Goal: Task Accomplishment & Management: Manage account settings

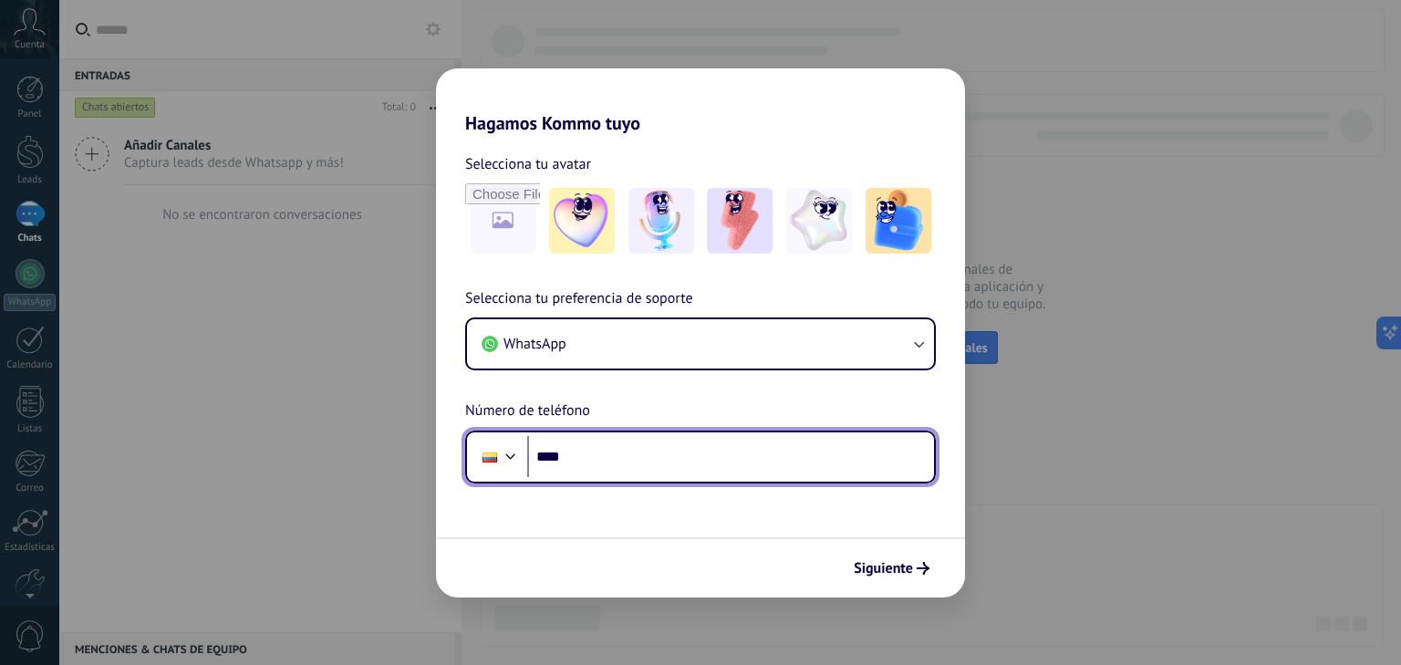
click at [644, 468] on input "****" at bounding box center [730, 457] width 407 height 42
click at [507, 464] on div at bounding box center [511, 454] width 22 height 22
click at [617, 433] on div "Phone ****" at bounding box center [700, 457] width 471 height 53
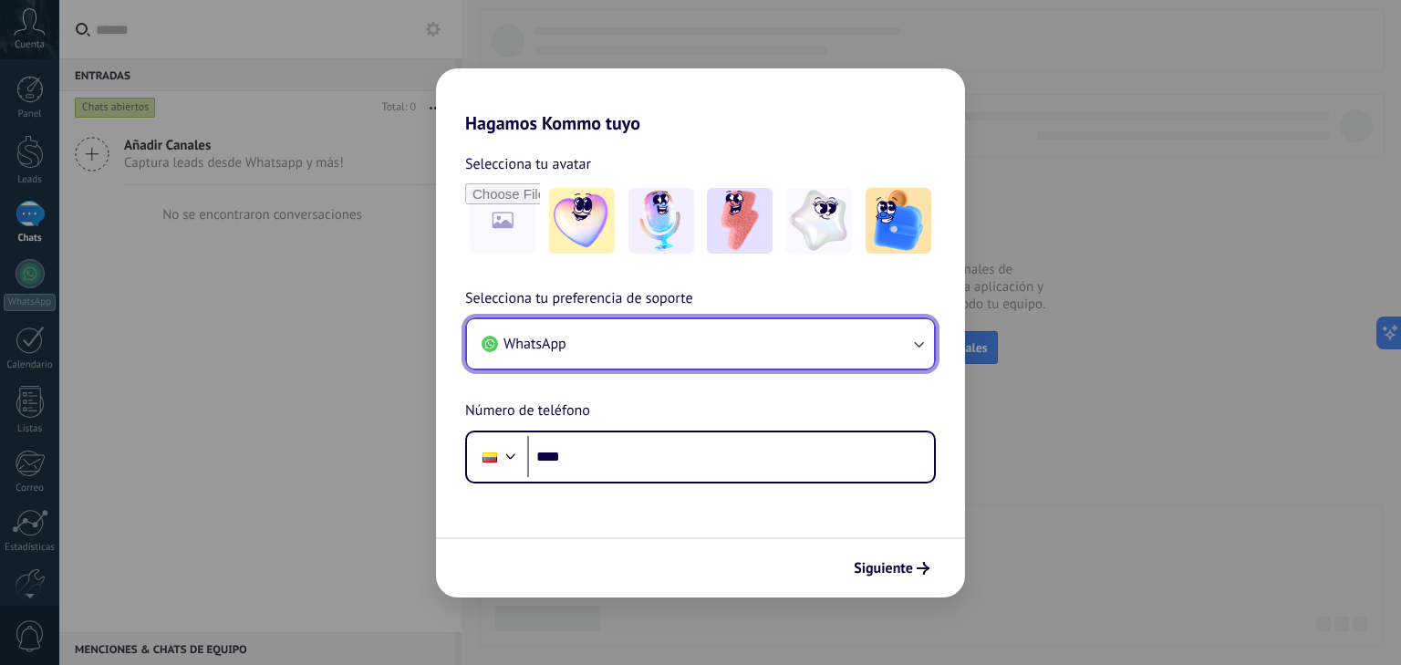
click at [681, 351] on button "WhatsApp" at bounding box center [700, 343] width 467 height 49
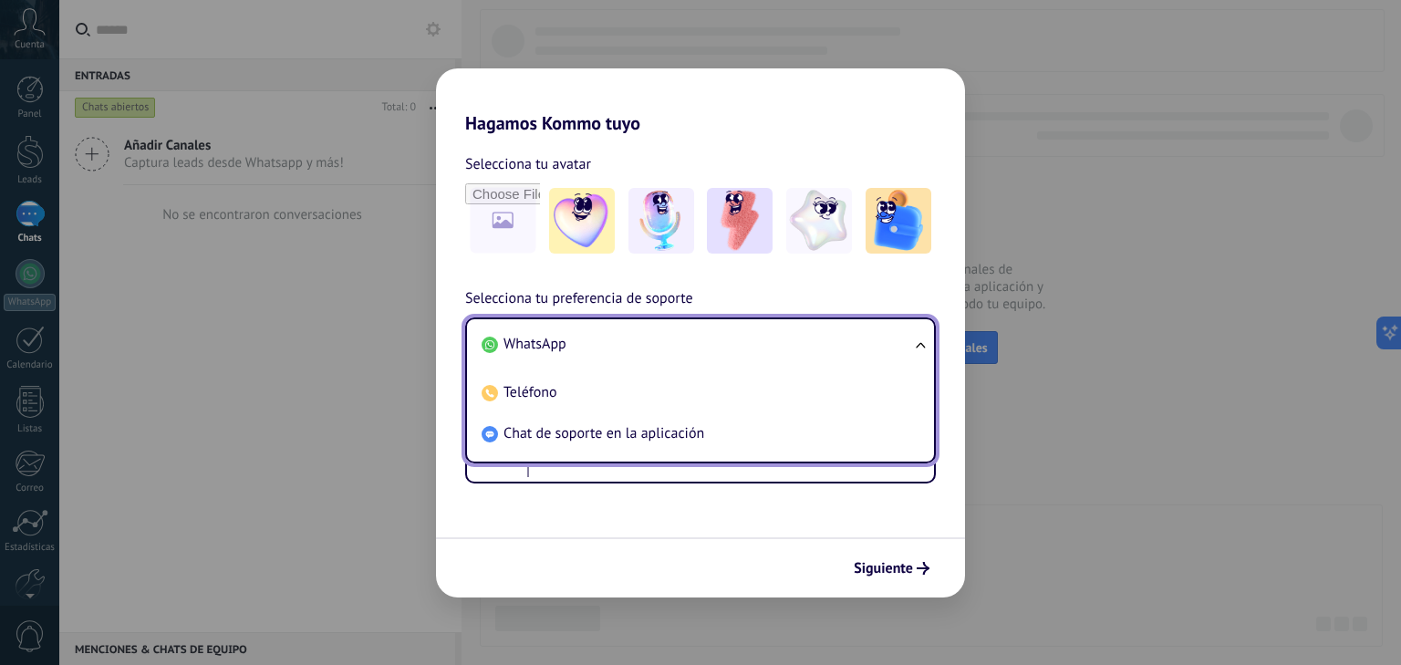
click at [646, 337] on li "WhatsApp" at bounding box center [696, 344] width 445 height 41
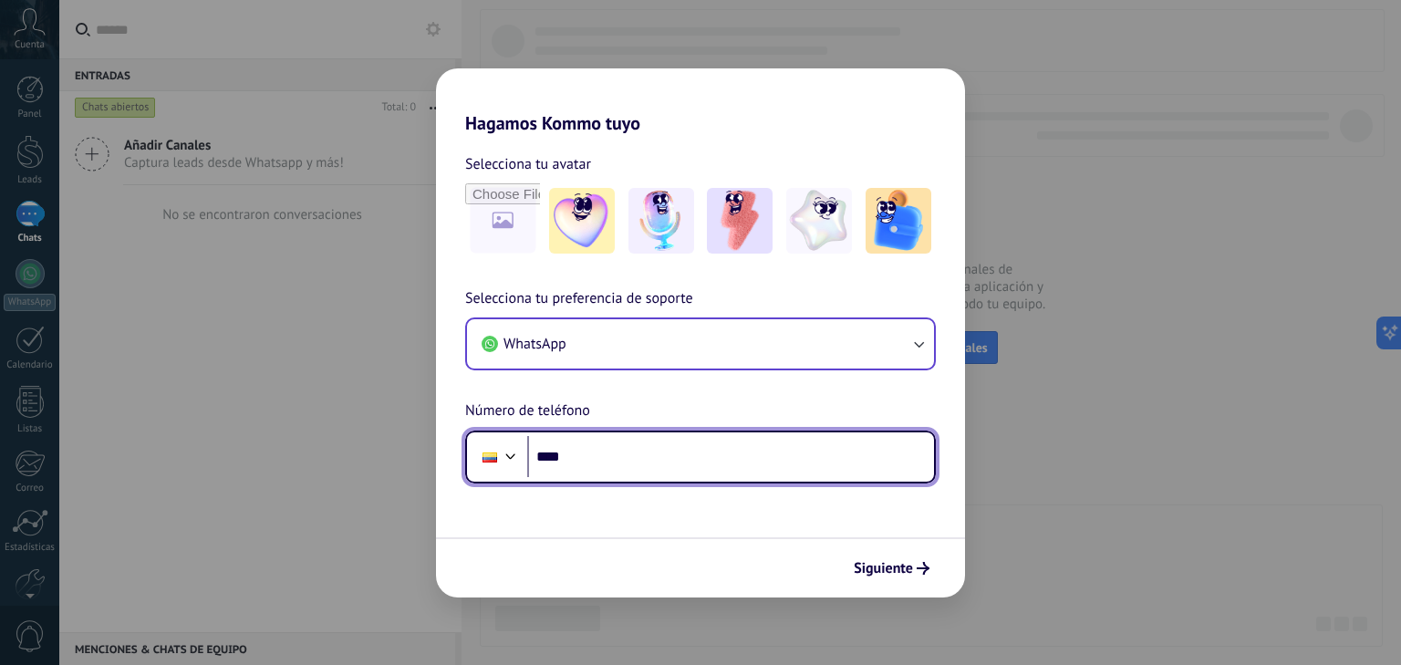
click at [660, 466] on input "****" at bounding box center [730, 457] width 407 height 42
type input "**********"
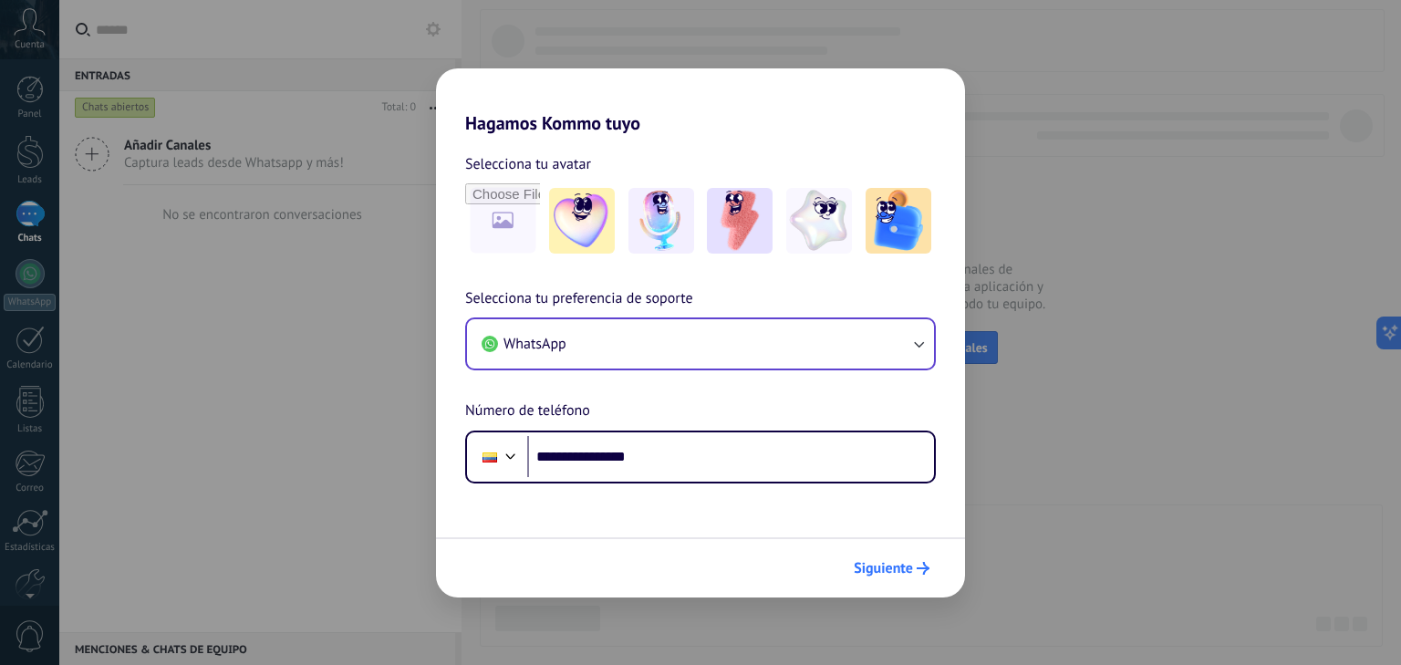
click at [892, 562] on span "Siguiente" at bounding box center [883, 568] width 59 height 13
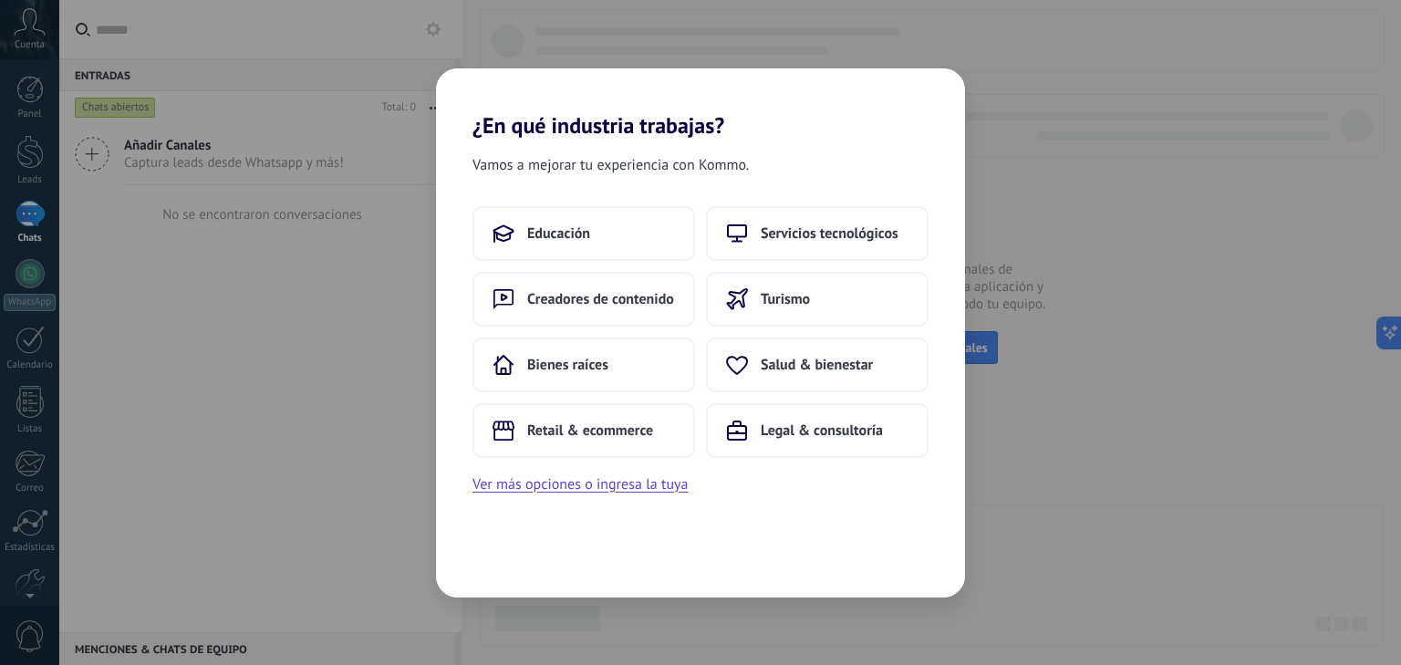
click at [919, 105] on h2 "¿En qué industria trabajas?" at bounding box center [700, 103] width 529 height 70
click at [829, 371] on span "Salud & bienestar" at bounding box center [817, 365] width 112 height 18
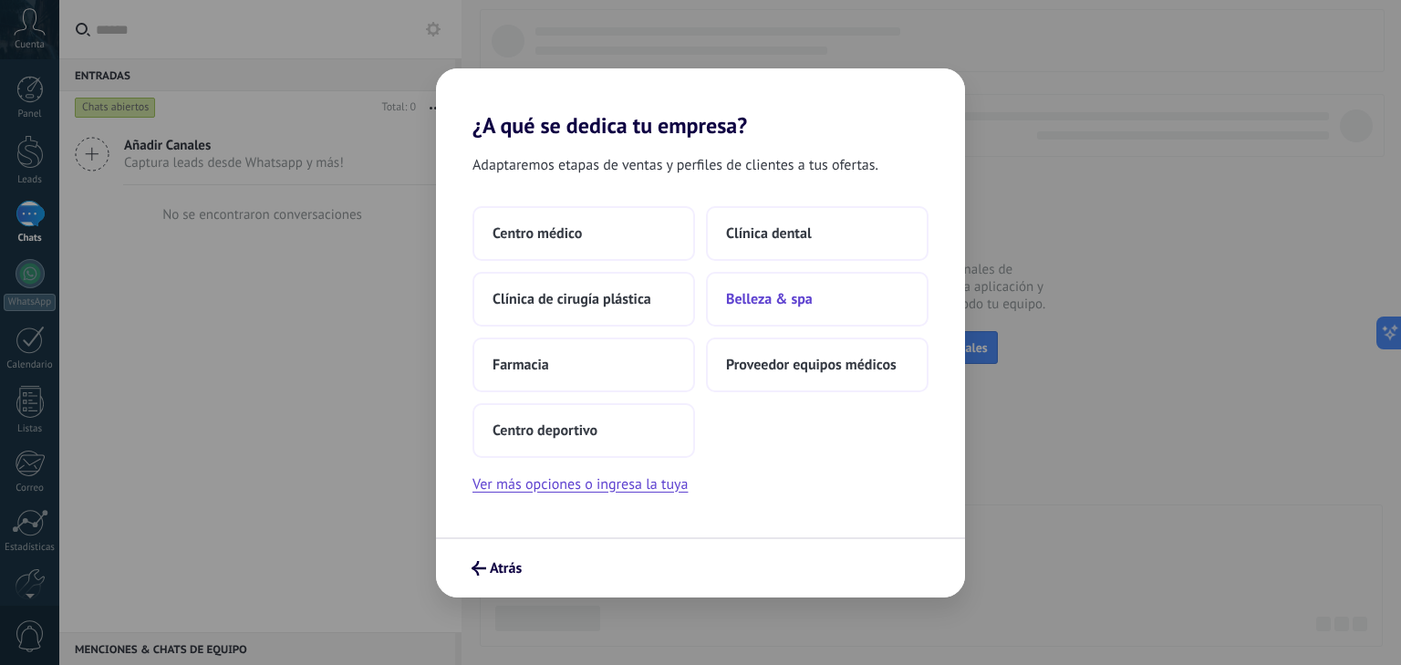
click at [800, 278] on button "Belleza & spa" at bounding box center [817, 299] width 223 height 55
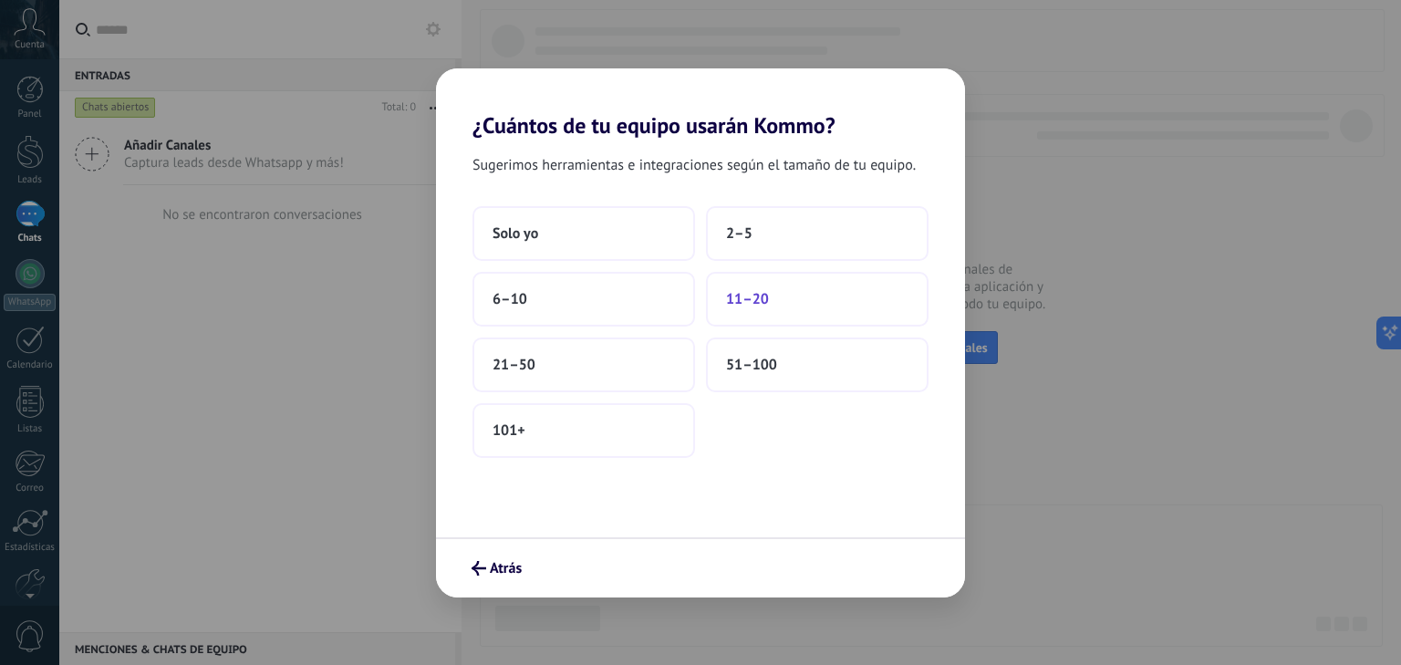
click at [771, 304] on button "11–20" at bounding box center [817, 299] width 223 height 55
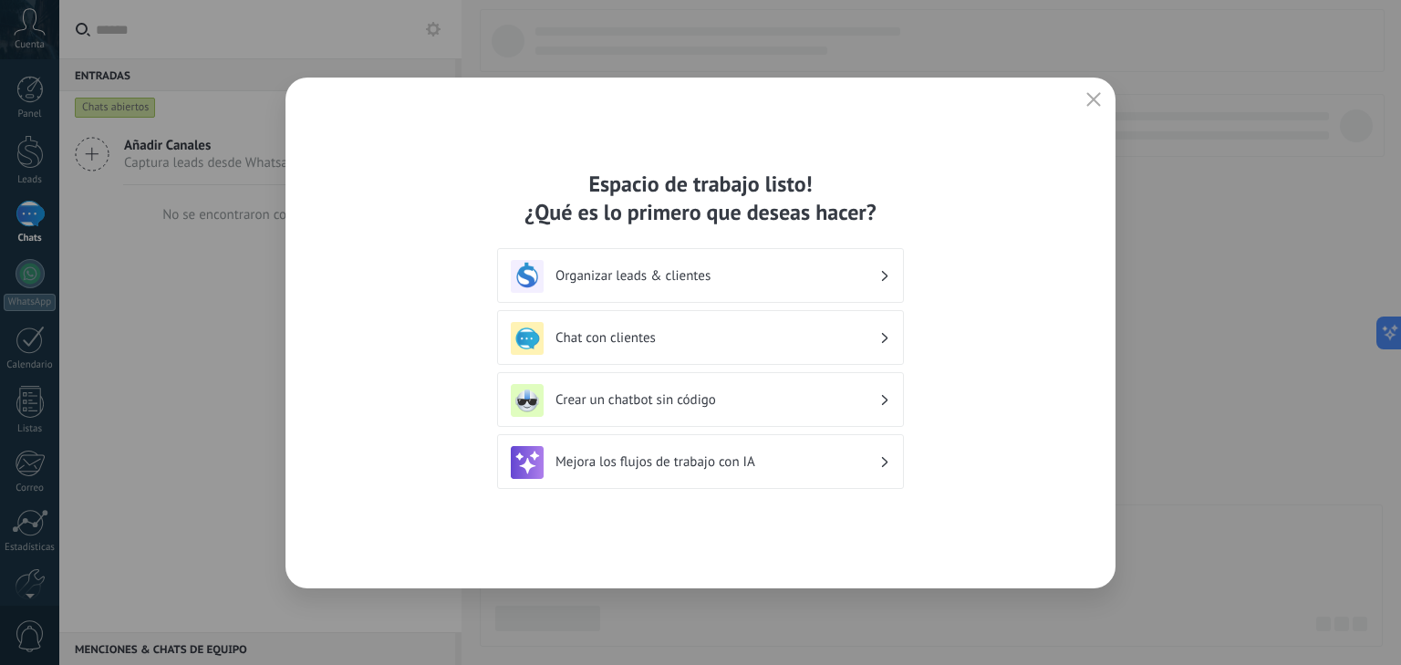
click at [1098, 109] on button "button" at bounding box center [1094, 101] width 24 height 26
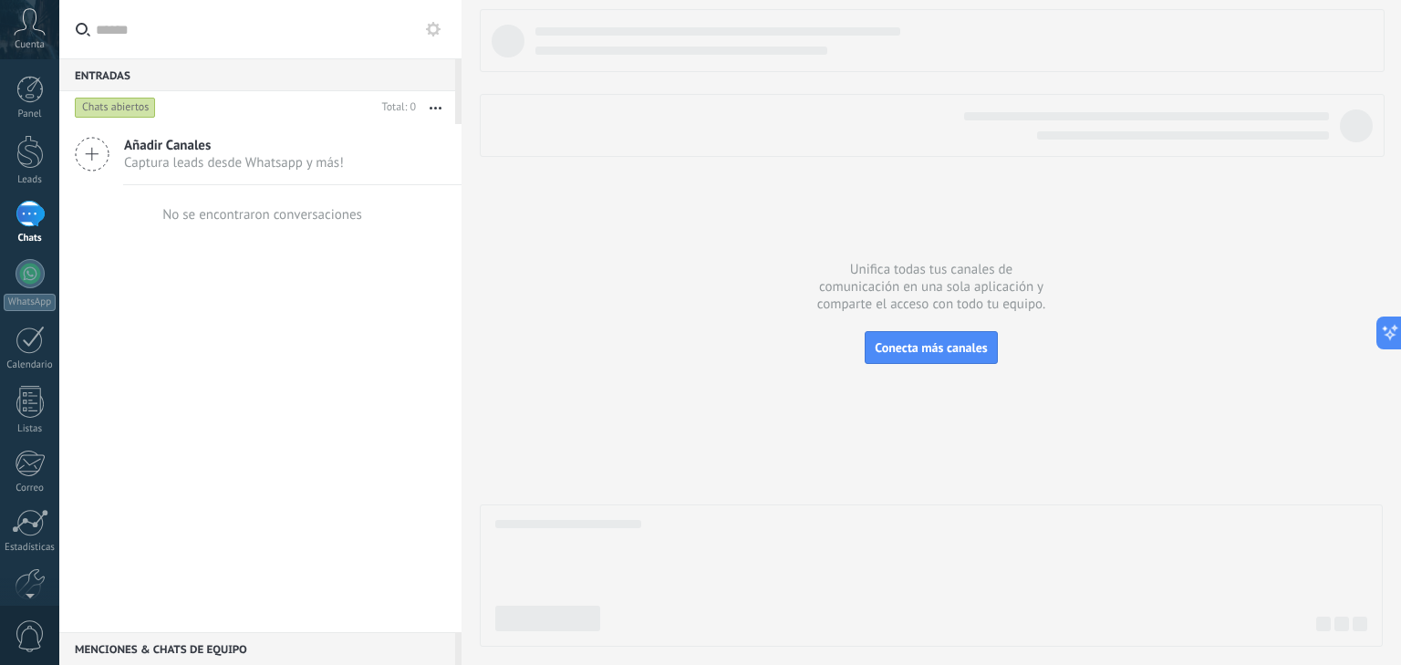
scroll to position [94, 0]
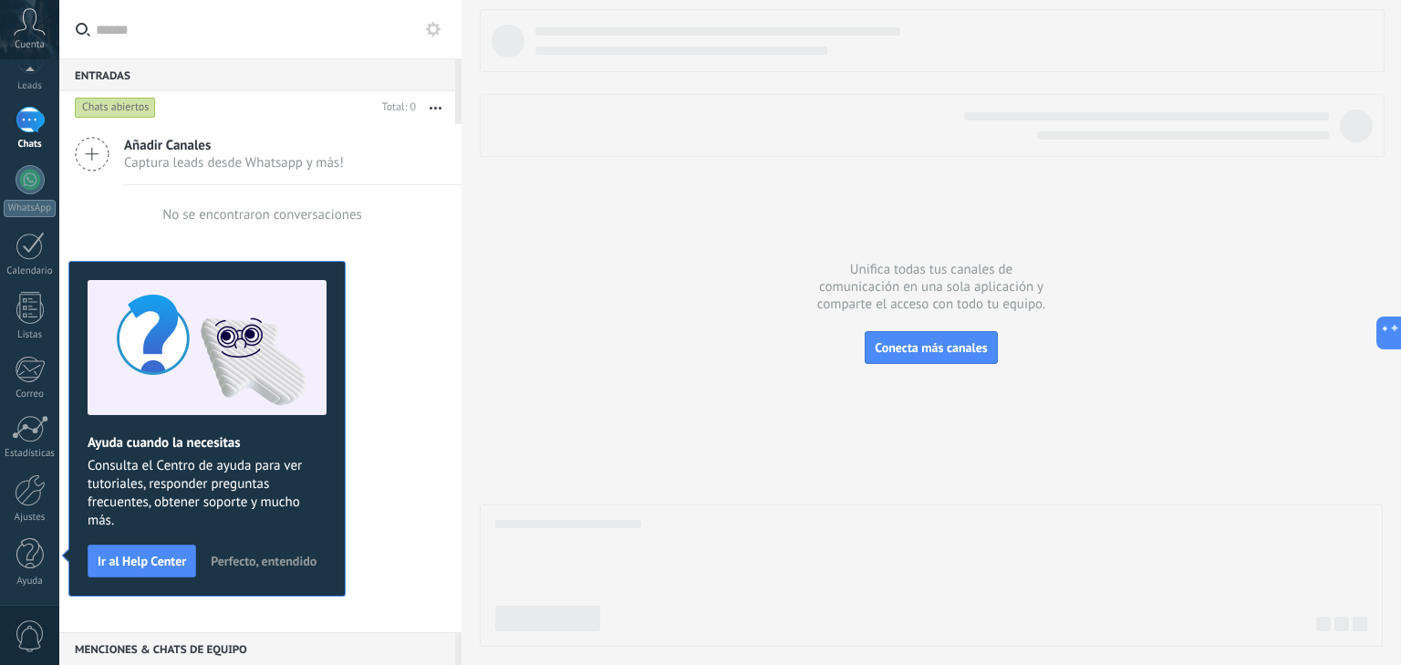
click at [377, 296] on div "Añadir Canales Captura leads desde Whatsapp y más! No se encontraron conversaci…" at bounding box center [260, 378] width 402 height 508
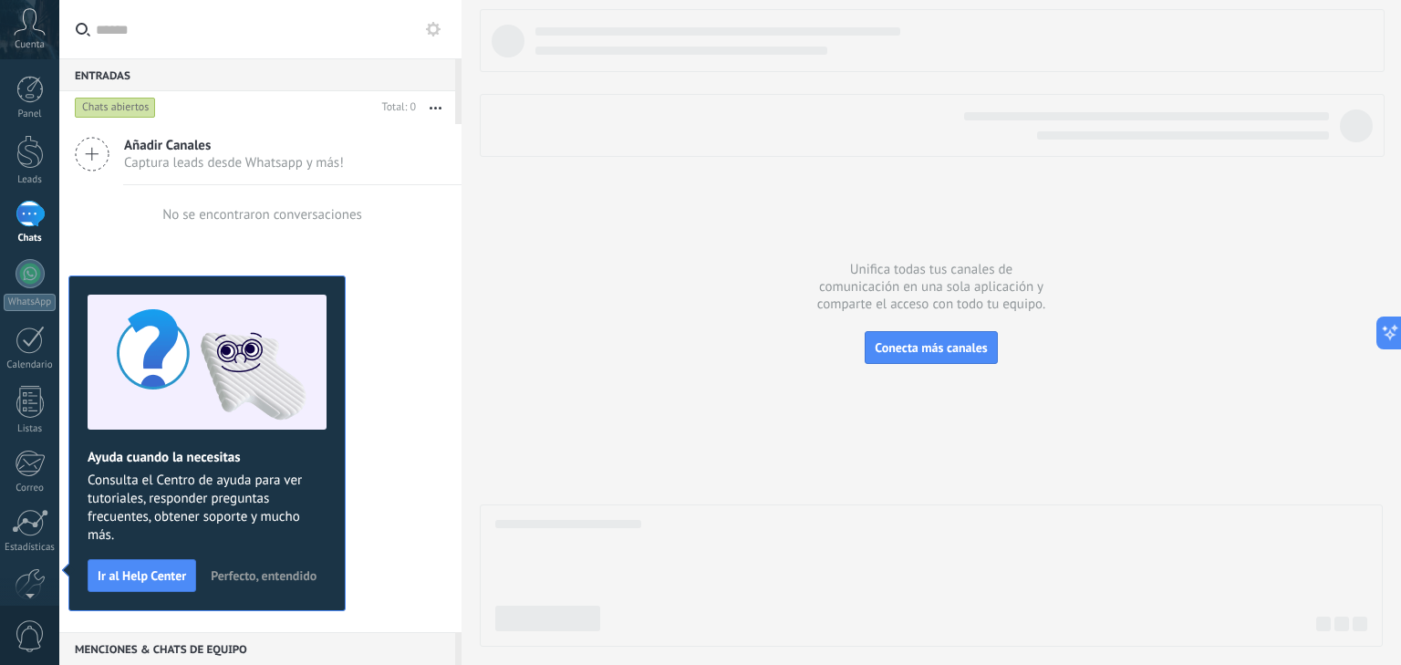
click at [285, 586] on button "Perfecto, entendido" at bounding box center [264, 575] width 122 height 27
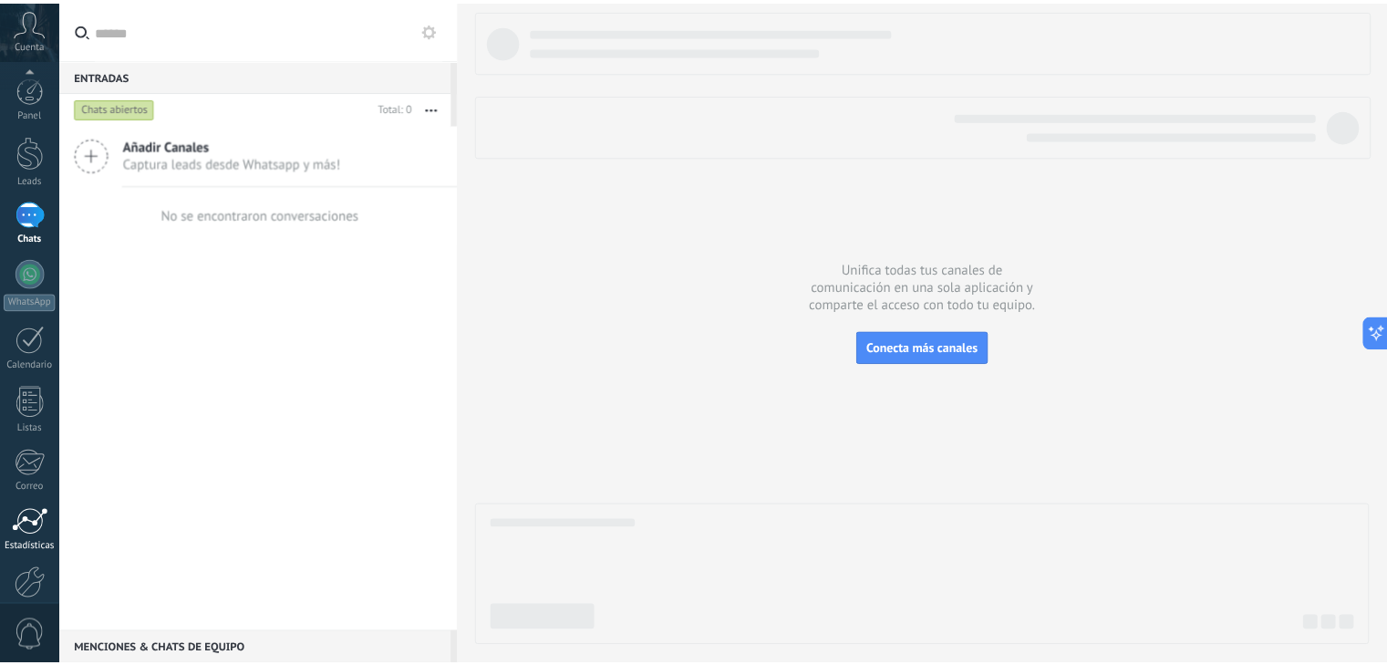
scroll to position [94, 0]
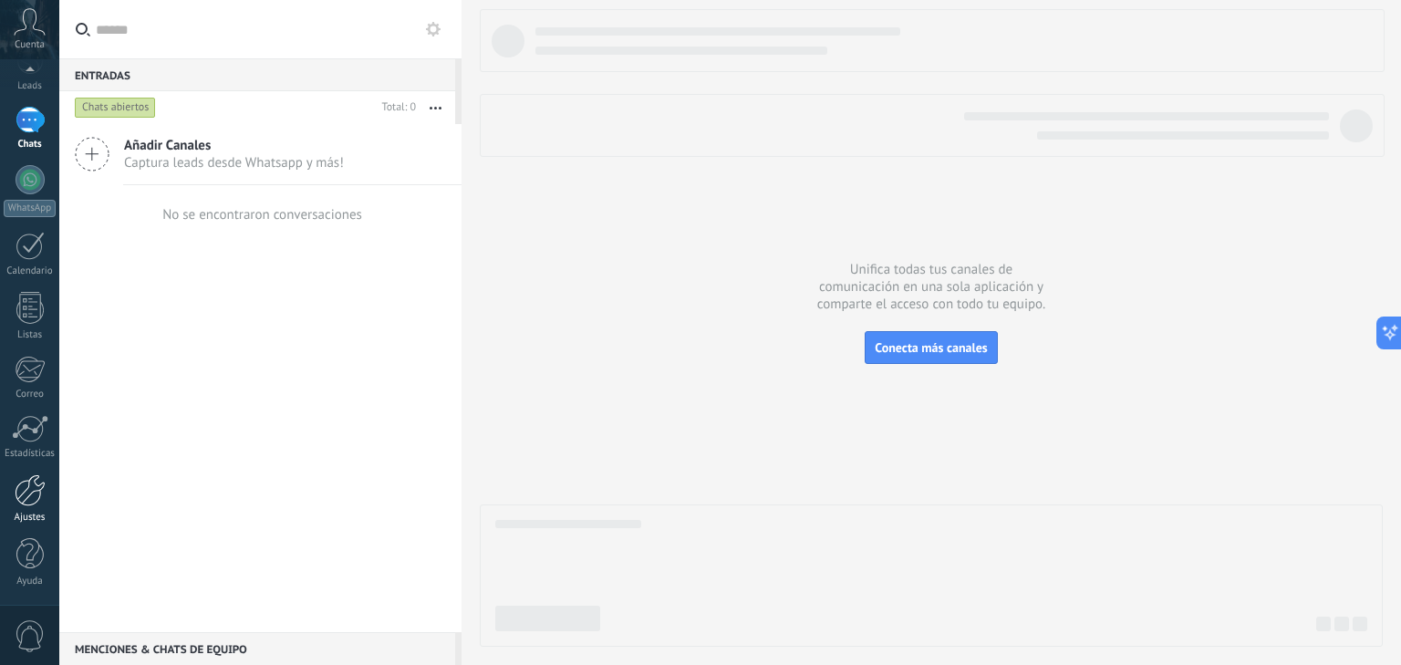
click at [24, 494] on div at bounding box center [30, 490] width 31 height 32
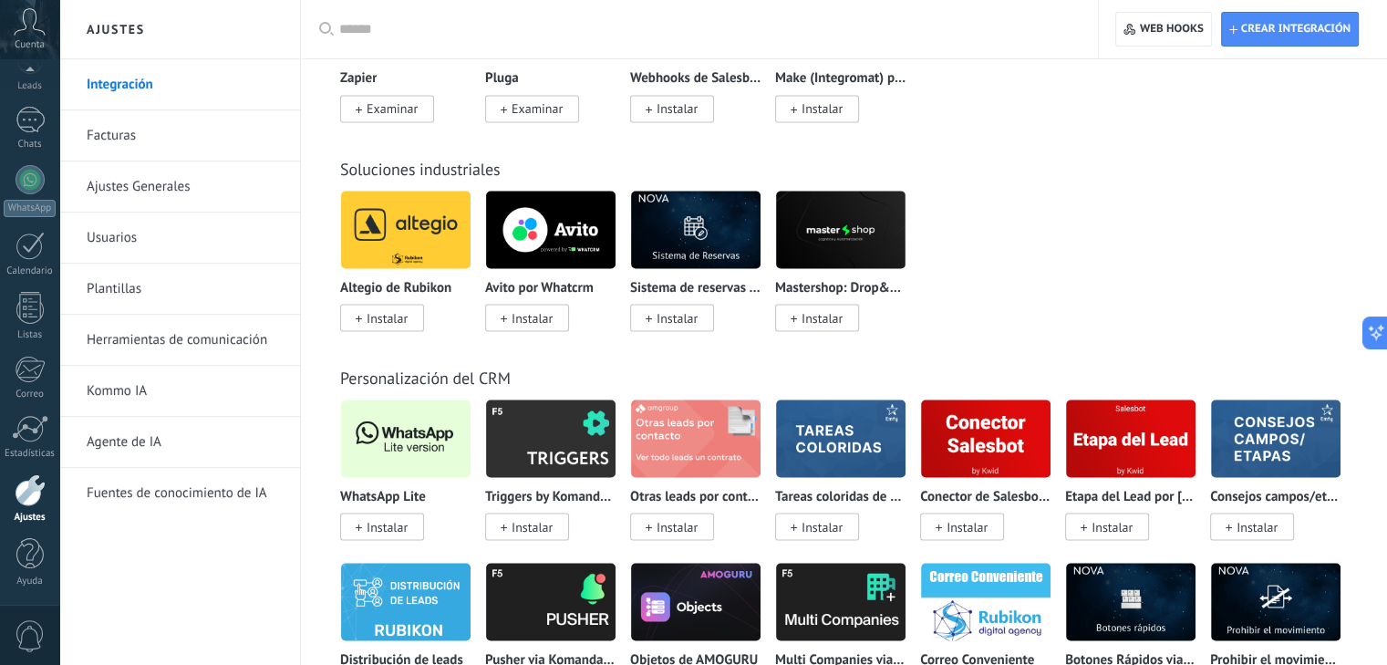
scroll to position [3347, 0]
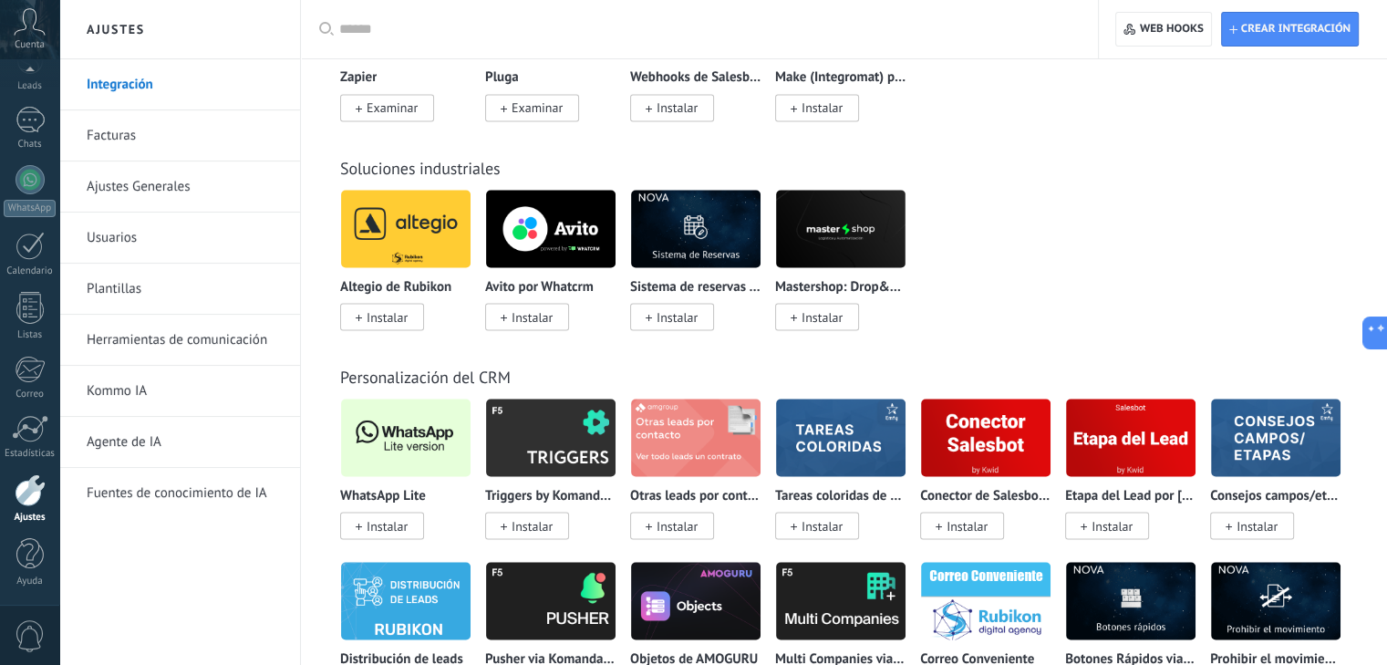
click at [179, 436] on link "Agente de IA" at bounding box center [184, 442] width 195 height 51
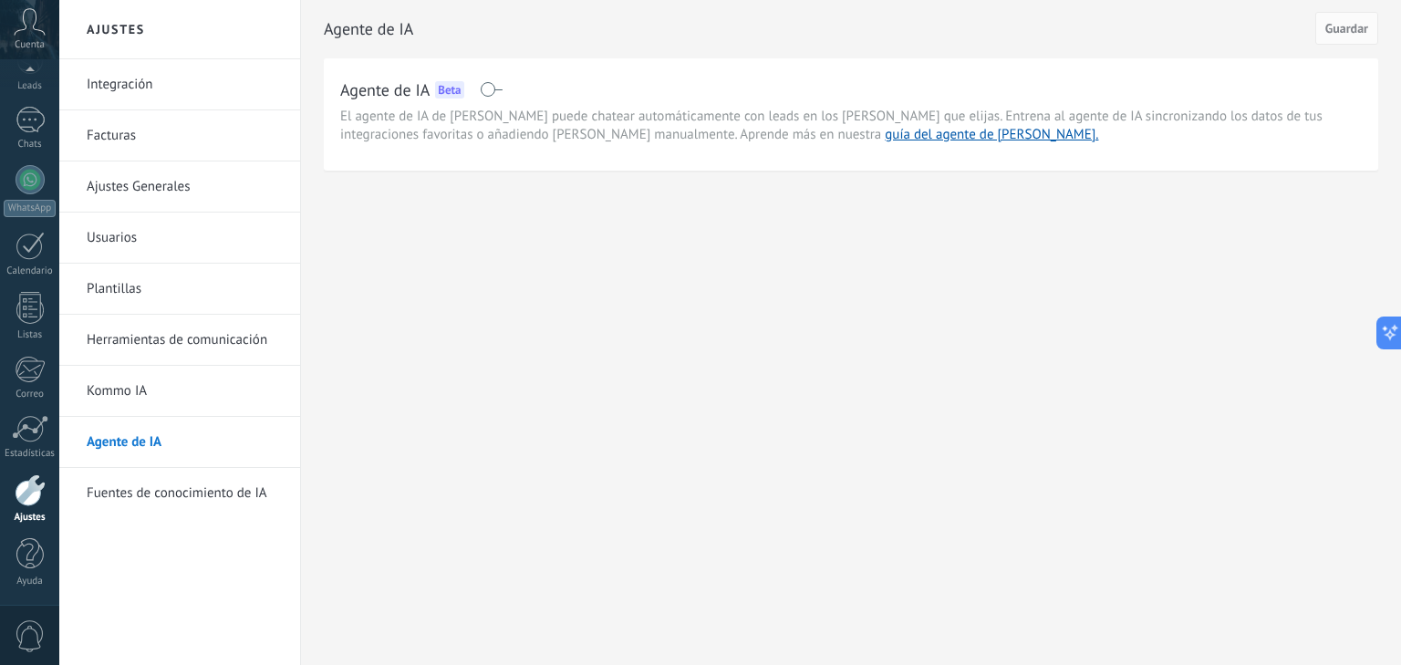
click at [484, 88] on span at bounding box center [491, 89] width 23 height 15
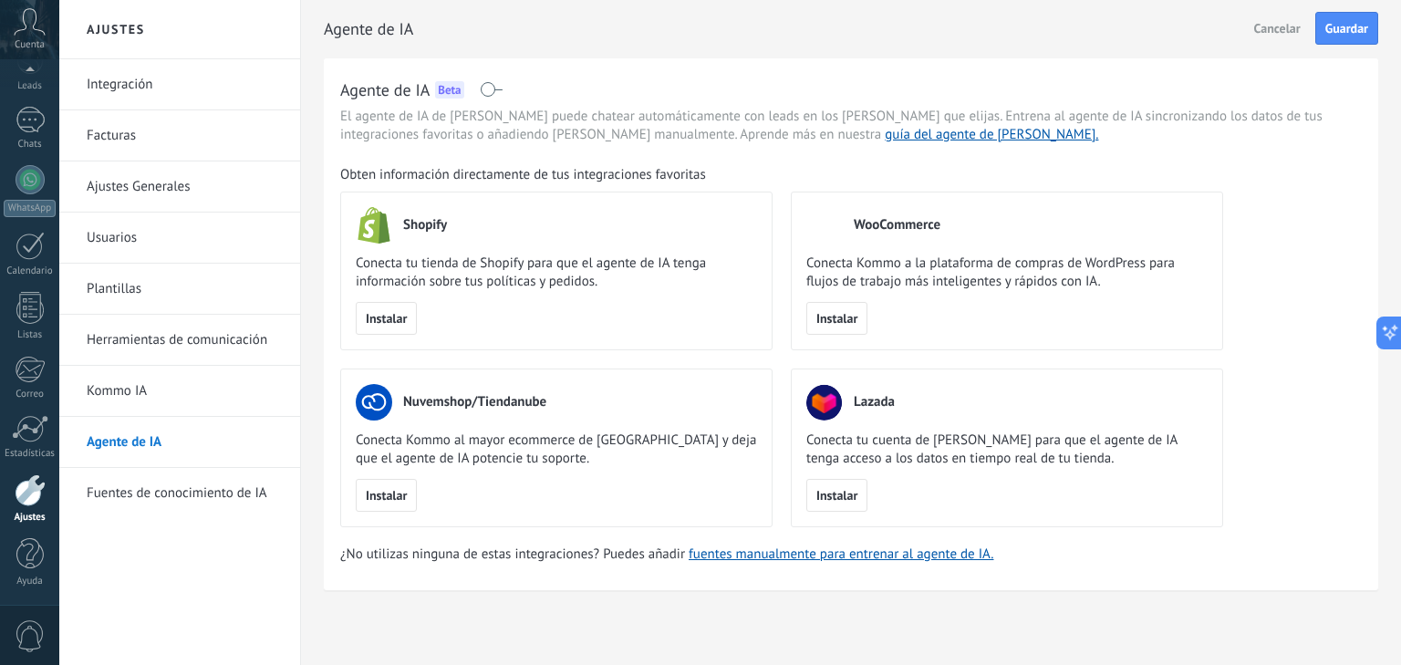
click at [495, 90] on span at bounding box center [491, 89] width 23 height 15
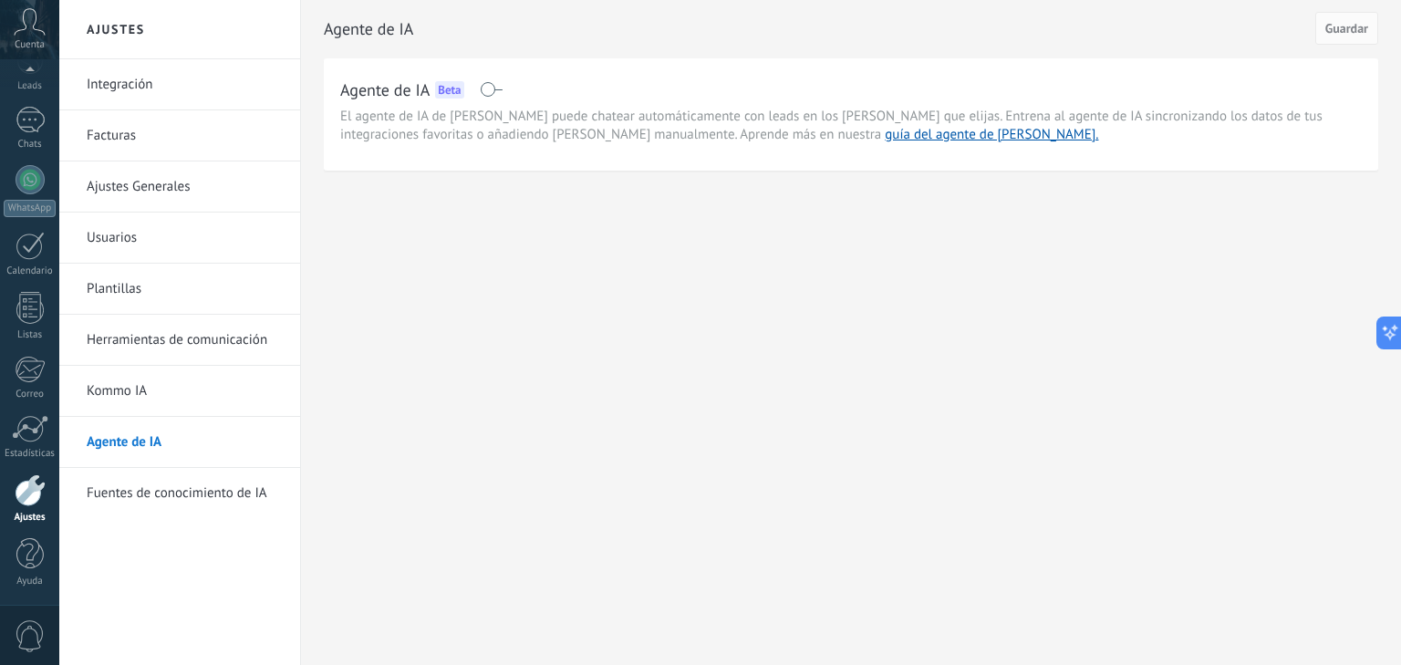
click at [495, 90] on span at bounding box center [491, 89] width 23 height 15
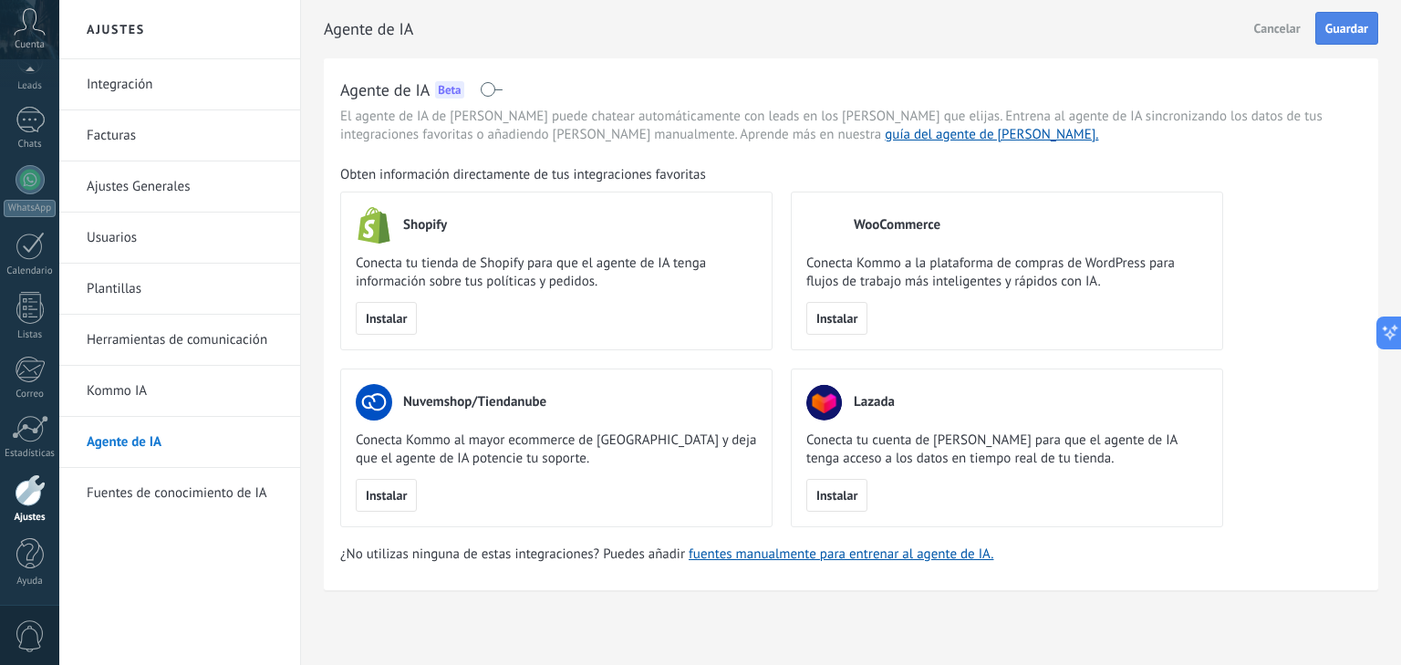
click at [1327, 22] on span "Guardar" at bounding box center [1346, 28] width 43 height 13
click at [885, 135] on link "guía del agente de IA." at bounding box center [991, 134] width 213 height 17
click at [137, 372] on link "Kommo IA" at bounding box center [184, 391] width 195 height 51
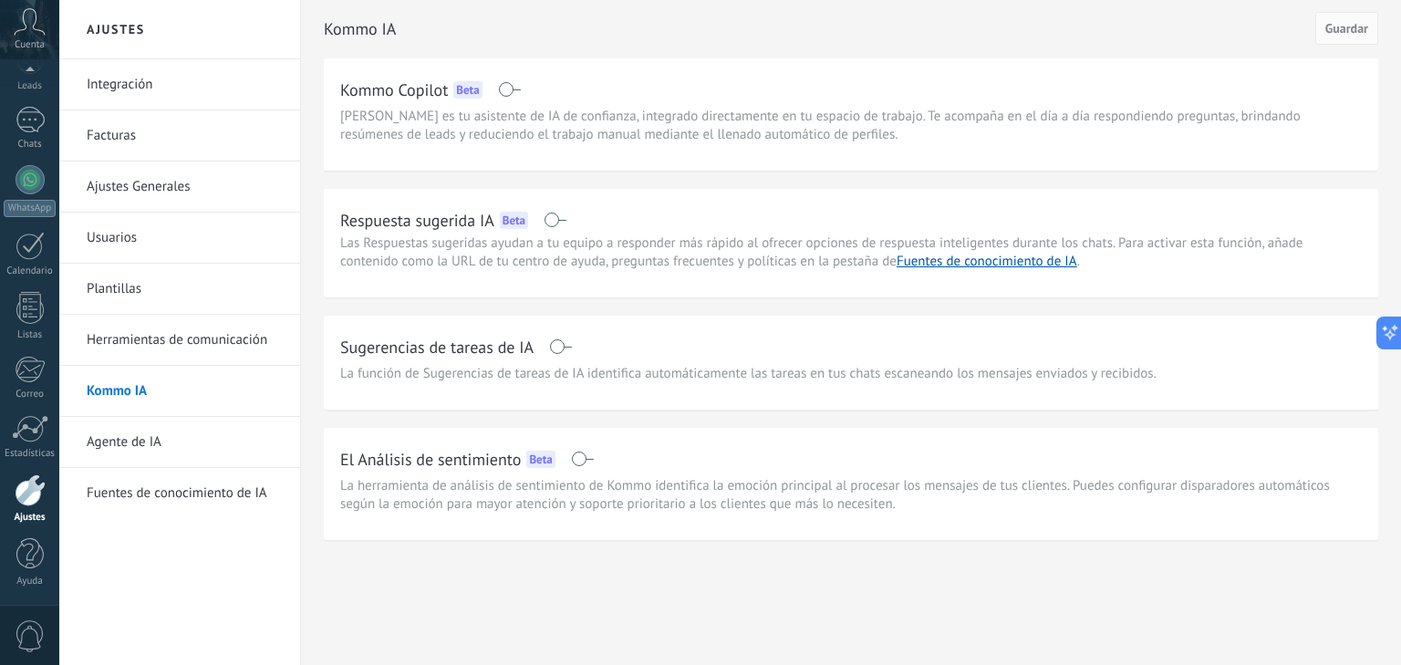
click at [160, 442] on link "Agente de IA" at bounding box center [184, 442] width 195 height 51
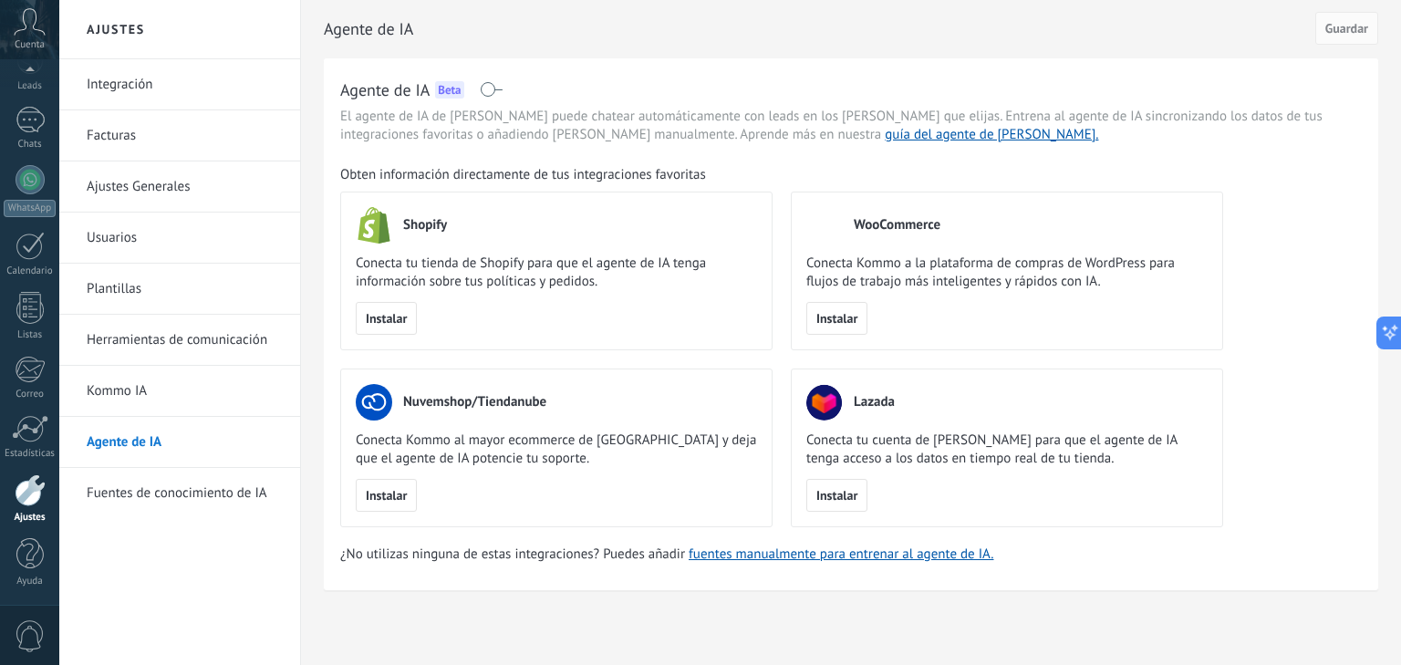
click at [172, 494] on link "Fuentes de conocimiento de IA" at bounding box center [184, 493] width 195 height 51
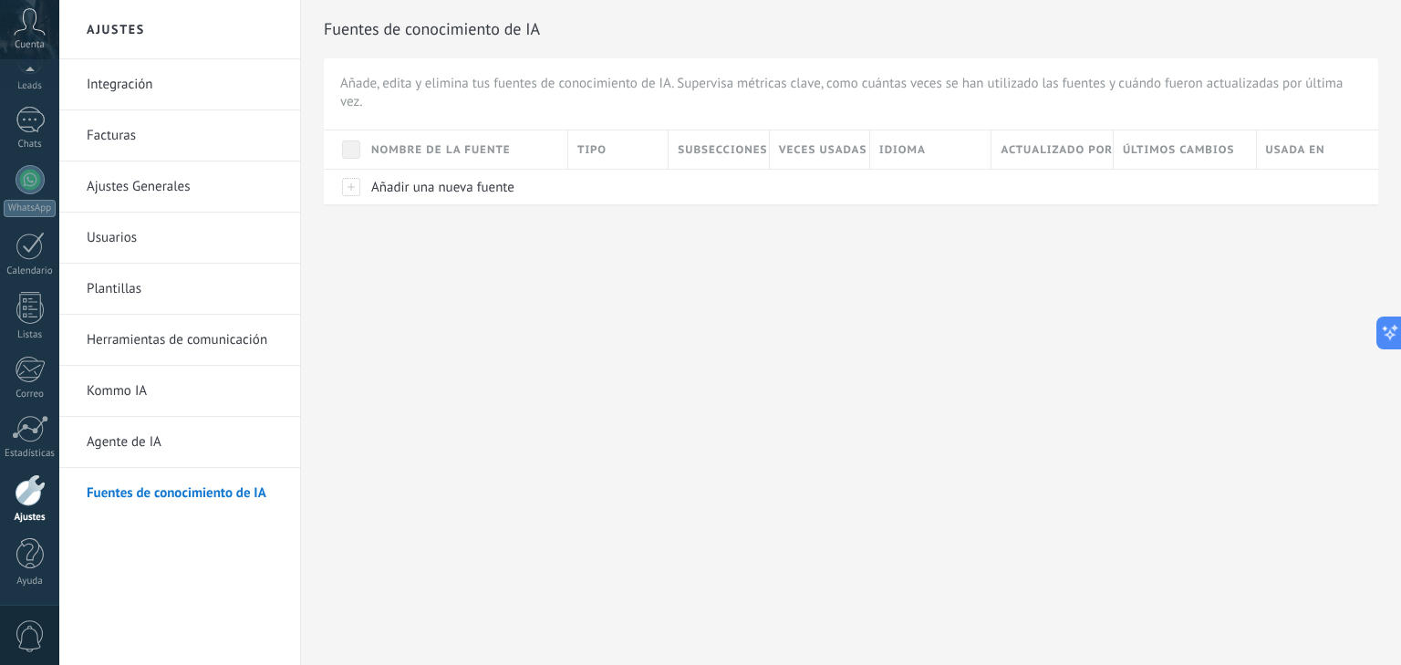
click at [177, 450] on link "Agente de IA" at bounding box center [184, 442] width 195 height 51
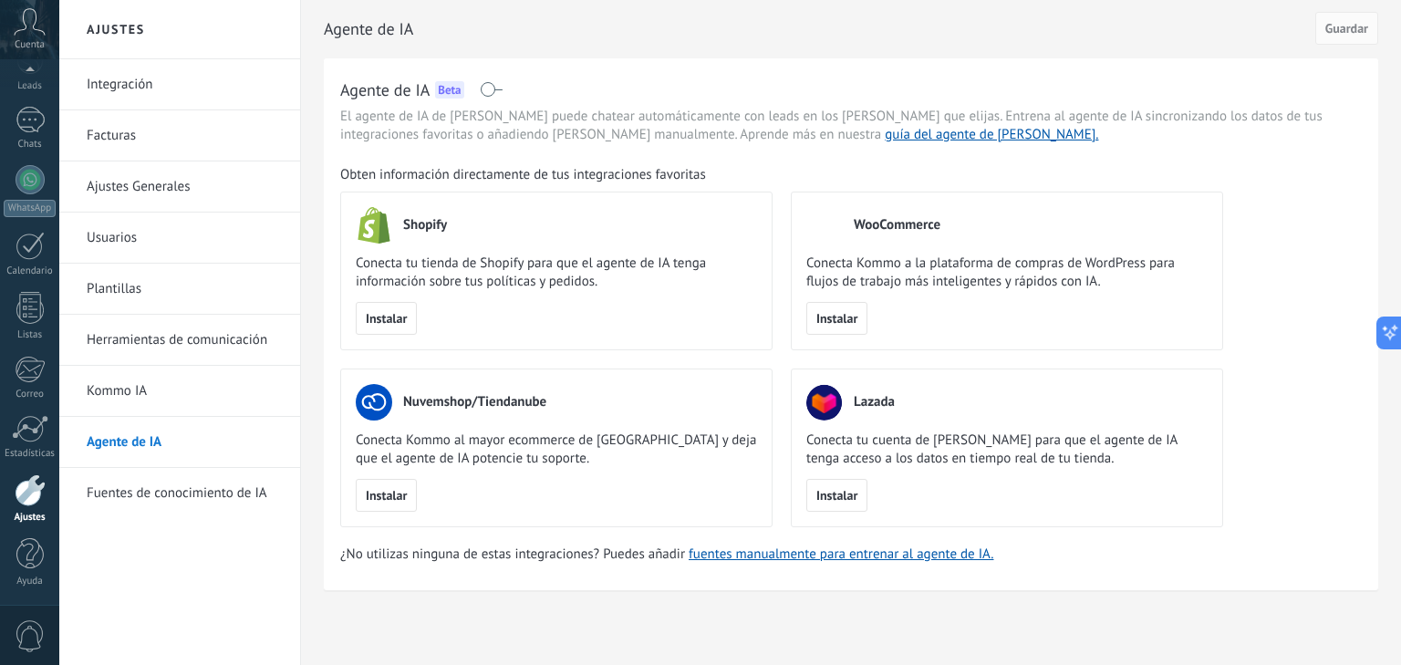
click at [173, 503] on link "Fuentes de conocimiento de IA" at bounding box center [184, 493] width 195 height 51
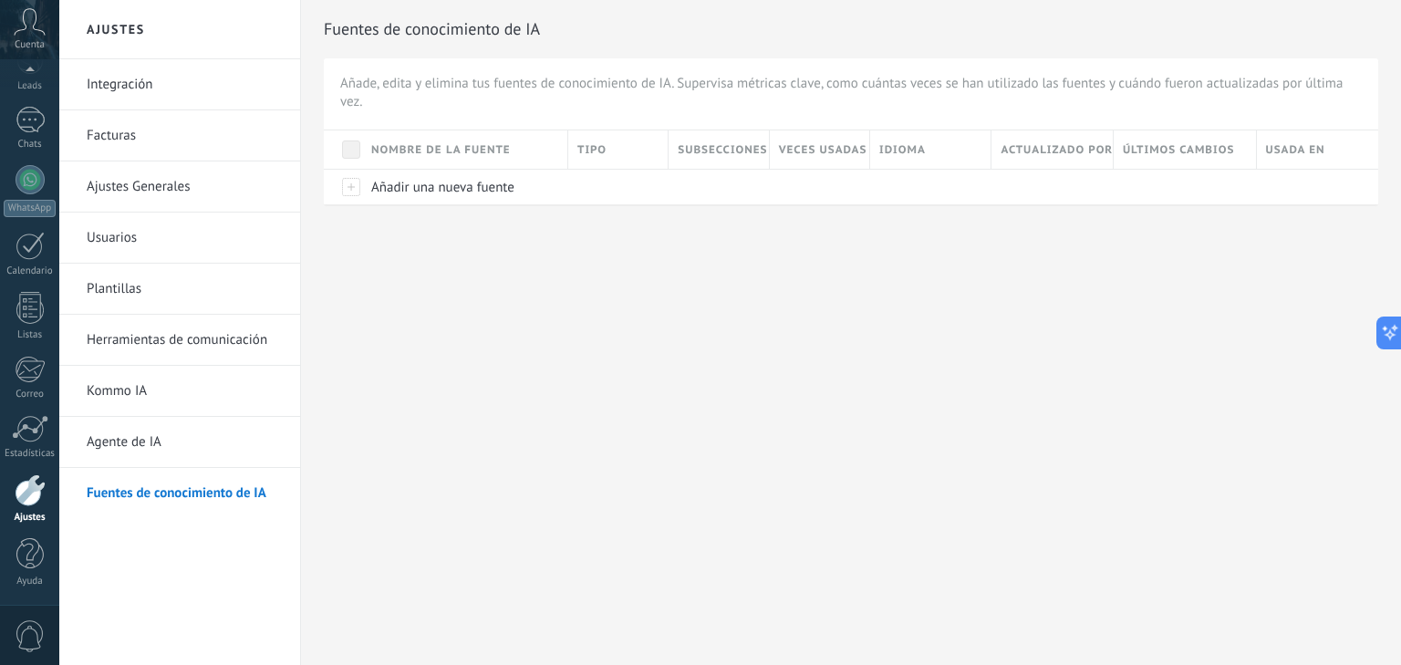
click at [188, 329] on link "Herramientas de comunicación" at bounding box center [184, 340] width 195 height 51
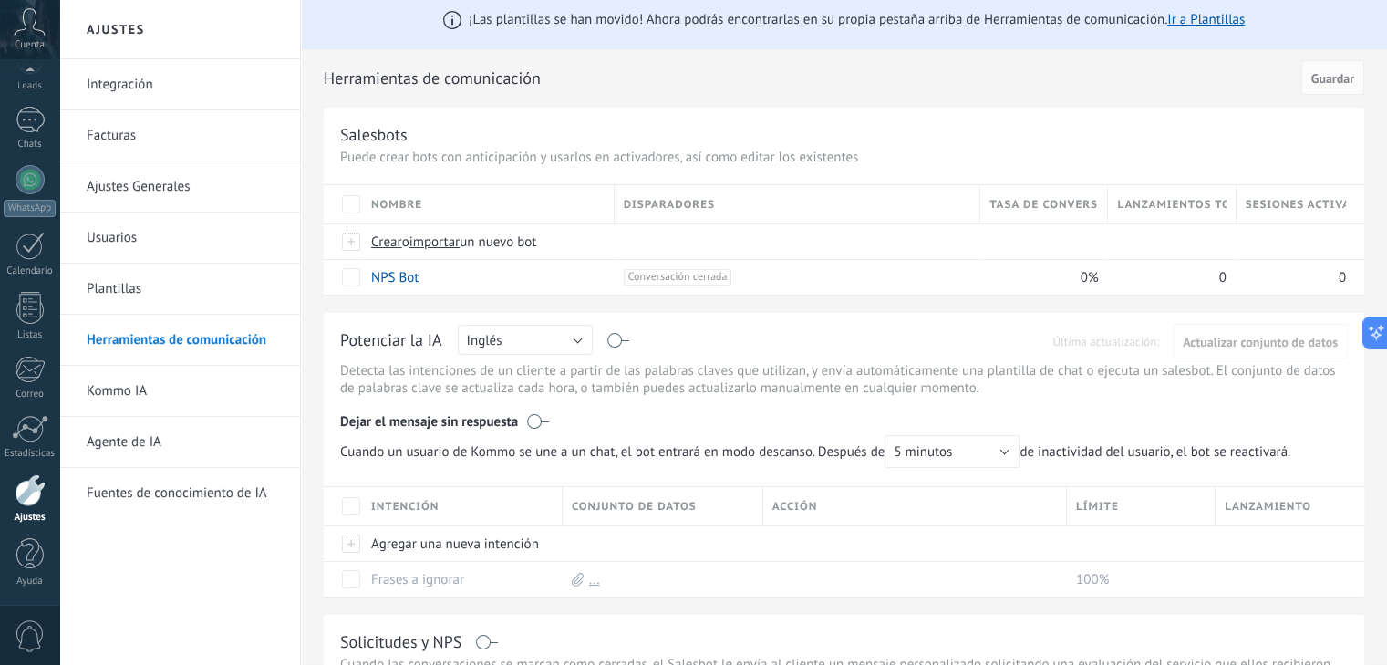
scroll to position [9, 0]
click at [130, 89] on link "Integración" at bounding box center [184, 84] width 195 height 51
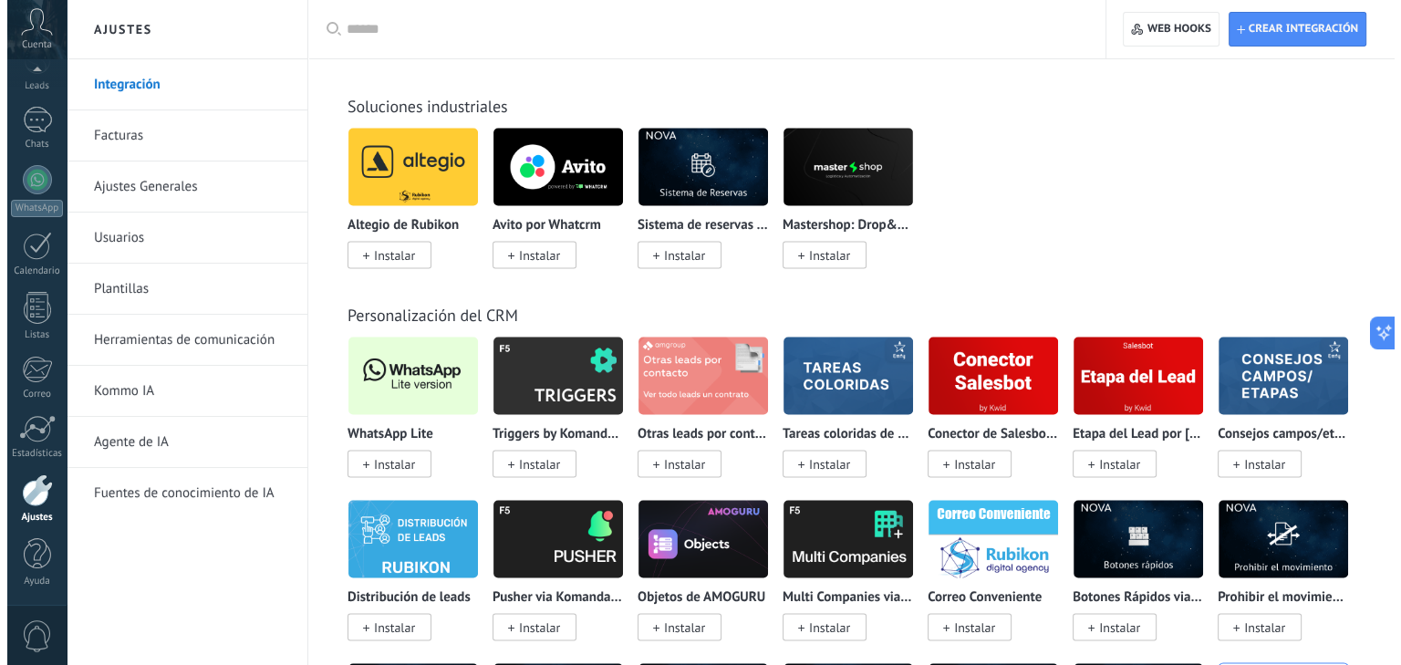
scroll to position [3410, 0]
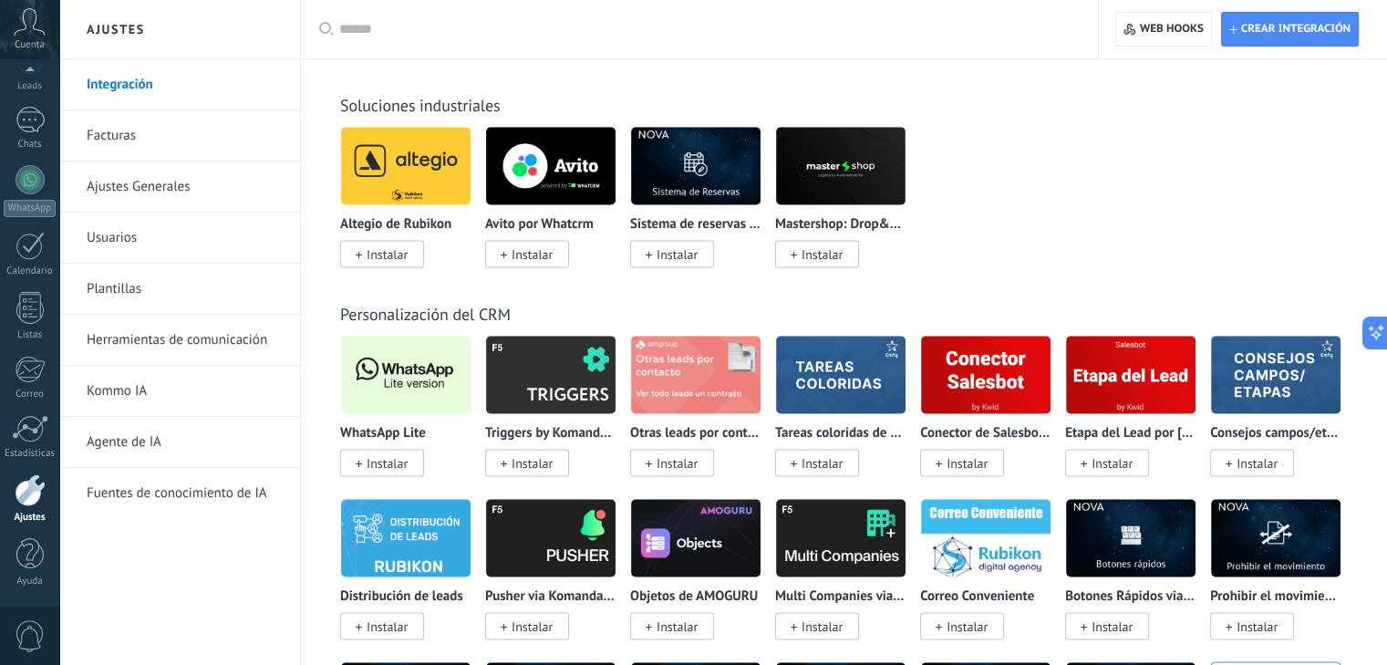
click at [380, 460] on span "Instalar" at bounding box center [387, 462] width 41 height 16
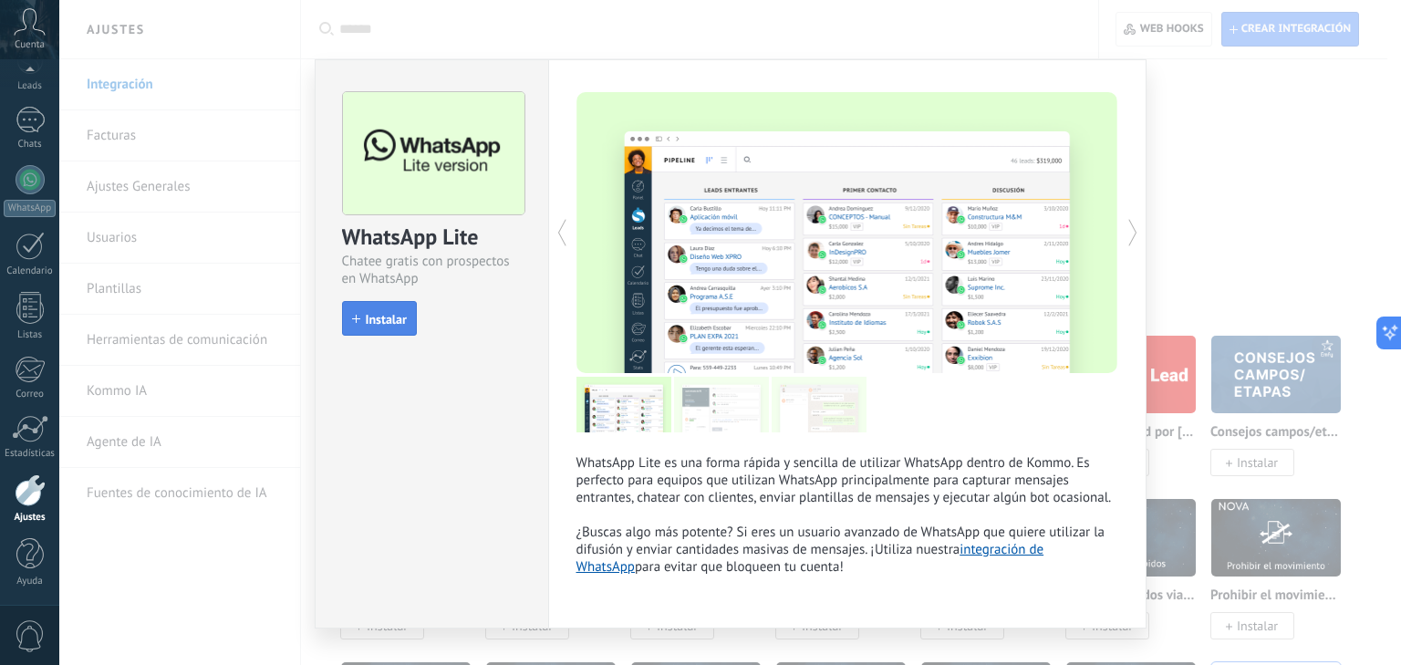
click at [379, 317] on span "Instalar" at bounding box center [386, 319] width 41 height 13
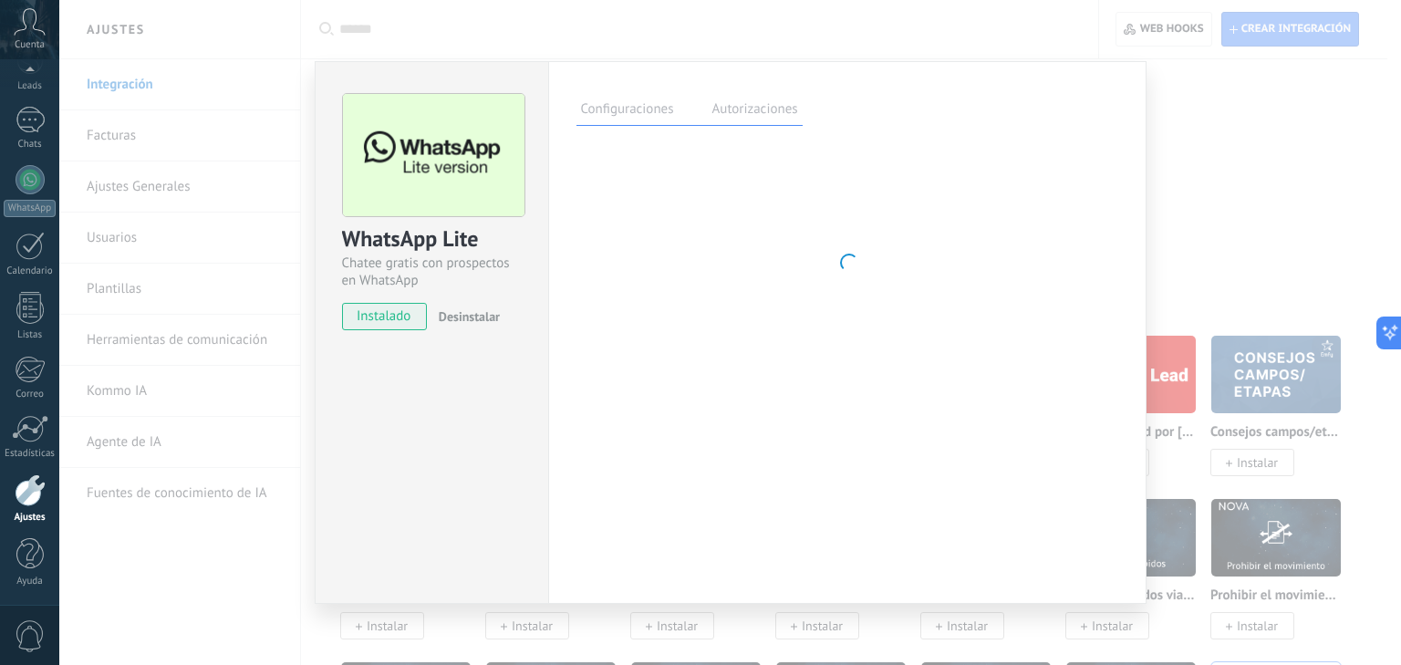
click at [628, 104] on label "Configuraciones" at bounding box center [627, 112] width 102 height 26
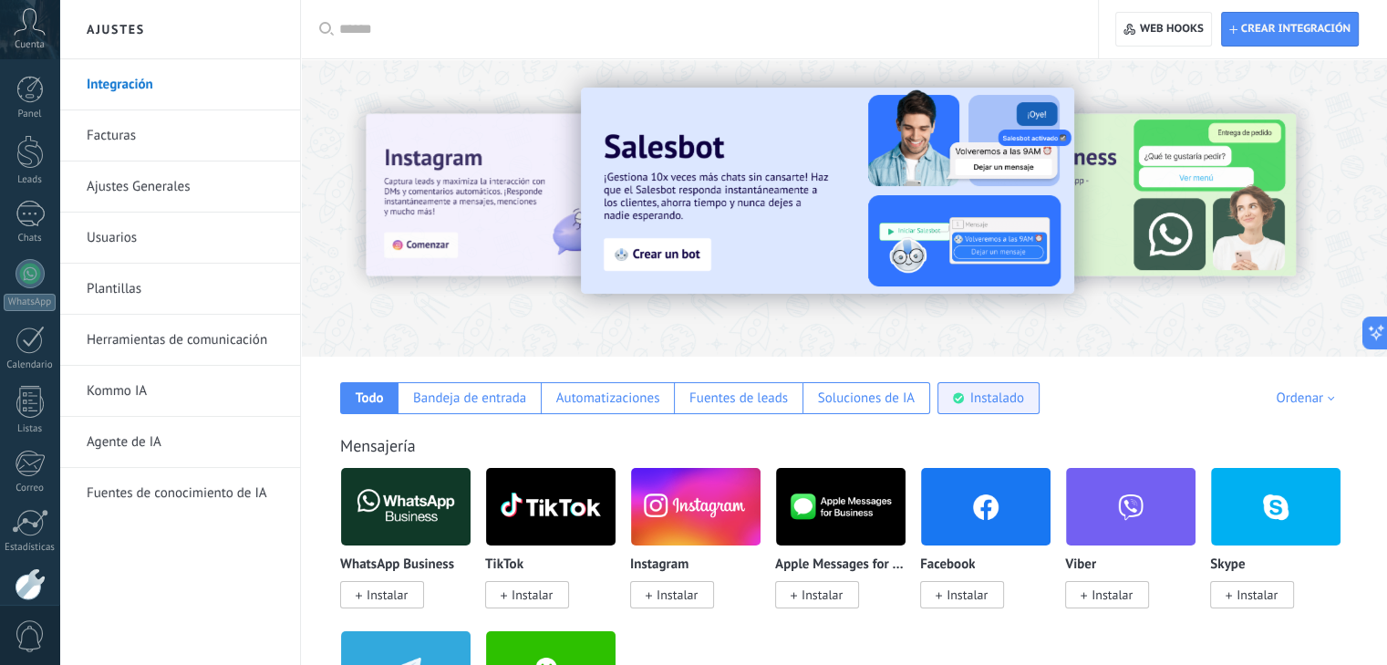
click at [971, 401] on div "Instalado" at bounding box center [998, 397] width 54 height 17
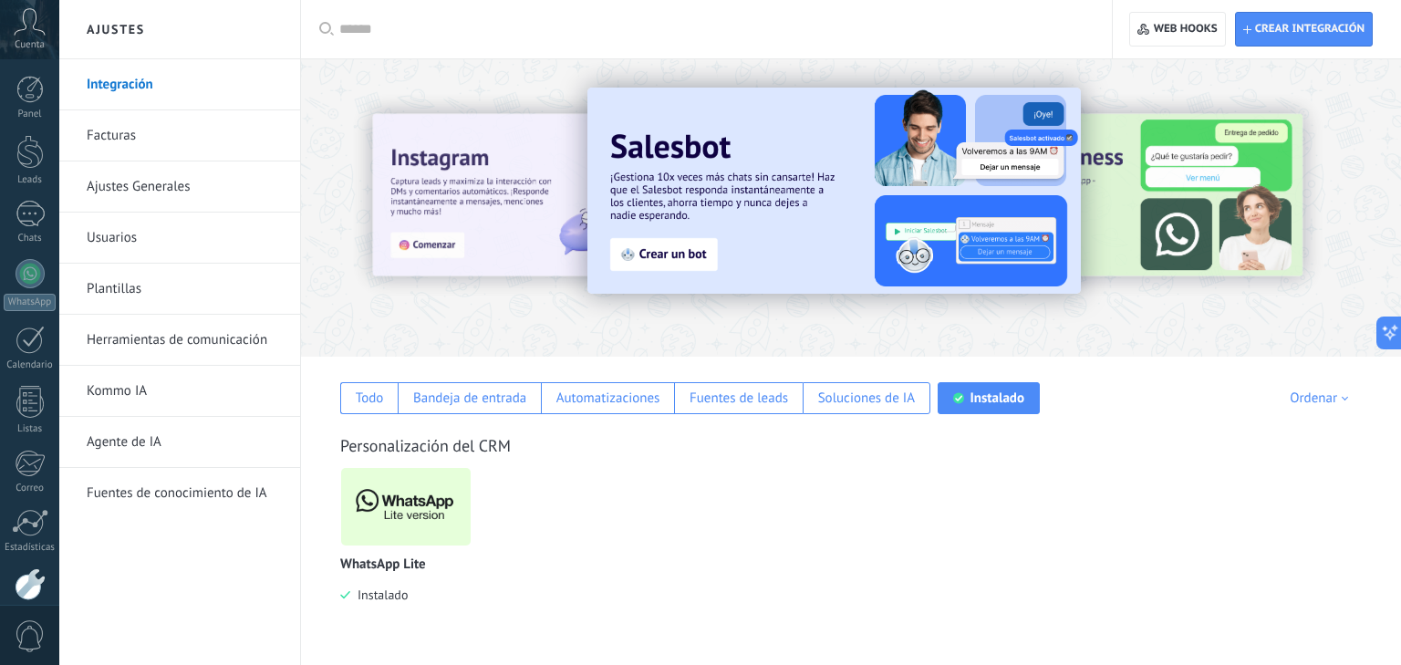
click at [399, 510] on img at bounding box center [406, 506] width 130 height 88
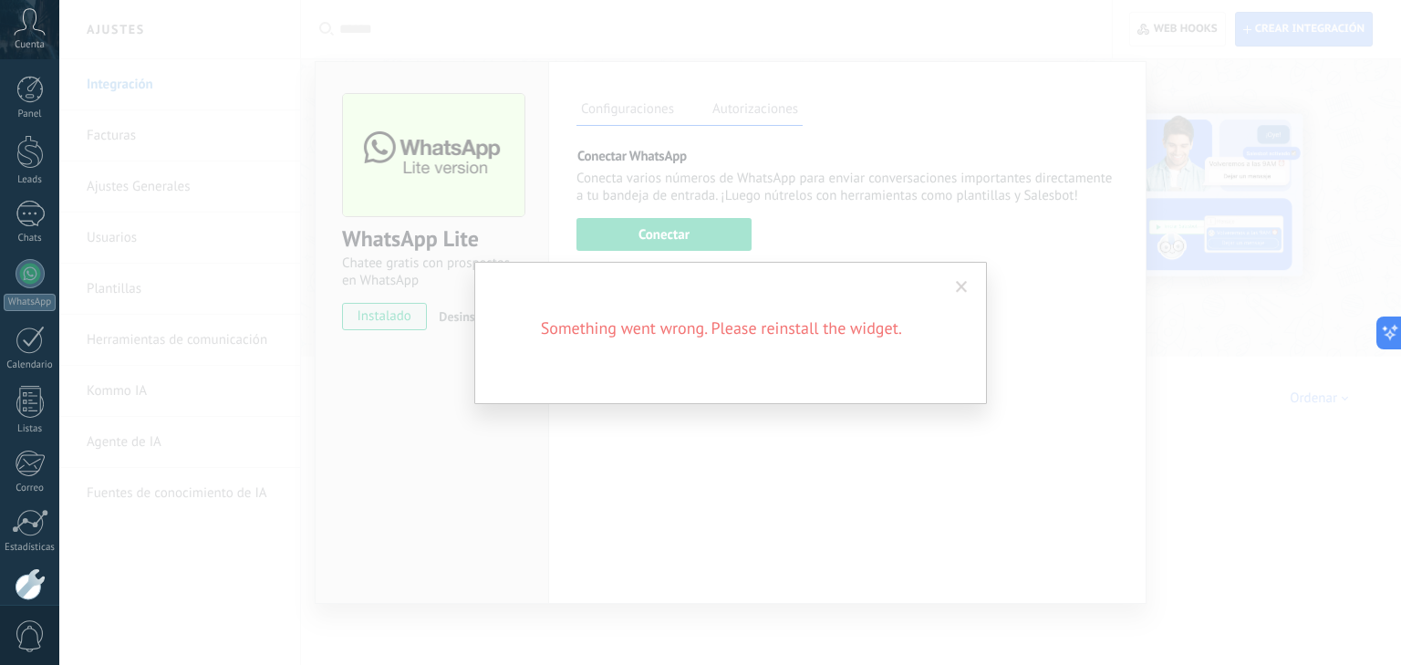
click at [956, 281] on span at bounding box center [962, 287] width 12 height 13
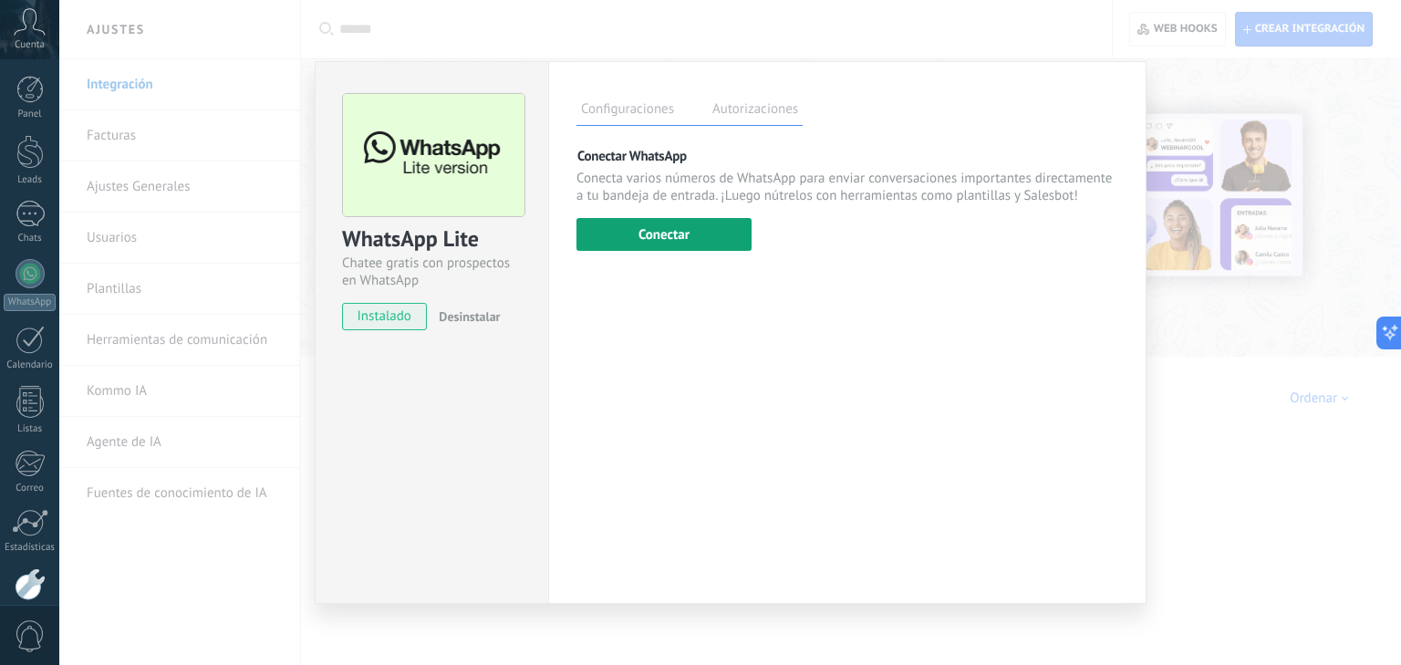
click at [656, 227] on button "Conectar" at bounding box center [663, 234] width 175 height 33
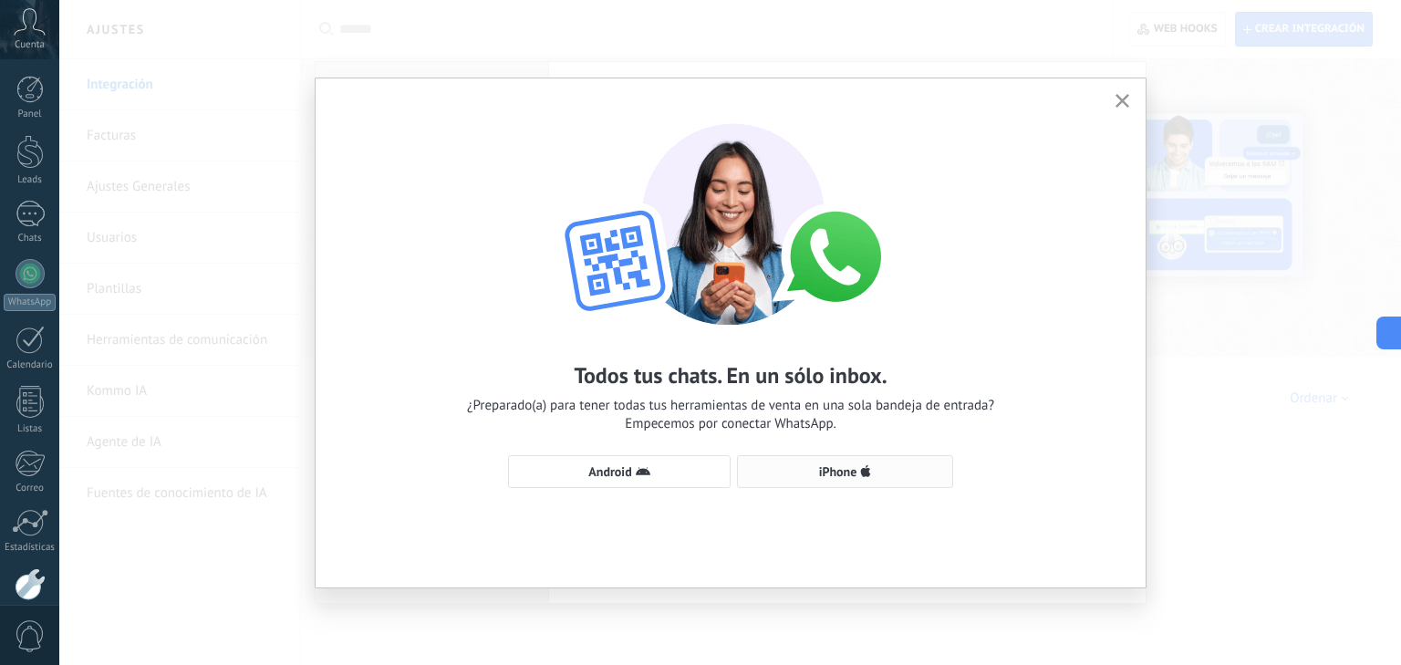
click at [853, 468] on span "iPhone" at bounding box center [838, 471] width 38 height 13
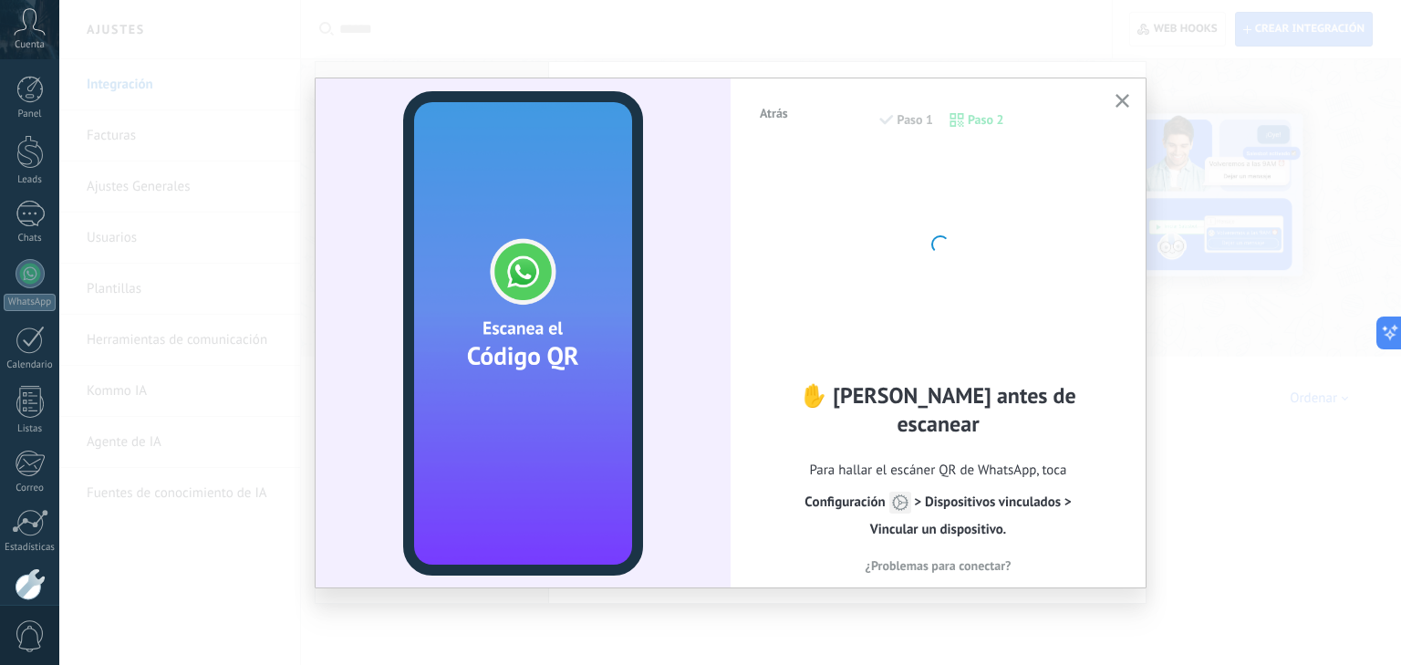
click at [1118, 98] on use "button" at bounding box center [1123, 101] width 14 height 14
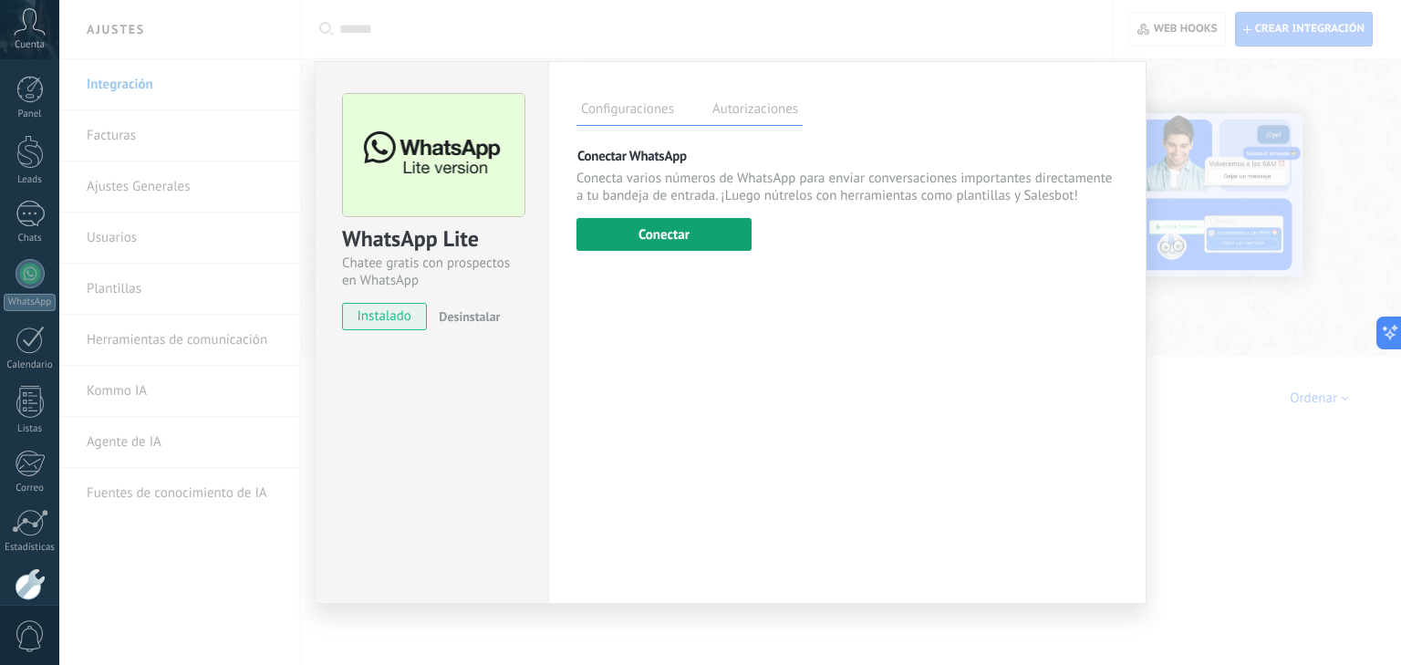
click at [652, 249] on button "Conectar" at bounding box center [663, 234] width 175 height 33
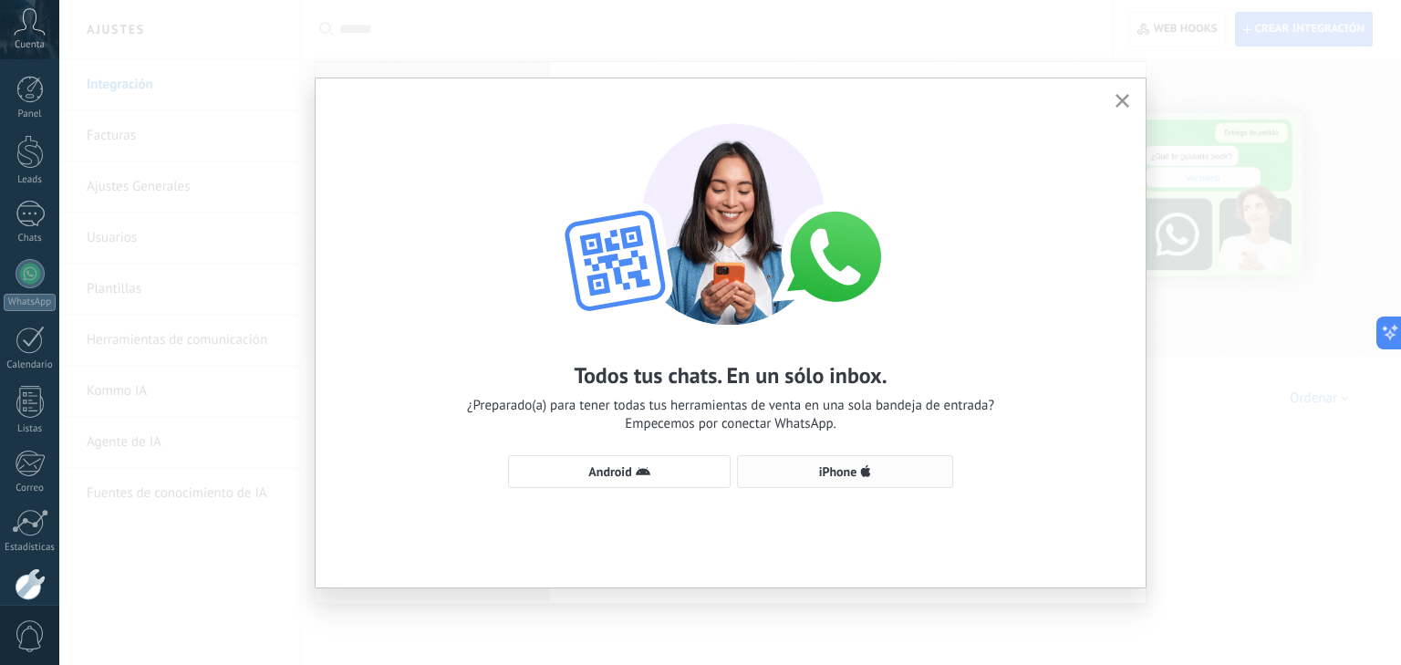
click at [846, 463] on button "iPhone" at bounding box center [845, 471] width 216 height 33
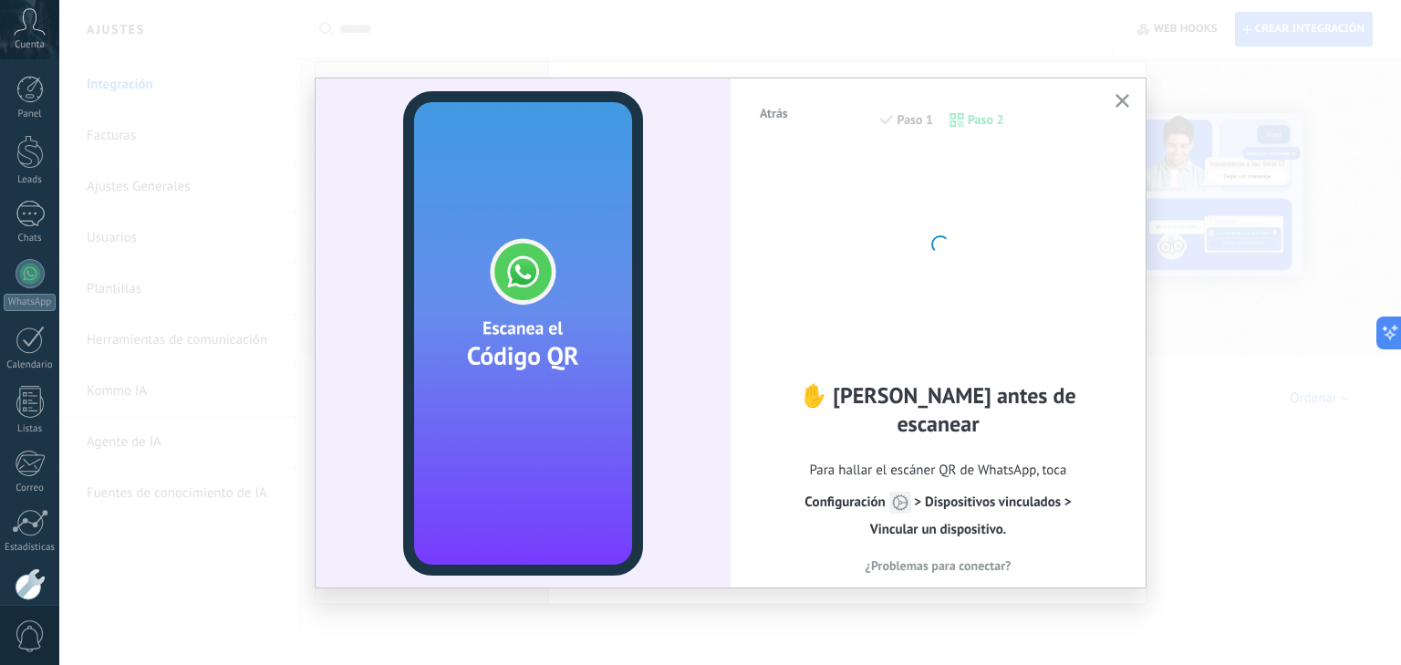
click at [1125, 106] on icon "button" at bounding box center [1123, 101] width 14 height 14
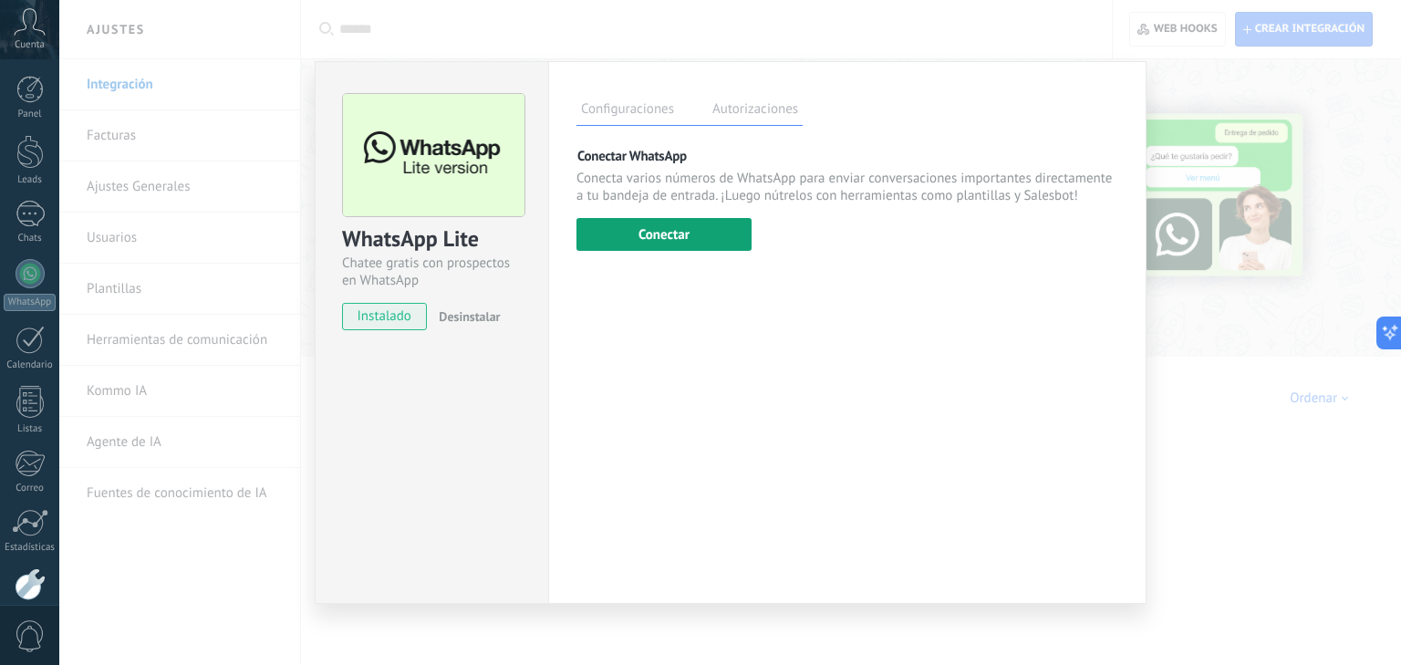
click at [669, 229] on button "Conectar" at bounding box center [663, 234] width 175 height 33
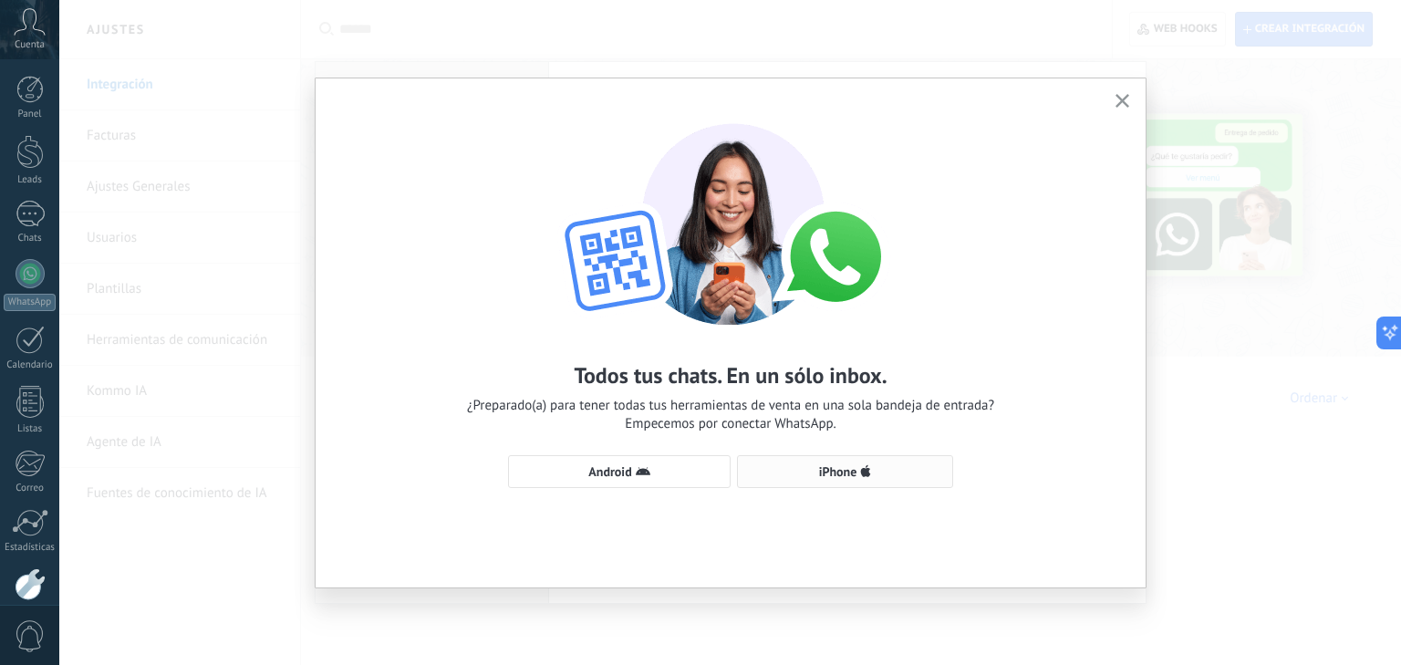
click at [865, 462] on button "iPhone" at bounding box center [845, 471] width 216 height 33
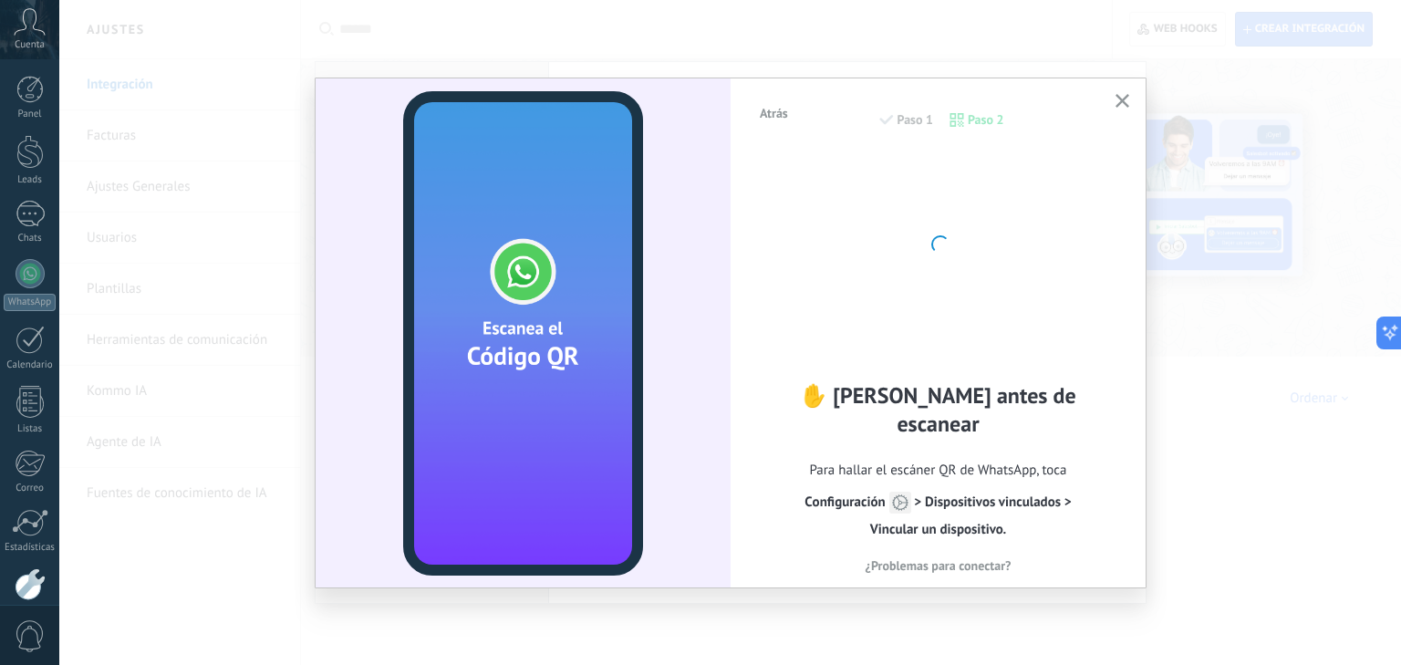
click at [1108, 95] on div "Atrás Paso 1 Paso 2 ✋ [PERSON_NAME] antes de escanear Para hallar el escáner QR…" at bounding box center [938, 331] width 415 height 507
click at [1116, 100] on icon "button" at bounding box center [1123, 101] width 14 height 14
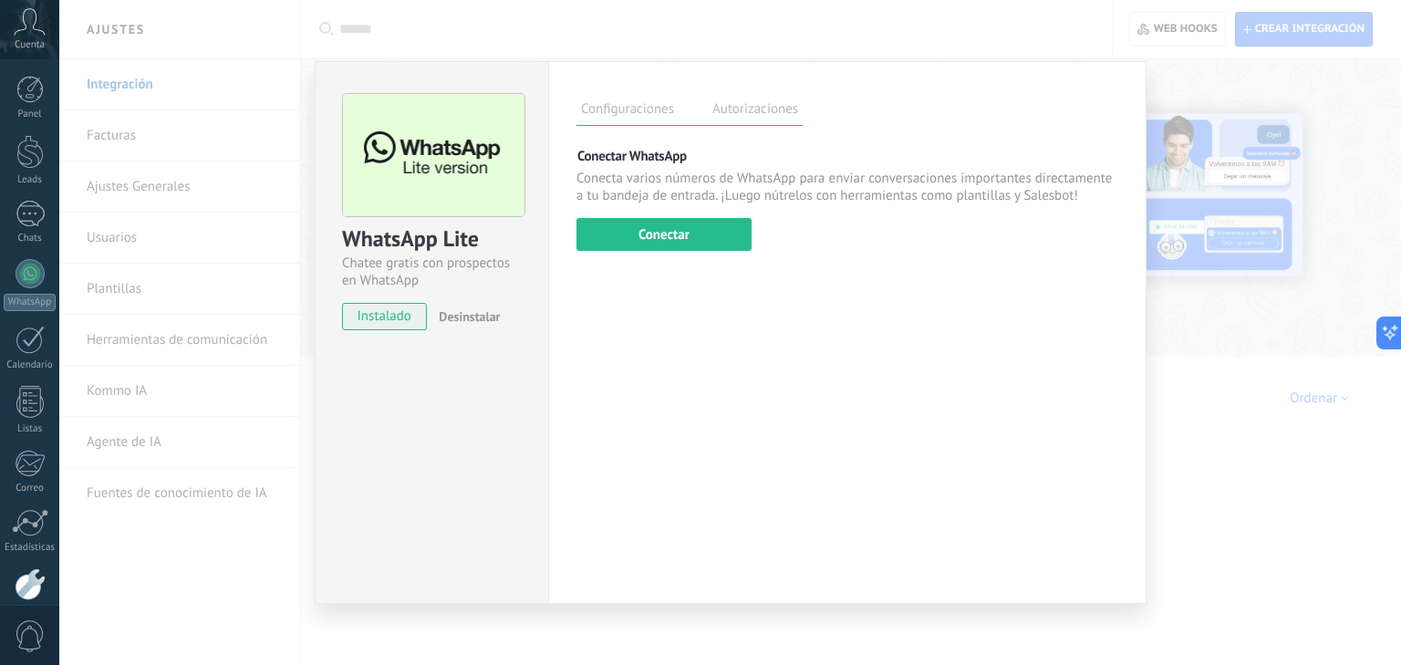
click at [1219, 163] on div "WhatsApp Lite Chatee gratis con prospectos en WhatsApp instalado Desinstalar Co…" at bounding box center [730, 332] width 1342 height 665
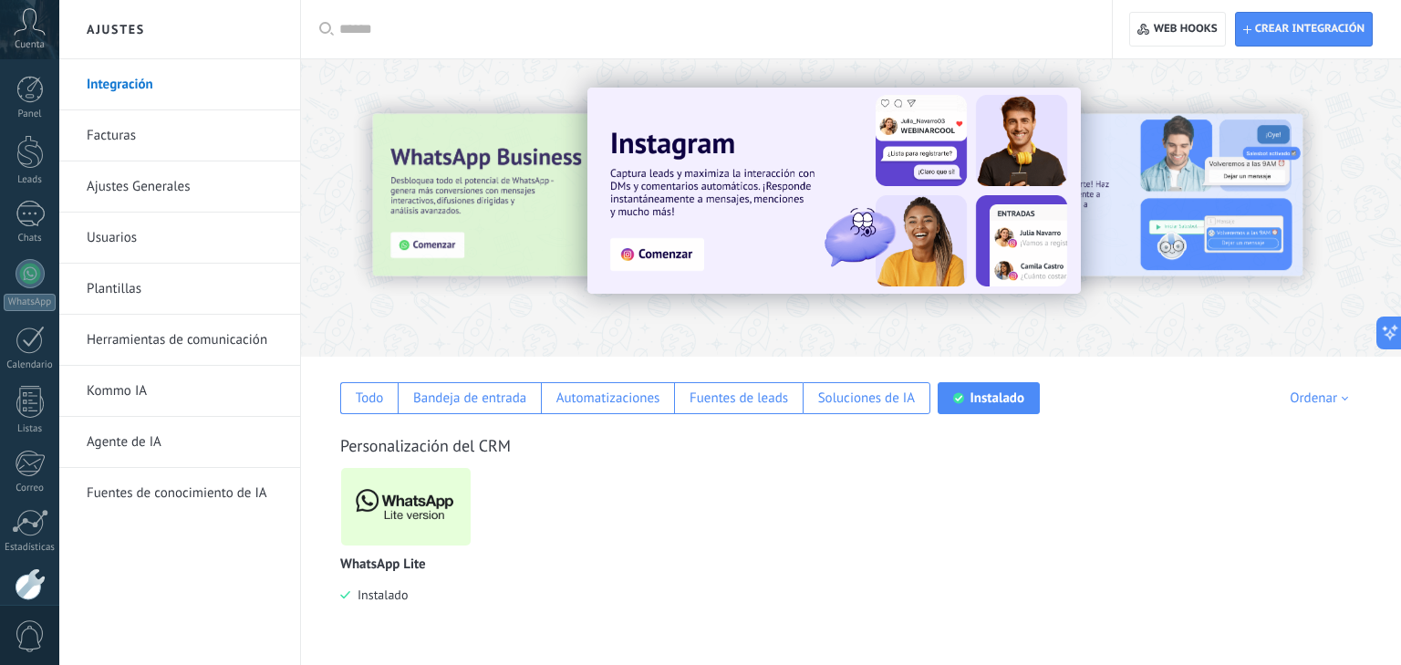
click at [139, 495] on link "Fuentes de conocimiento de IA" at bounding box center [184, 493] width 195 height 51
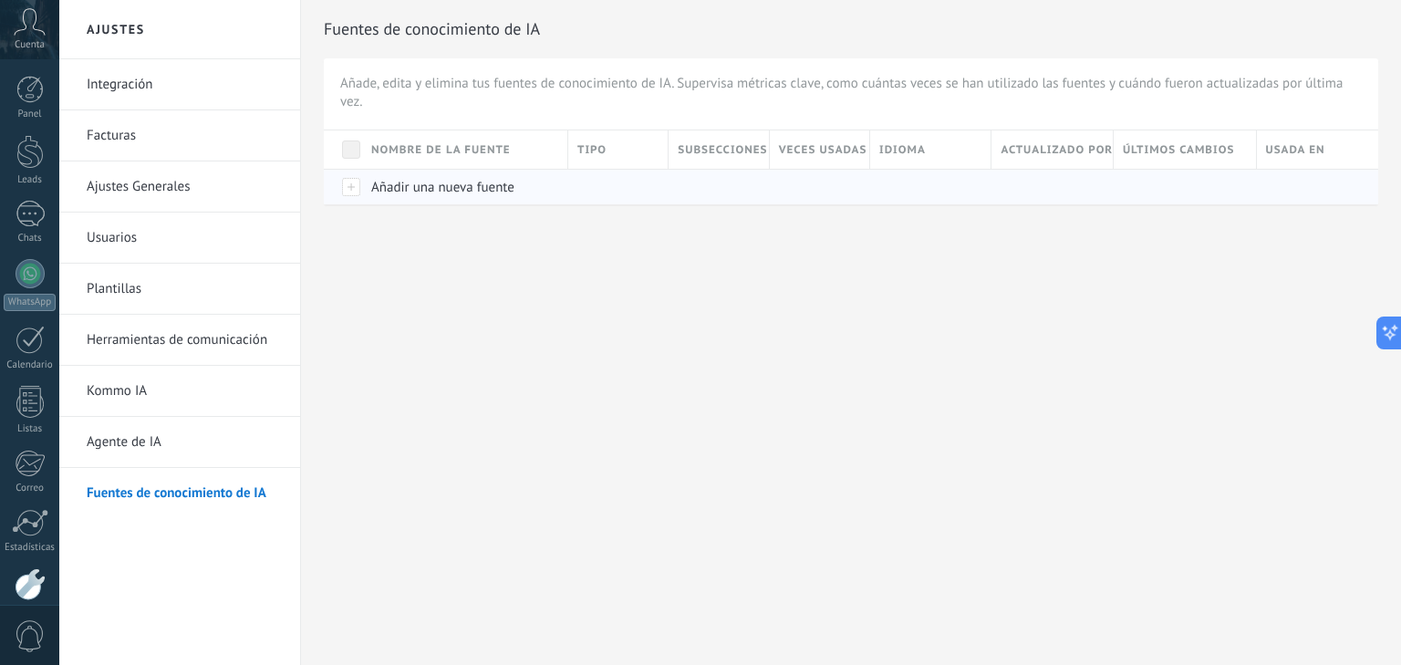
click at [504, 180] on span "Añadir una nueva fuente" at bounding box center [442, 187] width 143 height 17
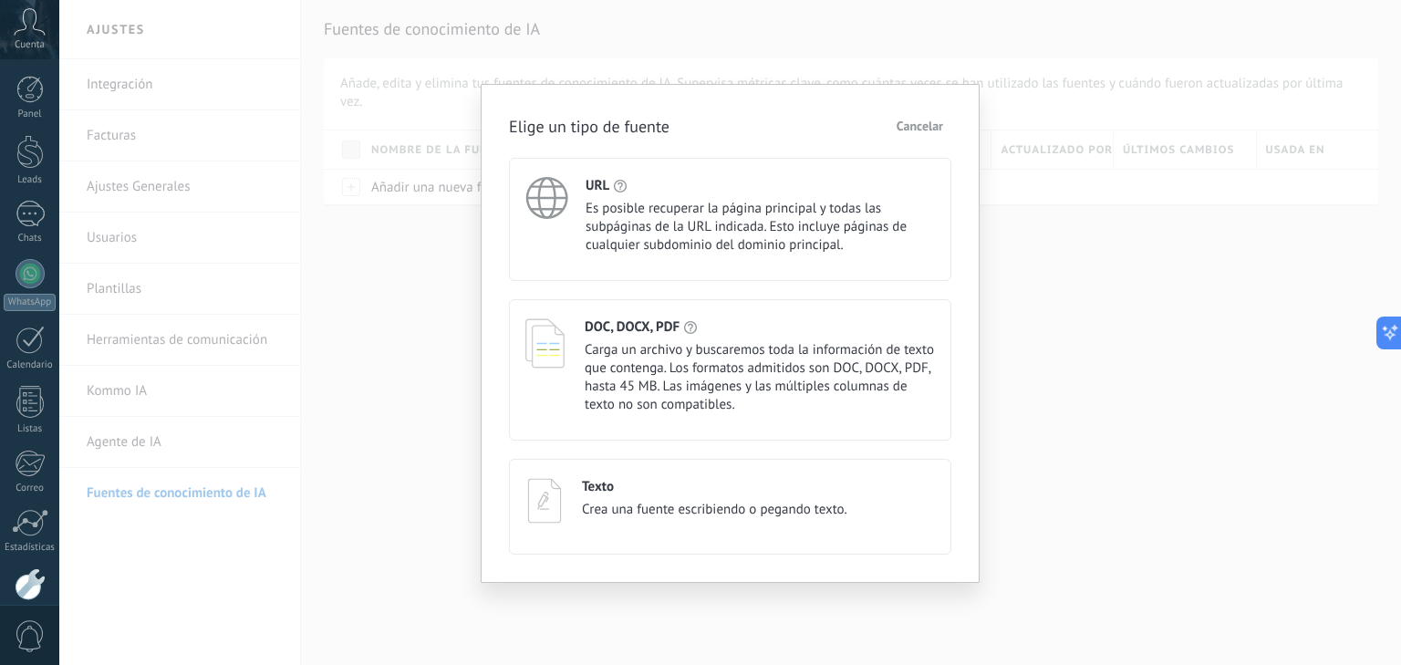
click at [667, 495] on div "Texto Crea una fuente escribiendo o pegando texto." at bounding box center [714, 503] width 265 height 50
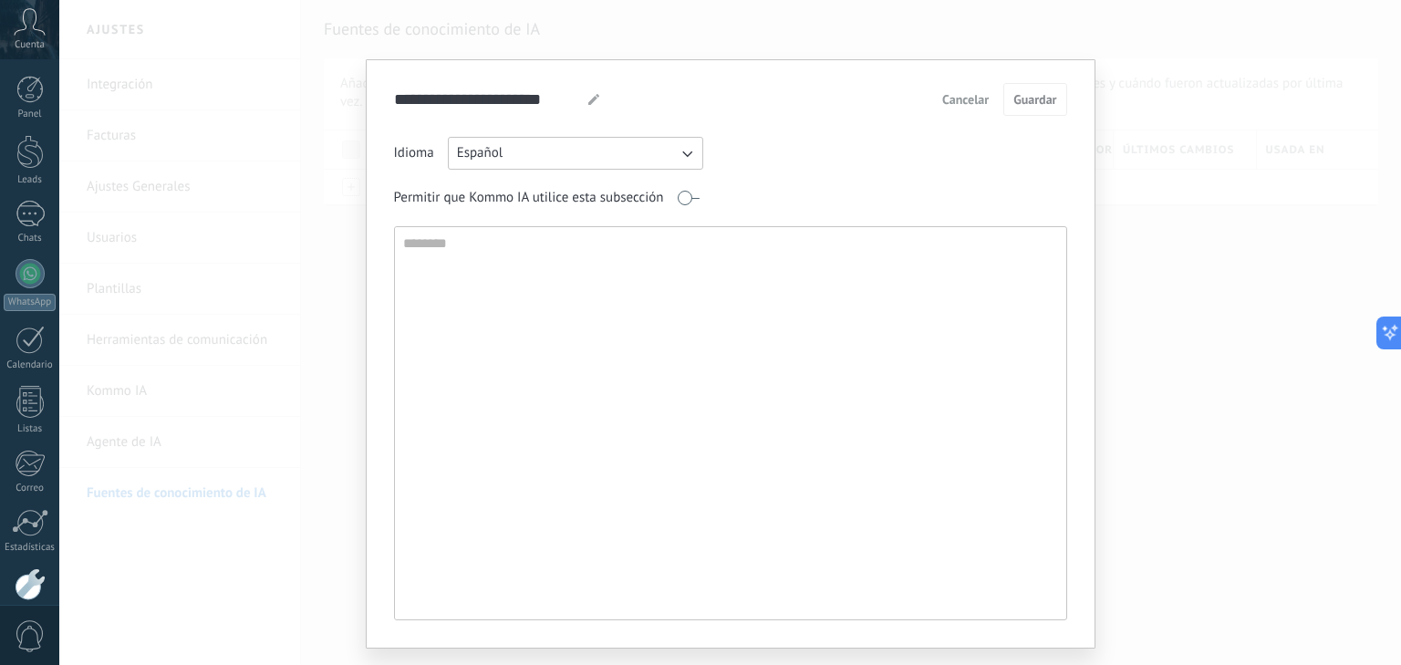
click at [969, 99] on span "Cancelar" at bounding box center [965, 99] width 47 height 13
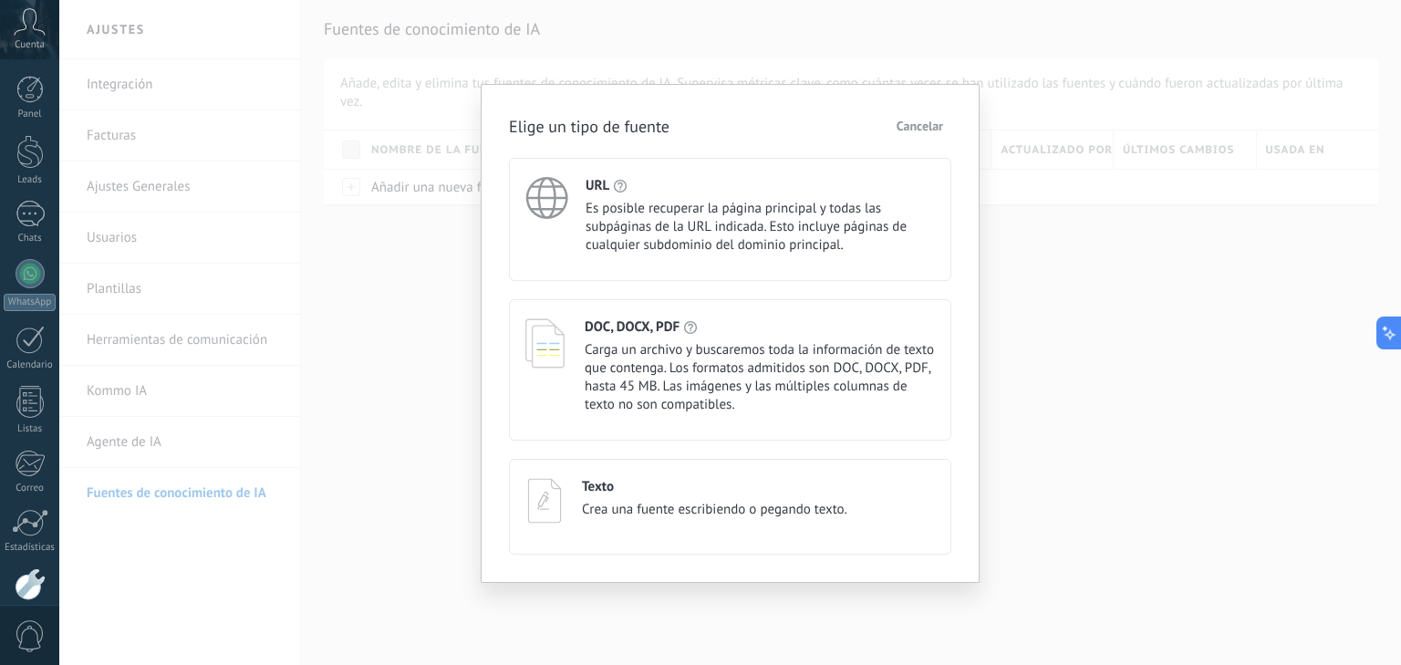
click at [725, 359] on span "Carga un archivo y buscaremos toda la información de texto que contenga. Los fo…" at bounding box center [760, 377] width 350 height 73
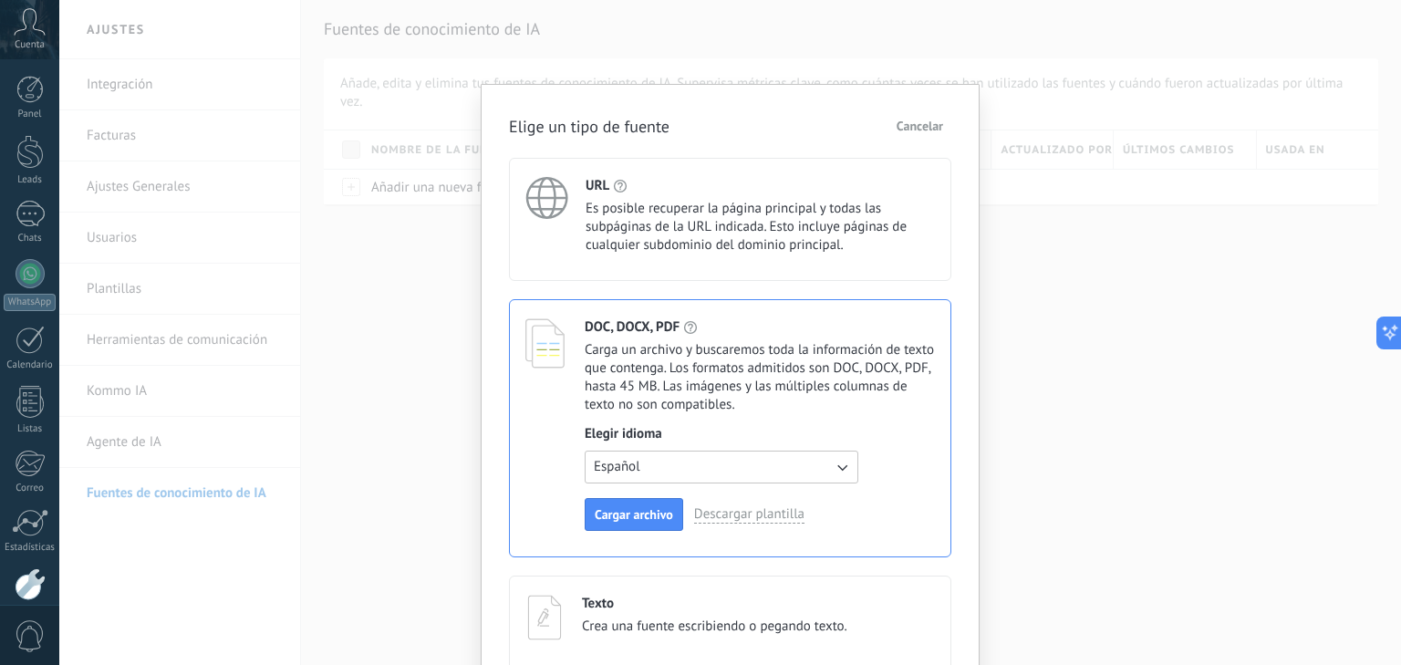
click at [690, 616] on div "Texto Crea una fuente escribiendo o pegando texto." at bounding box center [714, 620] width 265 height 50
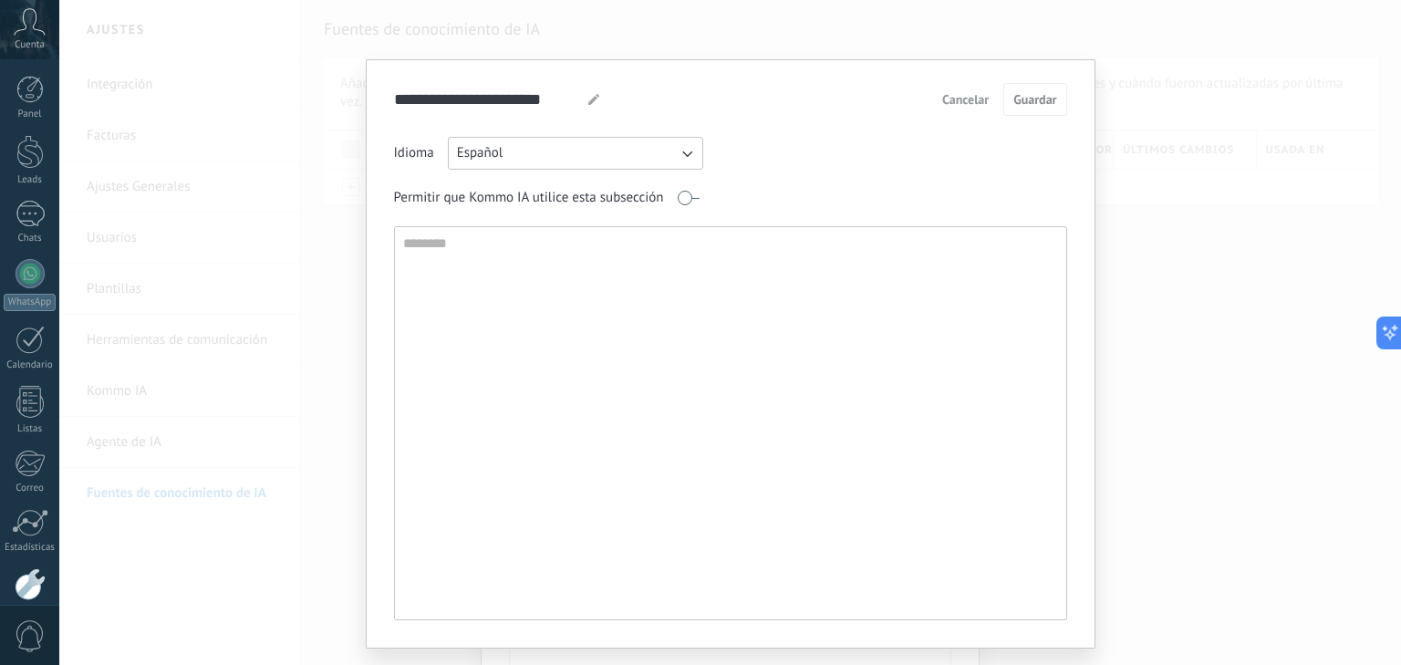
click at [420, 249] on textarea at bounding box center [729, 423] width 668 height 392
click at [962, 93] on span "Cancelar" at bounding box center [965, 99] width 47 height 13
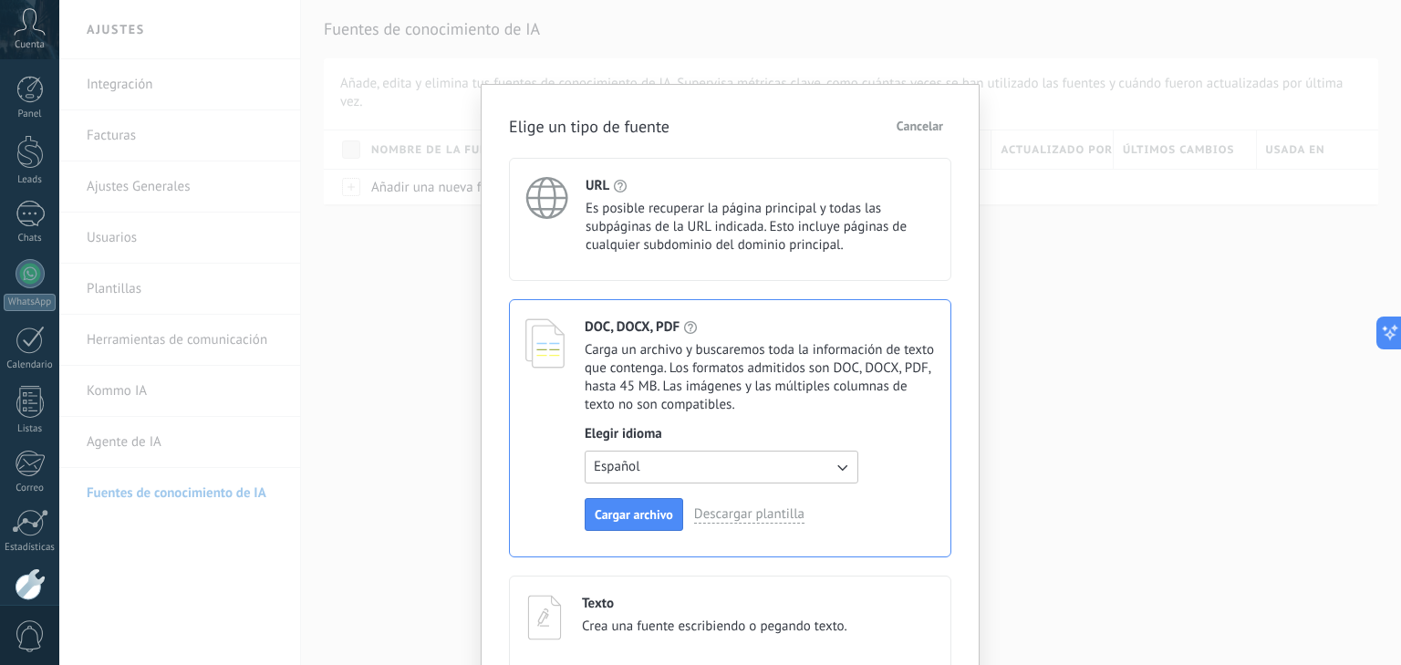
click at [896, 396] on span "Carga un archivo y buscaremos toda la información de texto que contenga. Los fo…" at bounding box center [760, 377] width 350 height 73
click at [734, 375] on span "Carga un archivo y buscaremos toda la información de texto que contenga. Los fo…" at bounding box center [760, 377] width 350 height 73
click at [761, 420] on div "DOC, DOCX, PDF Carga un archivo y buscaremos toda la información de texto que c…" at bounding box center [760, 424] width 350 height 213
click at [747, 603] on div "Texto" at bounding box center [714, 603] width 265 height 17
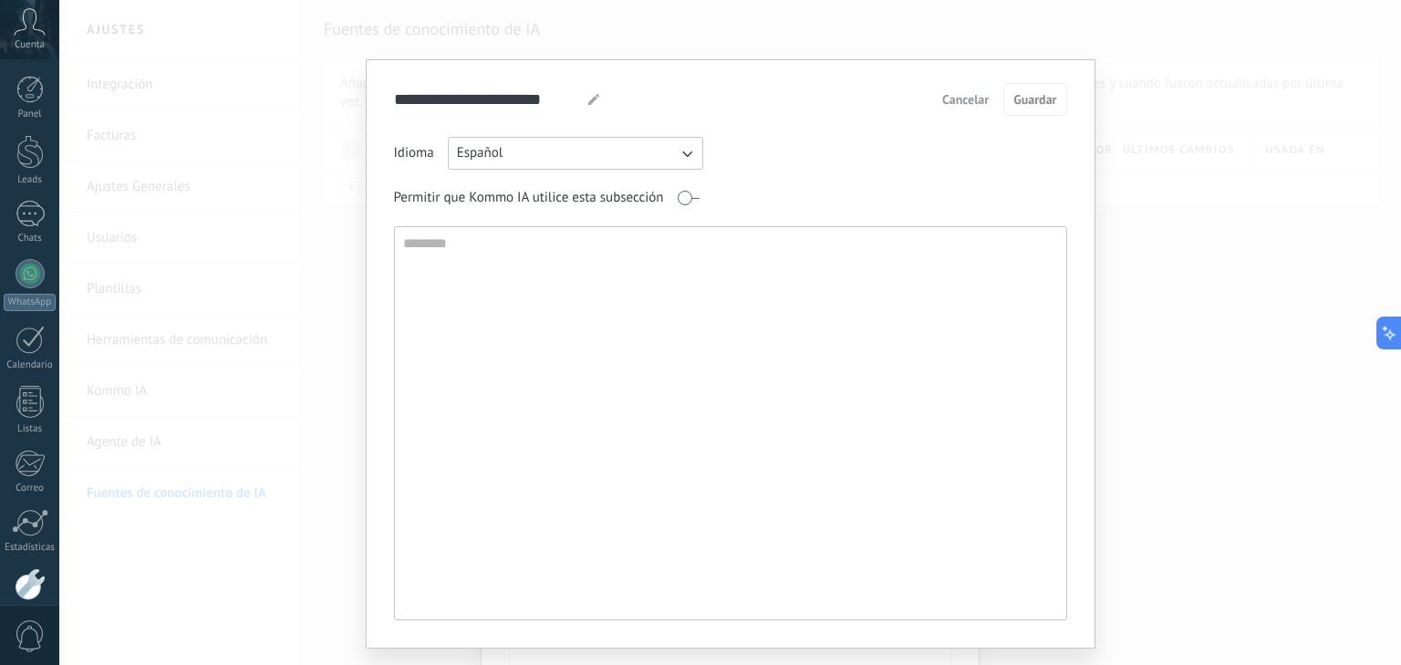
click at [470, 261] on textarea at bounding box center [729, 423] width 668 height 392
click at [968, 99] on span "Cancelar" at bounding box center [965, 99] width 47 height 13
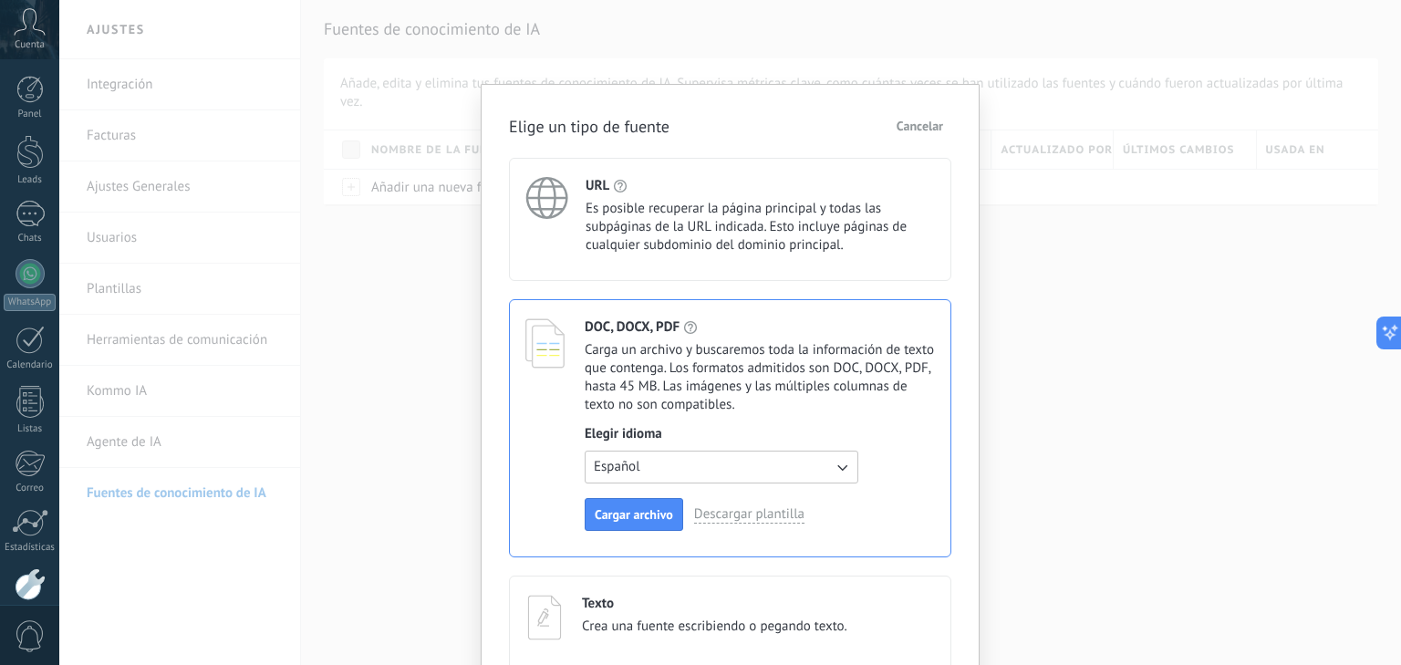
click at [919, 125] on span "Cancelar" at bounding box center [920, 125] width 47 height 13
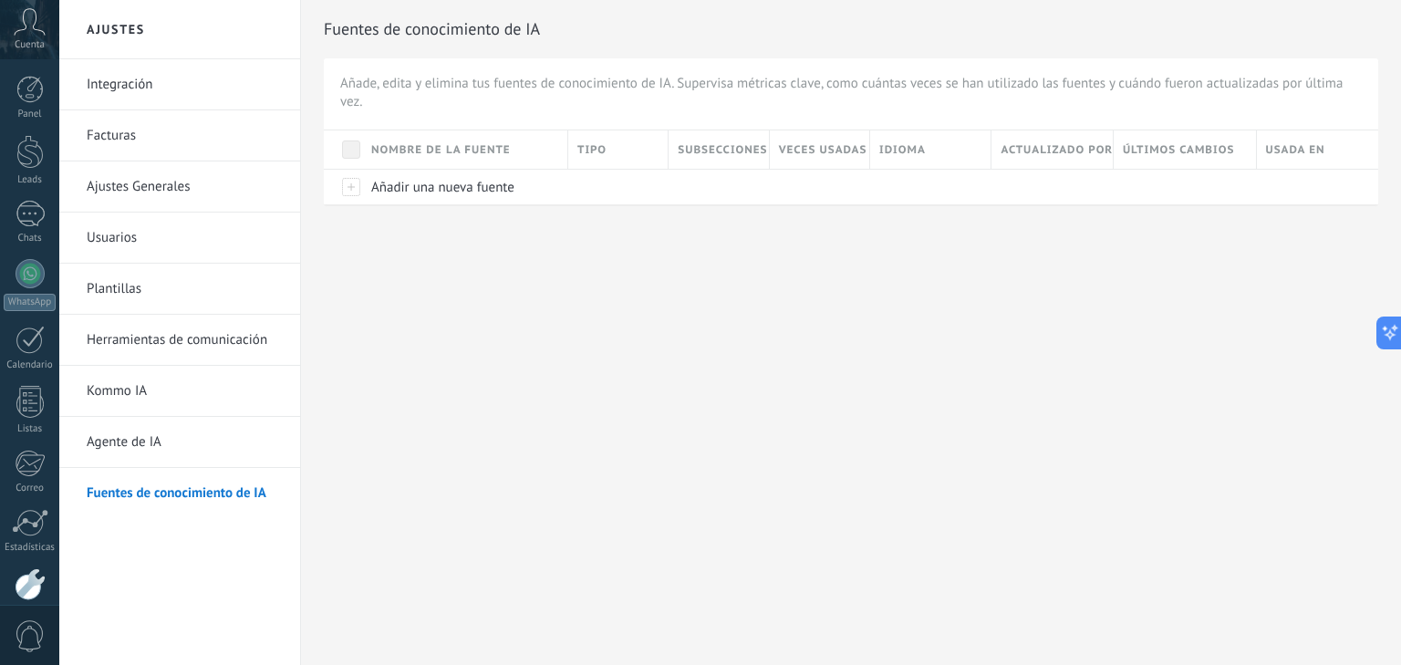
click at [160, 332] on link "Herramientas de comunicación" at bounding box center [184, 340] width 195 height 51
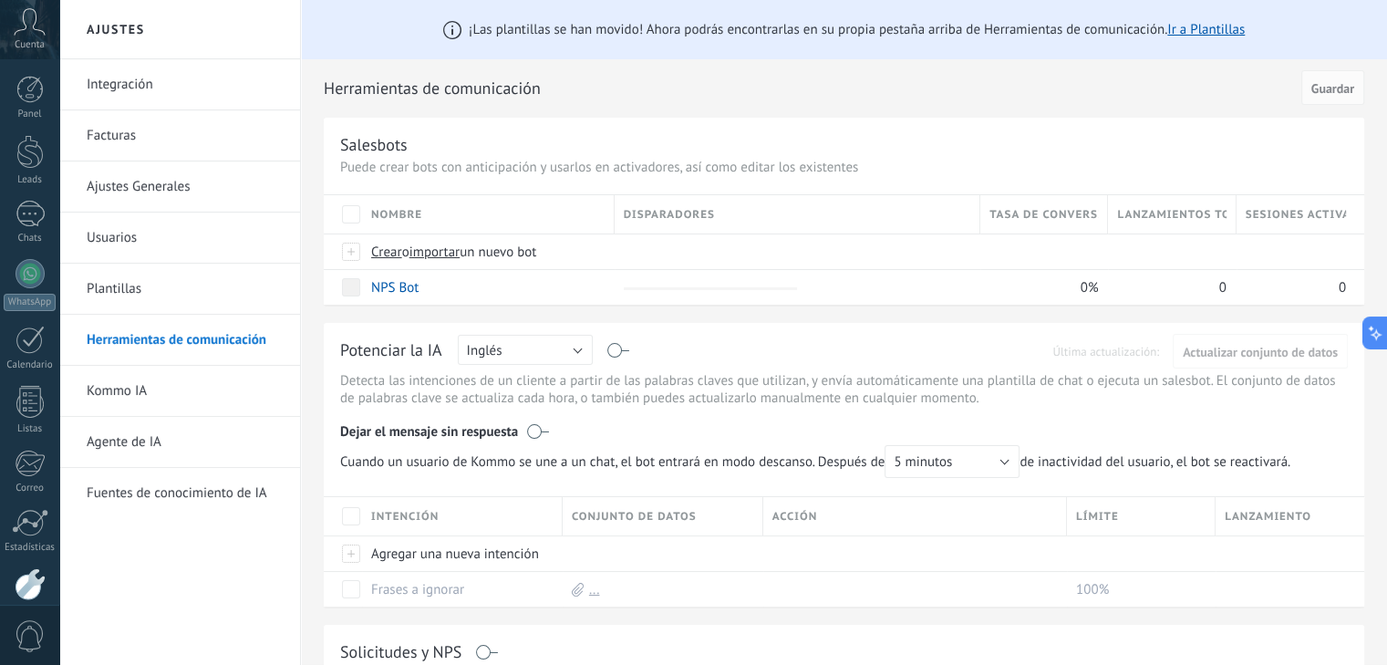
click at [186, 80] on link "Integración" at bounding box center [184, 84] width 195 height 51
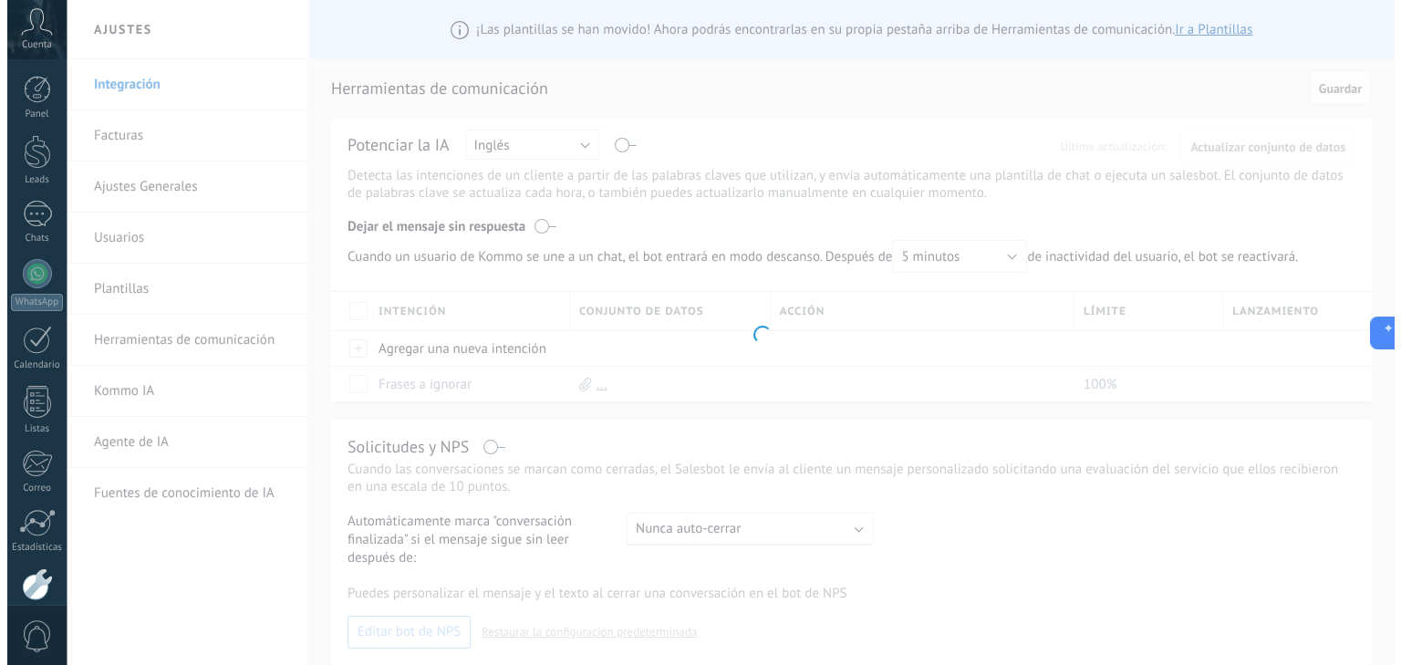
scroll to position [94, 0]
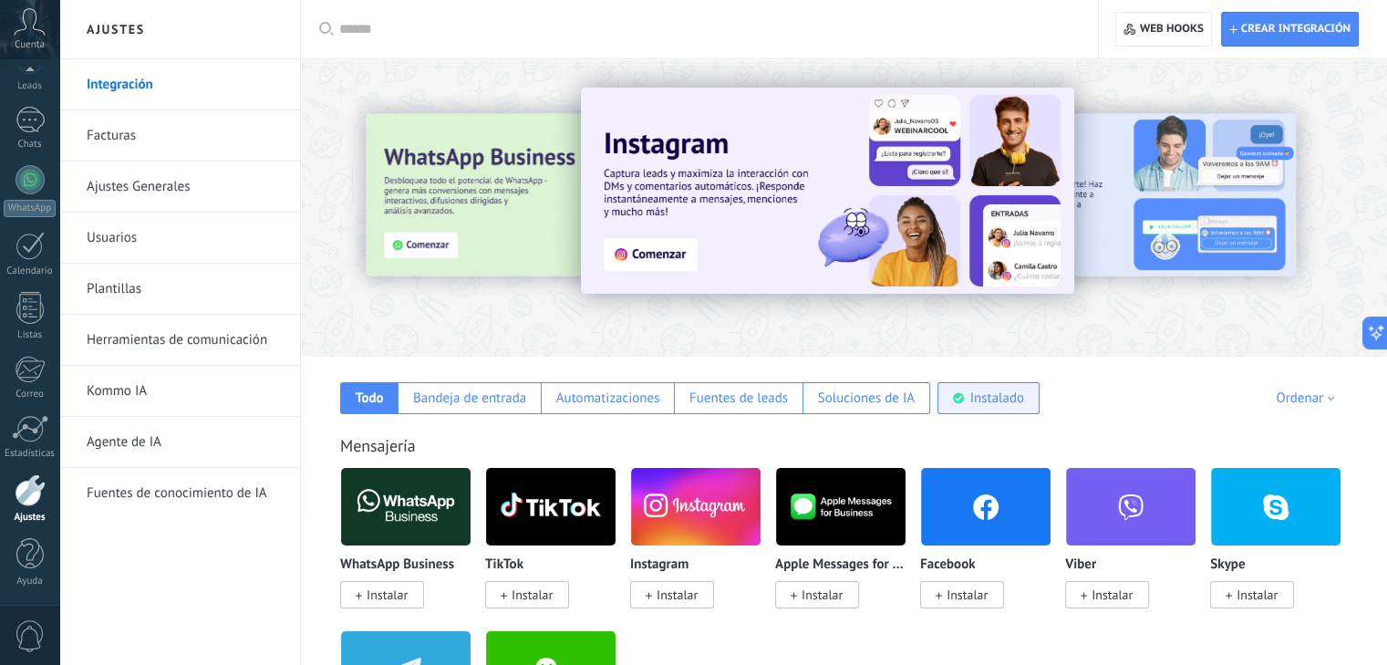
click at [979, 389] on div "Instalado" at bounding box center [989, 398] width 102 height 32
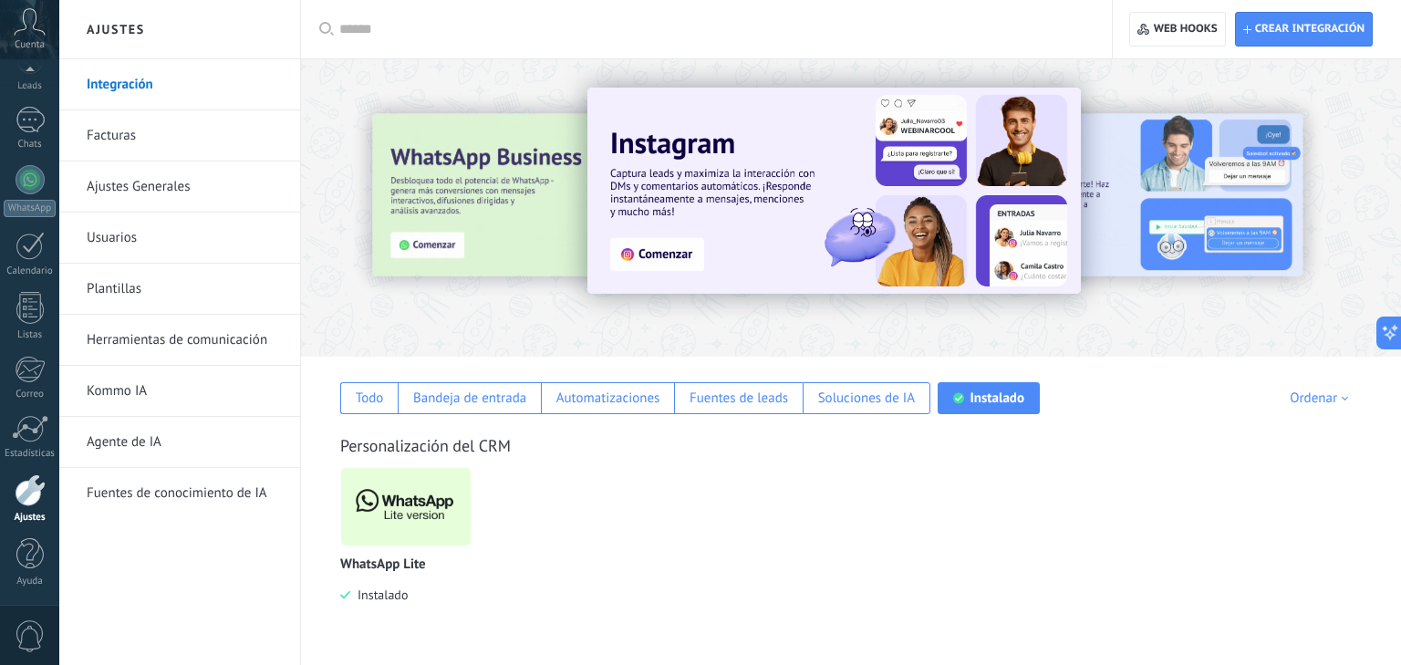
click at [387, 503] on img at bounding box center [406, 506] width 130 height 88
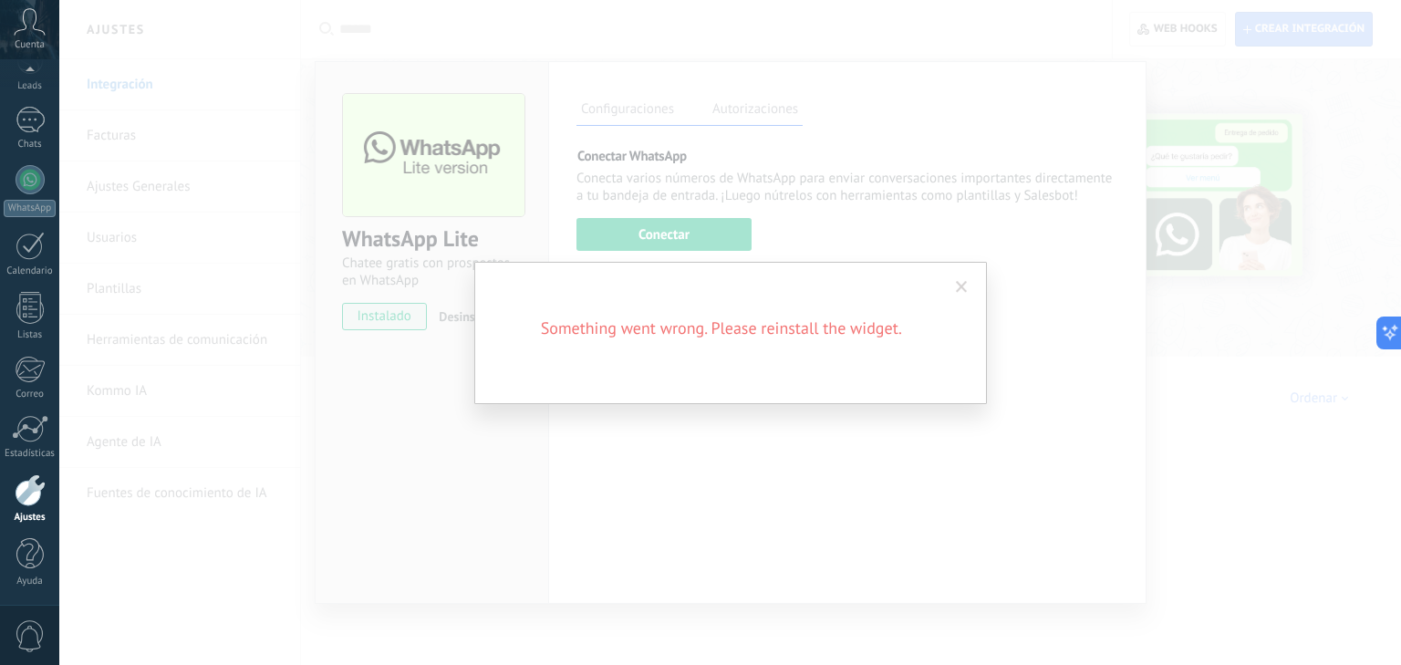
click at [952, 286] on span at bounding box center [962, 287] width 30 height 31
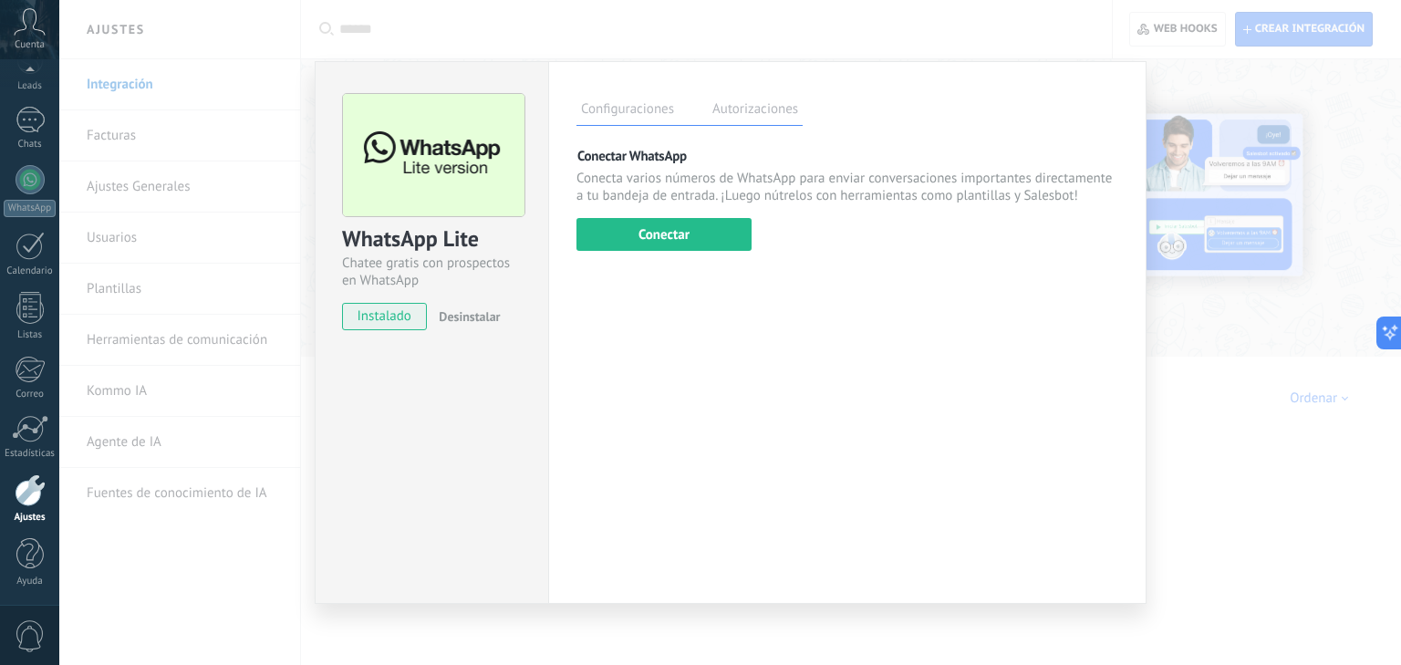
click at [1180, 327] on div "WhatsApp Lite Chatee gratis con prospectos en WhatsApp instalado Desinstalar Co…" at bounding box center [730, 332] width 1342 height 665
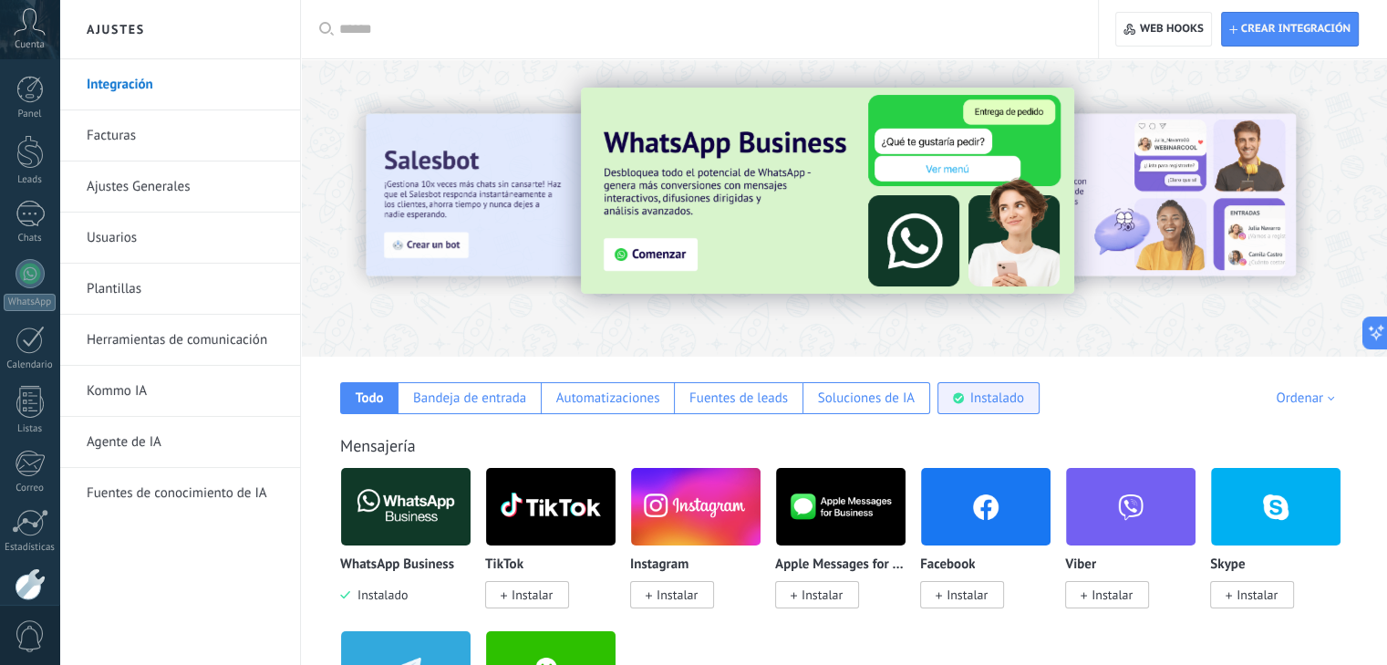
click at [1027, 408] on div "Instalado" at bounding box center [989, 398] width 102 height 32
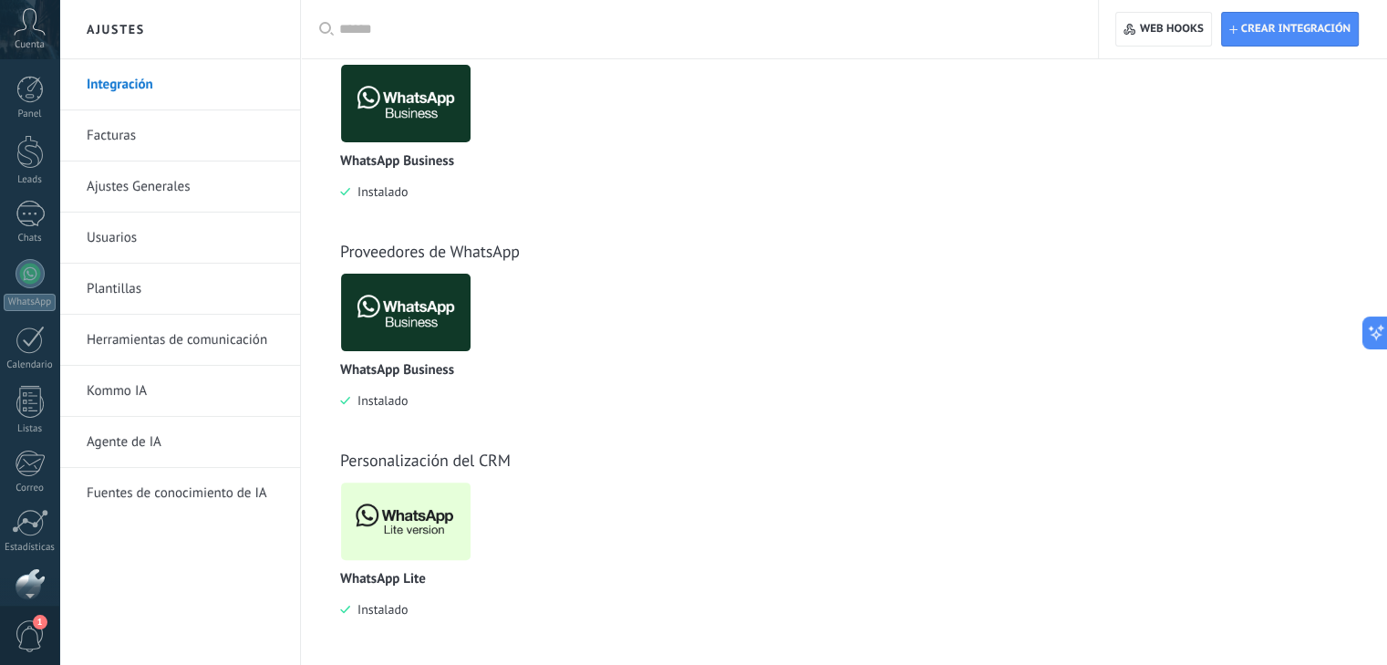
scroll to position [94, 0]
click at [376, 99] on img at bounding box center [406, 103] width 130 height 88
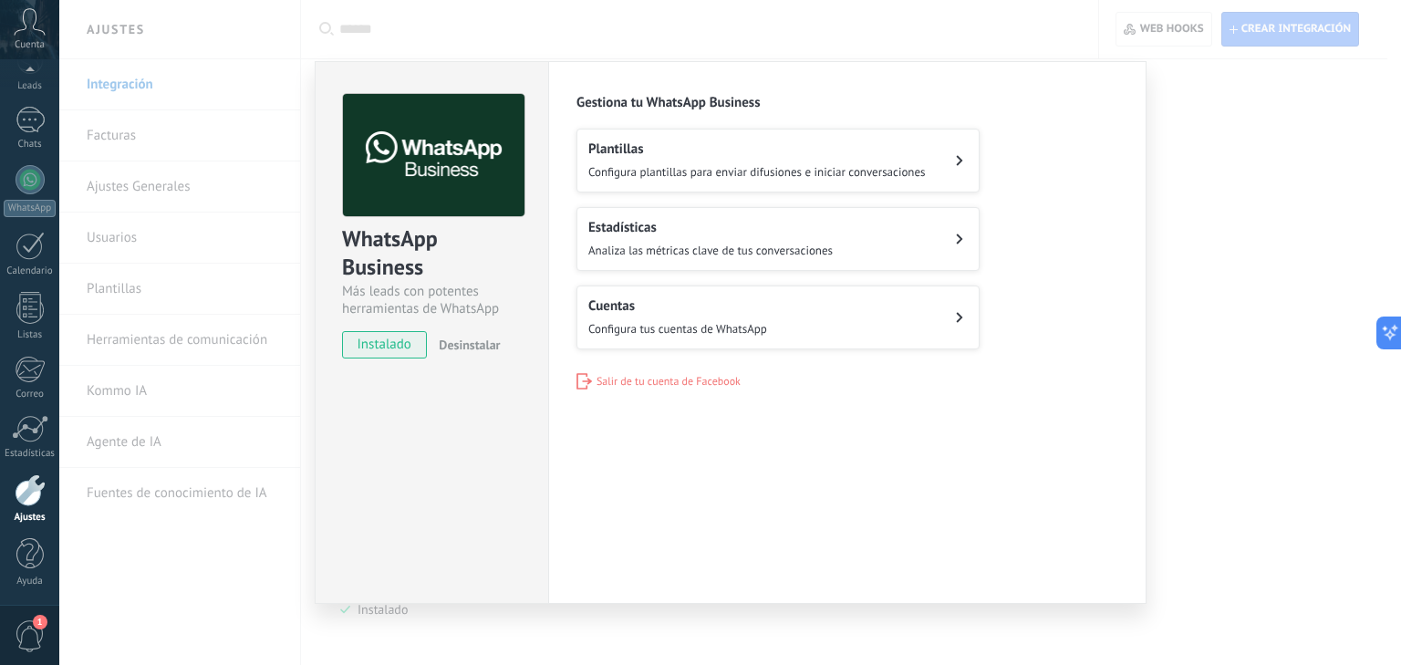
click at [1241, 192] on div "WhatsApp Business Más leads con potentes herramientas de WhatsApp instalado Des…" at bounding box center [730, 332] width 1342 height 665
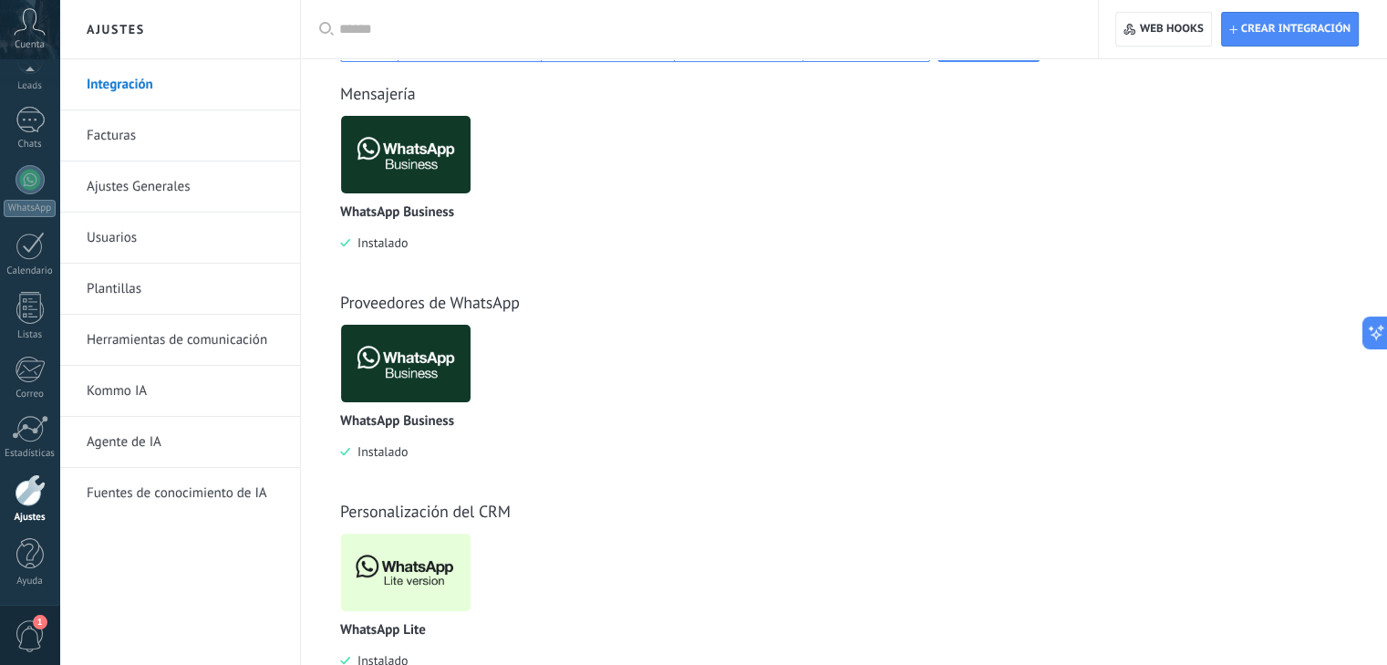
scroll to position [363, 0]
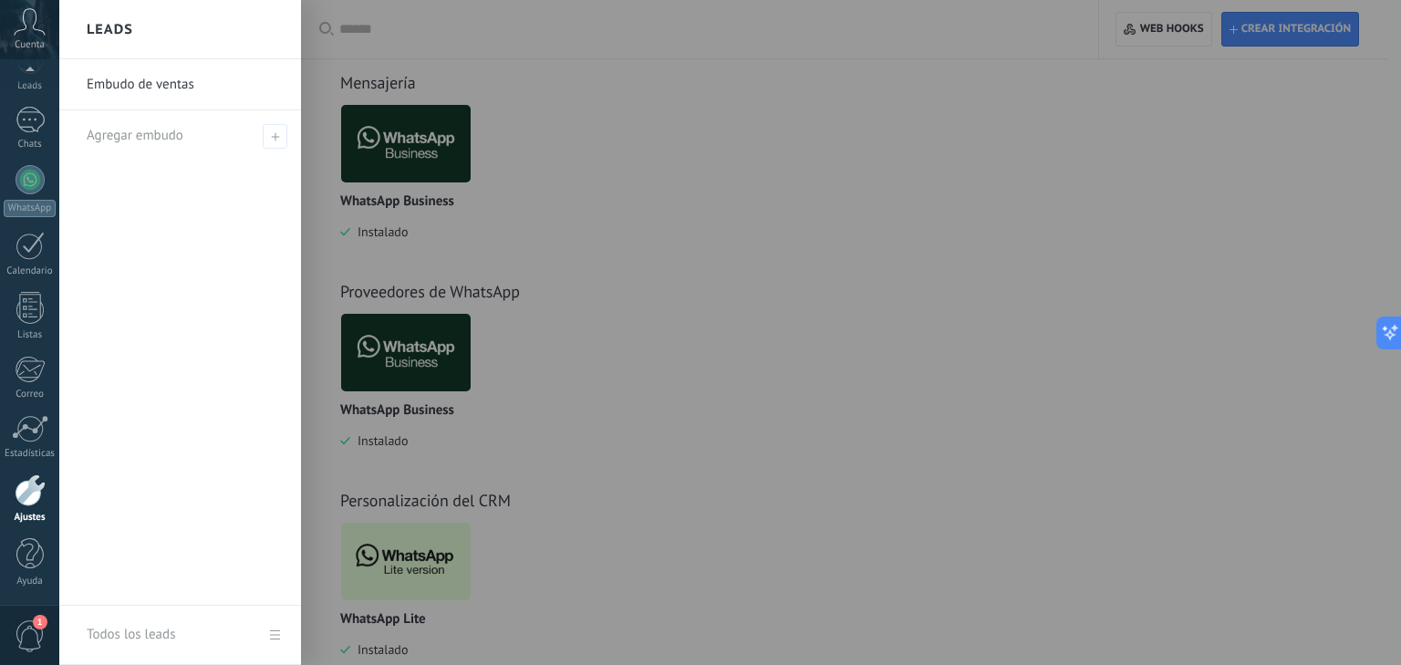
click at [374, 156] on div at bounding box center [759, 332] width 1401 height 665
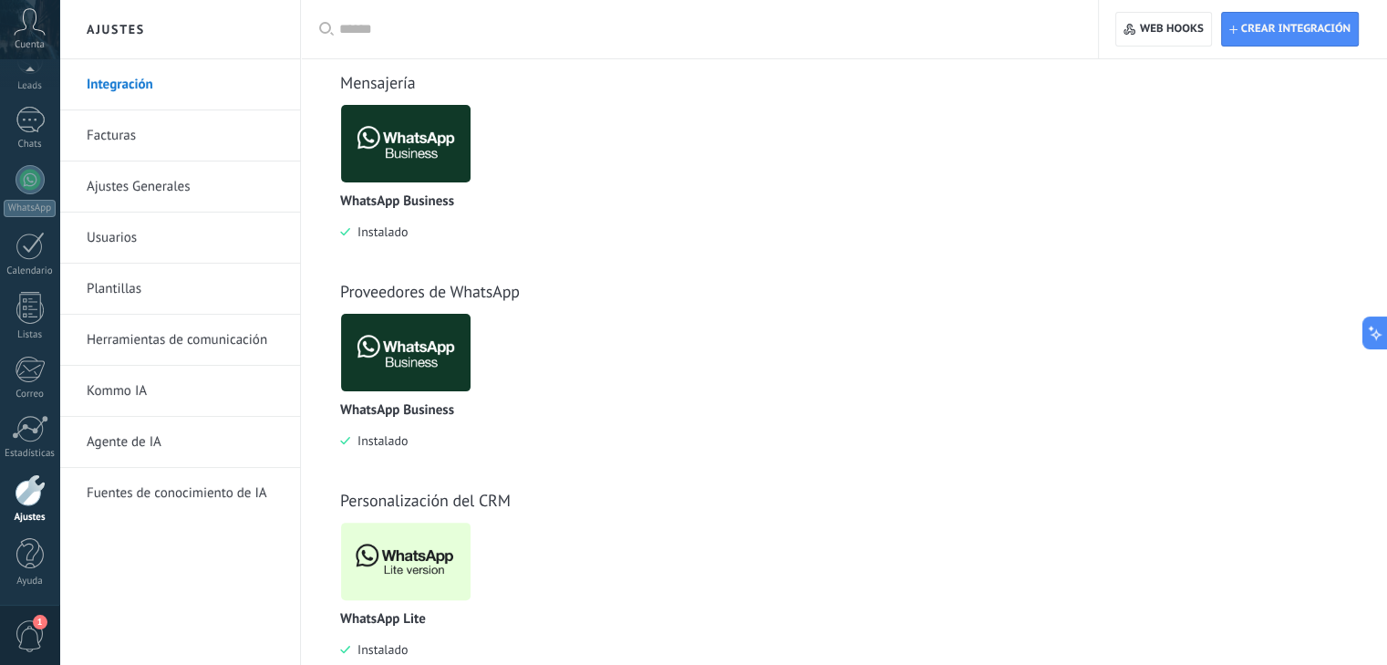
click at [374, 156] on img at bounding box center [406, 143] width 130 height 88
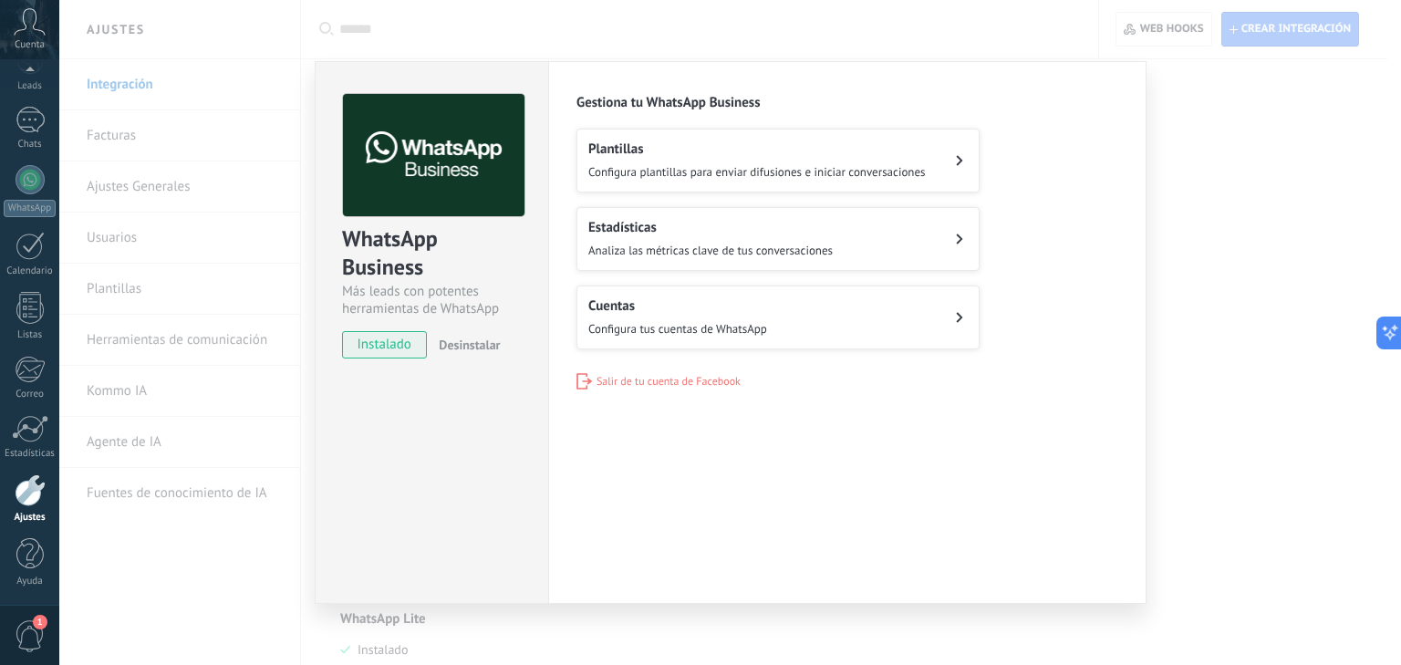
click at [1193, 156] on div "WhatsApp Business Más leads con potentes herramientas de WhatsApp instalado Des…" at bounding box center [730, 332] width 1342 height 665
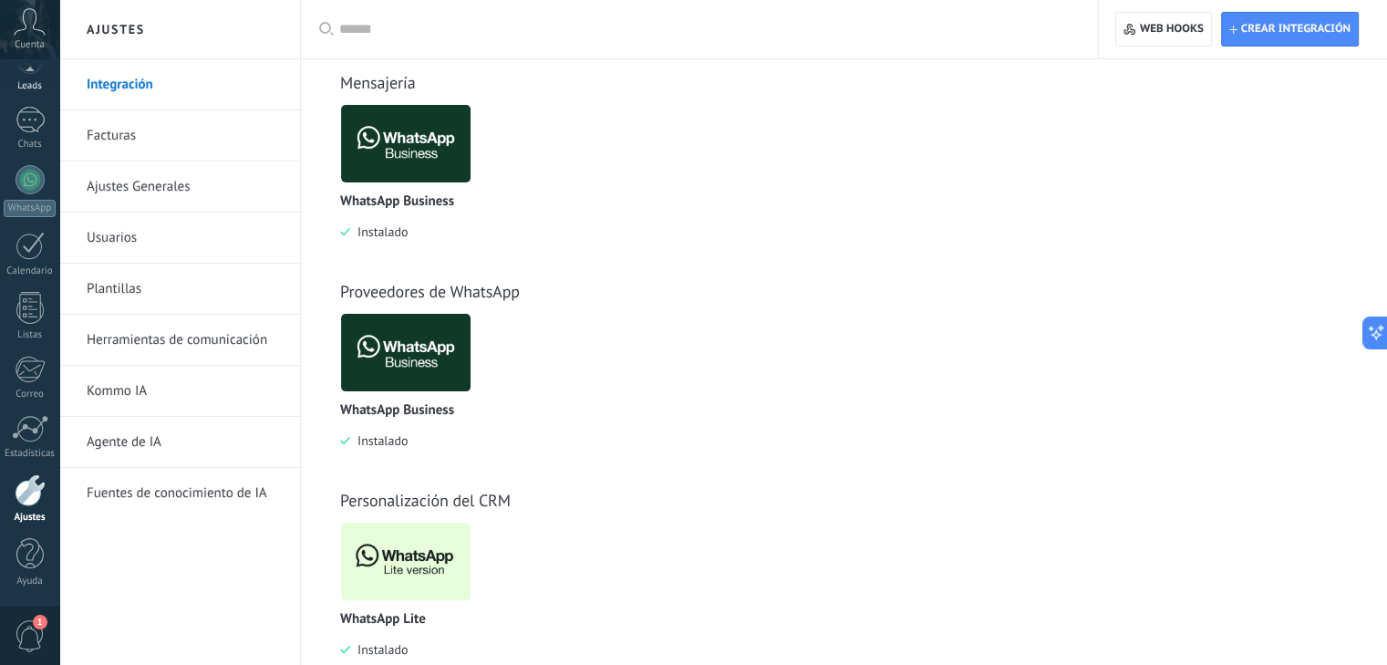
scroll to position [74, 0]
click at [27, 96] on link "Leads" at bounding box center [29, 86] width 59 height 51
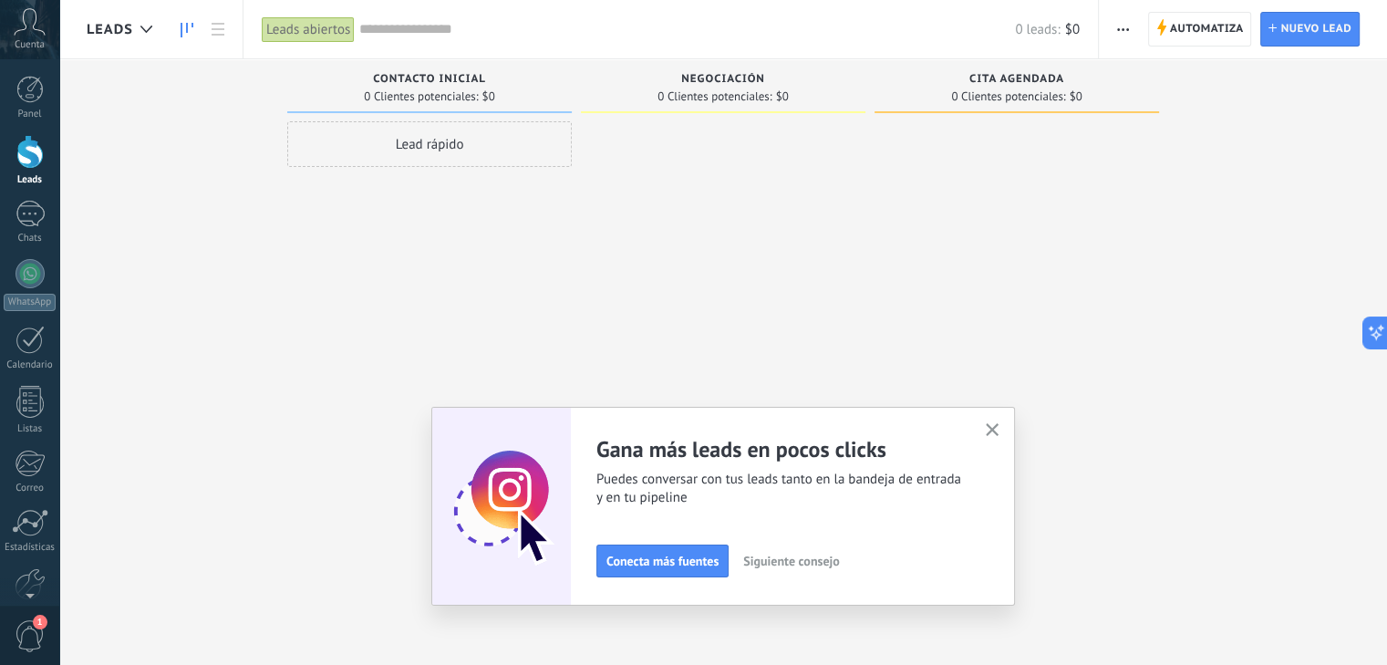
click at [998, 424] on icon "button" at bounding box center [993, 430] width 14 height 14
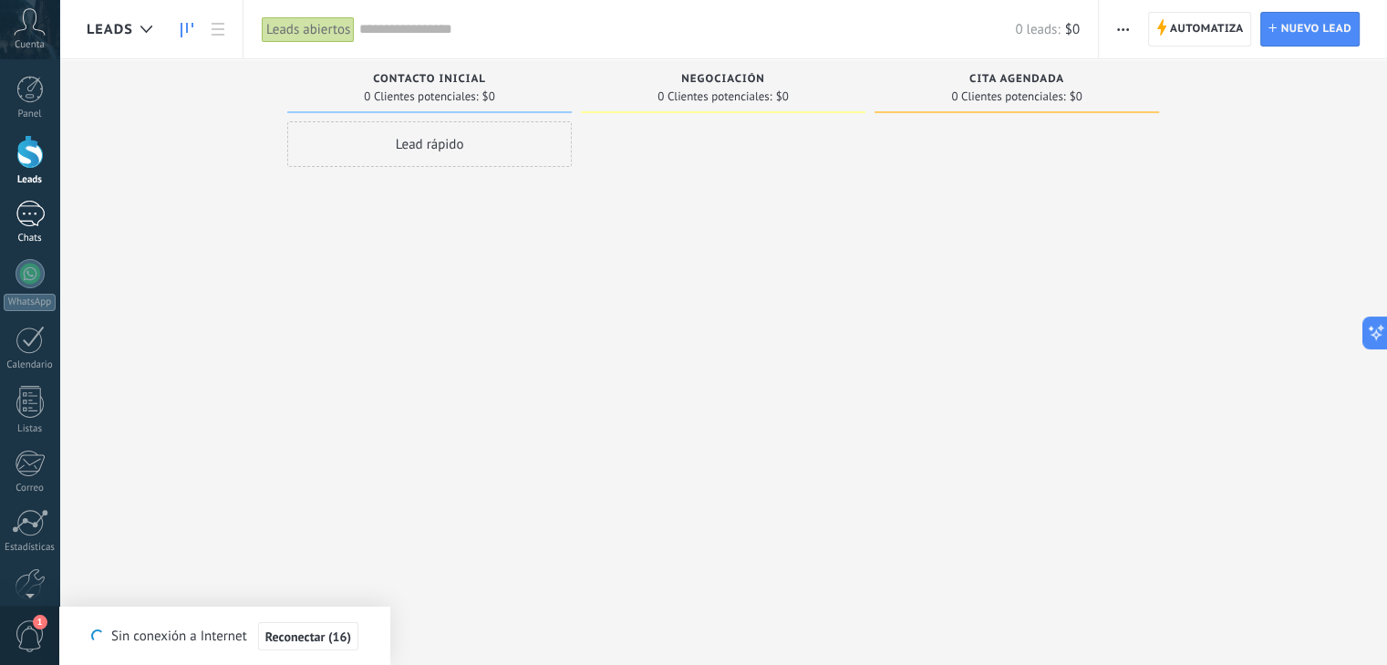
click at [36, 210] on div at bounding box center [30, 214] width 29 height 26
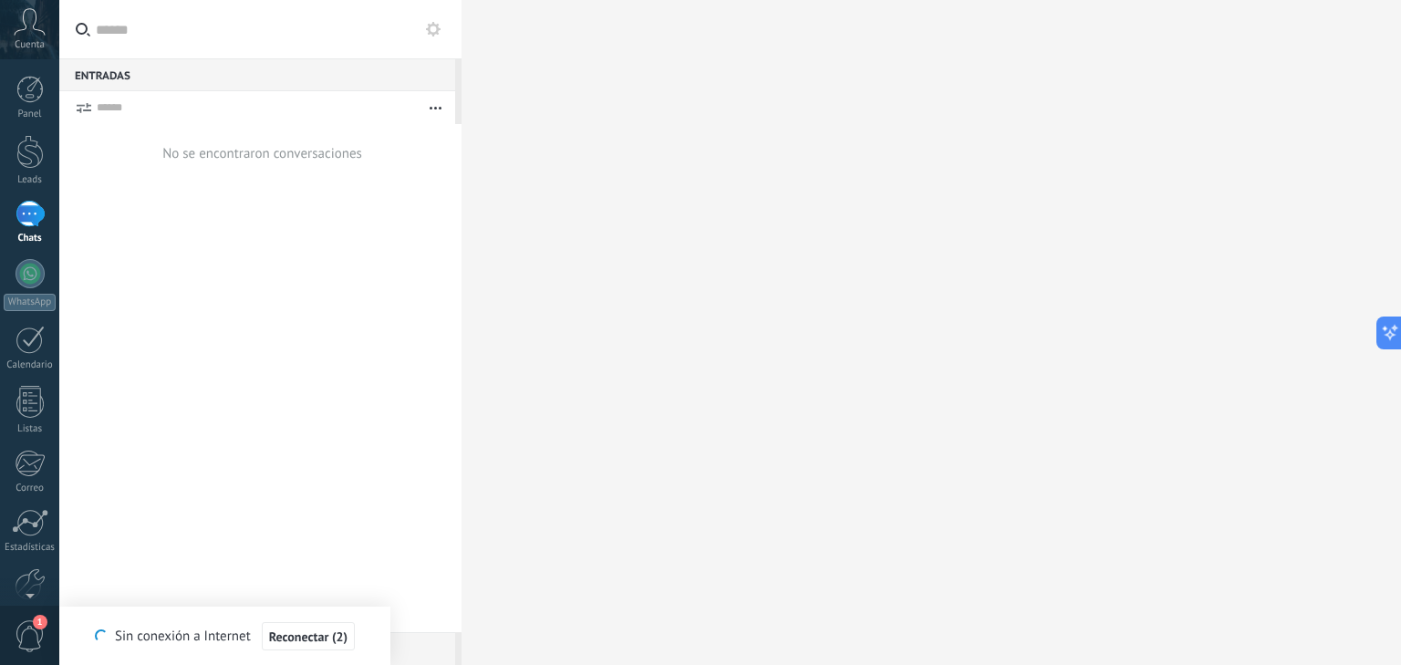
click at [920, 357] on div at bounding box center [932, 332] width 940 height 665
click at [997, 389] on div at bounding box center [932, 332] width 940 height 665
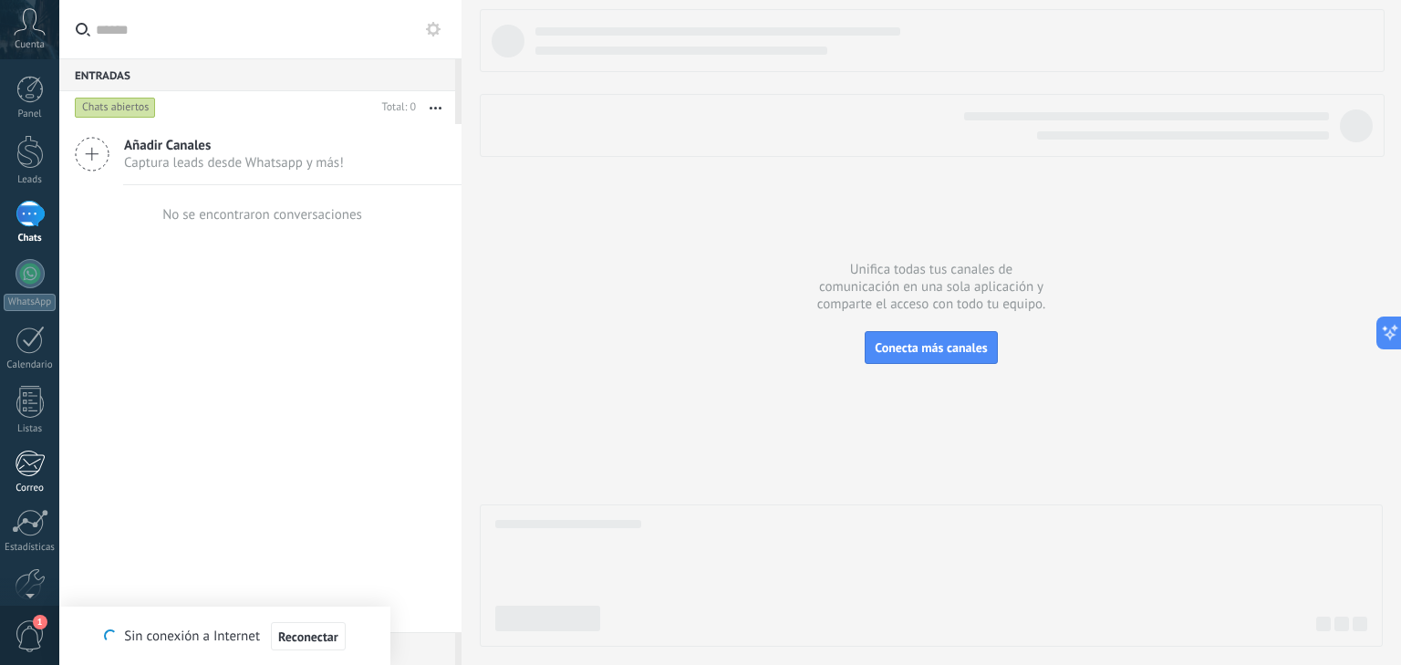
scroll to position [94, 0]
click at [40, 492] on div at bounding box center [30, 490] width 31 height 32
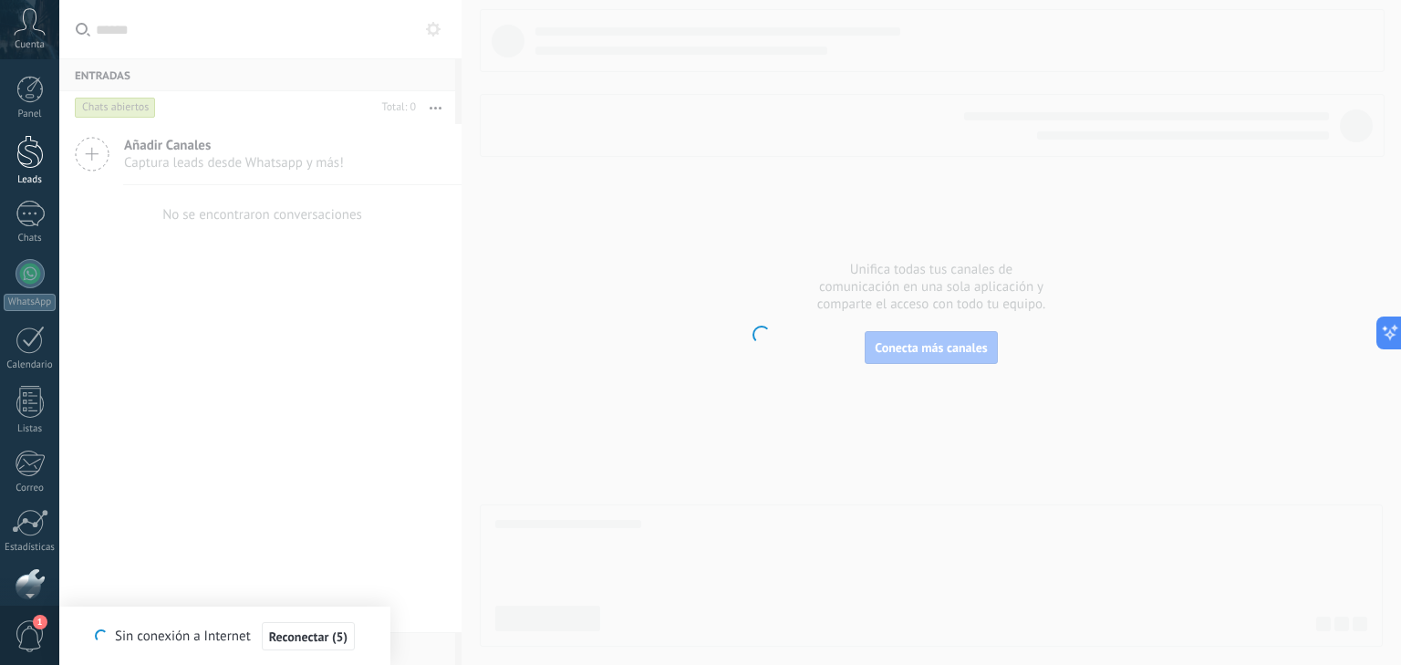
click at [27, 159] on div at bounding box center [29, 152] width 27 height 34
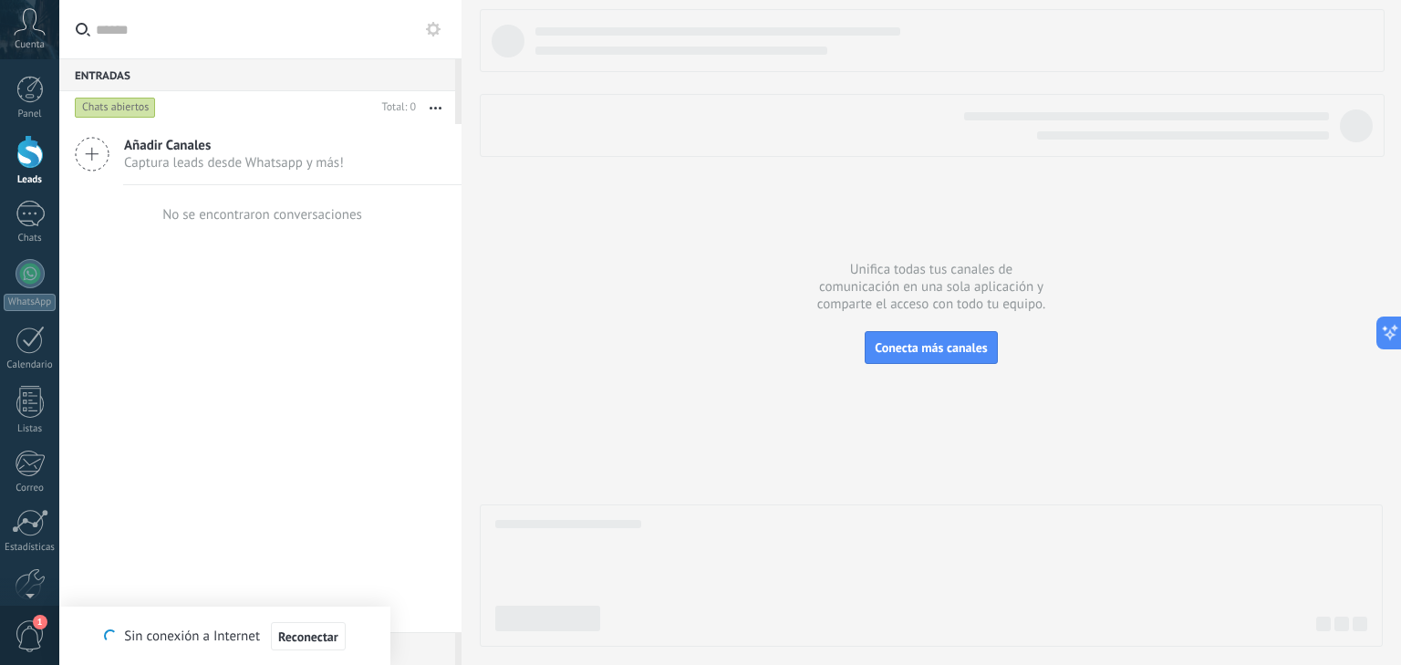
click at [764, 438] on div at bounding box center [931, 328] width 903 height 638
click at [26, 137] on div at bounding box center [29, 152] width 27 height 34
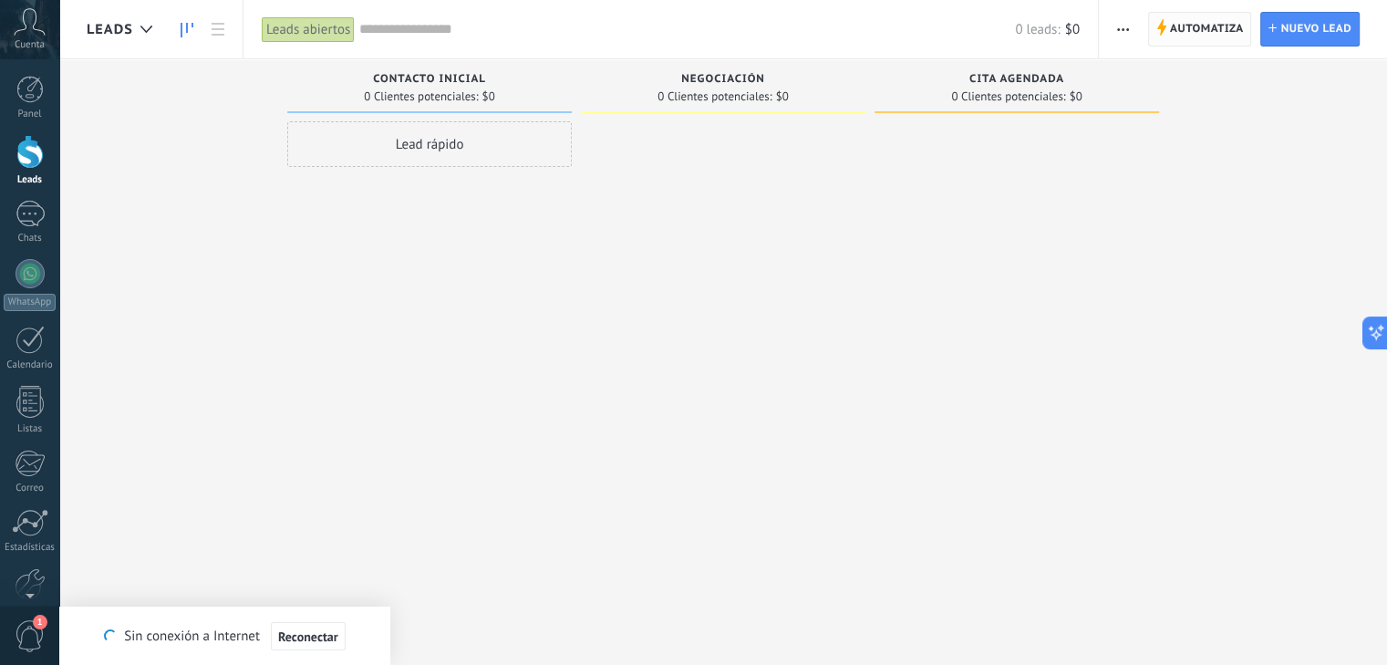
click at [1180, 35] on span "Automatiza" at bounding box center [1207, 29] width 74 height 33
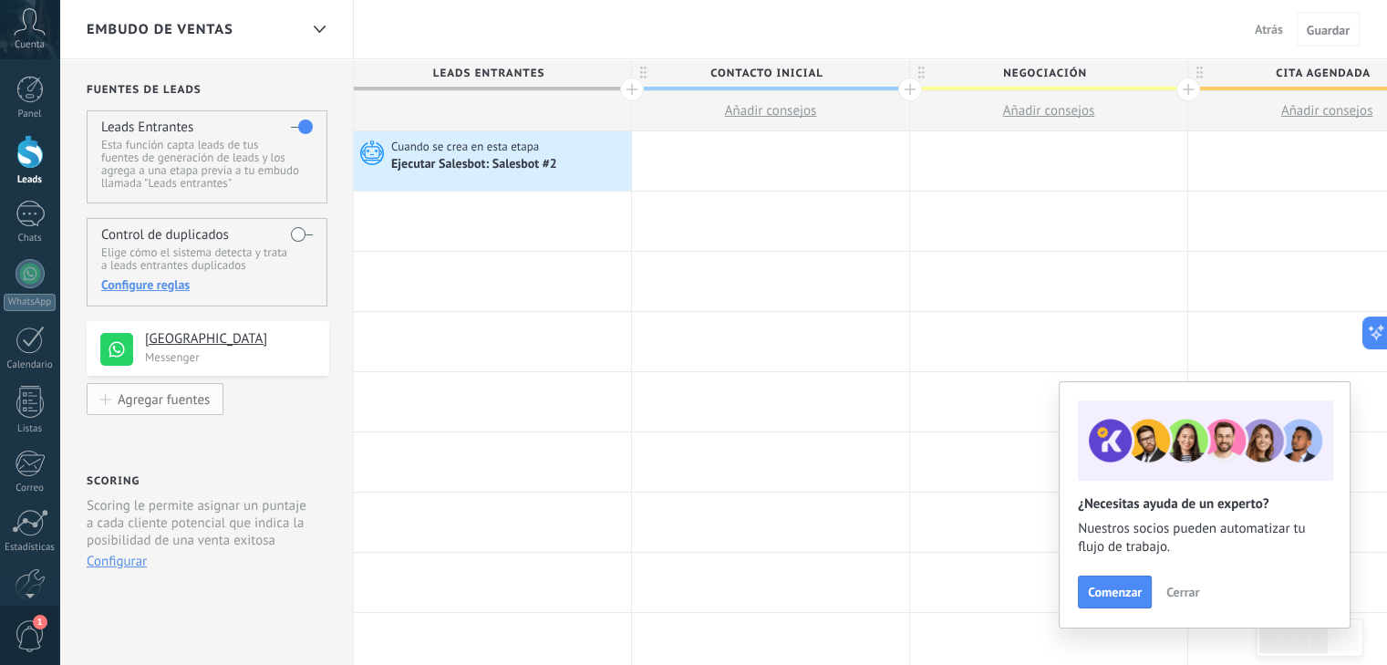
click at [149, 404] on div "Agregar fuentes" at bounding box center [164, 399] width 92 height 16
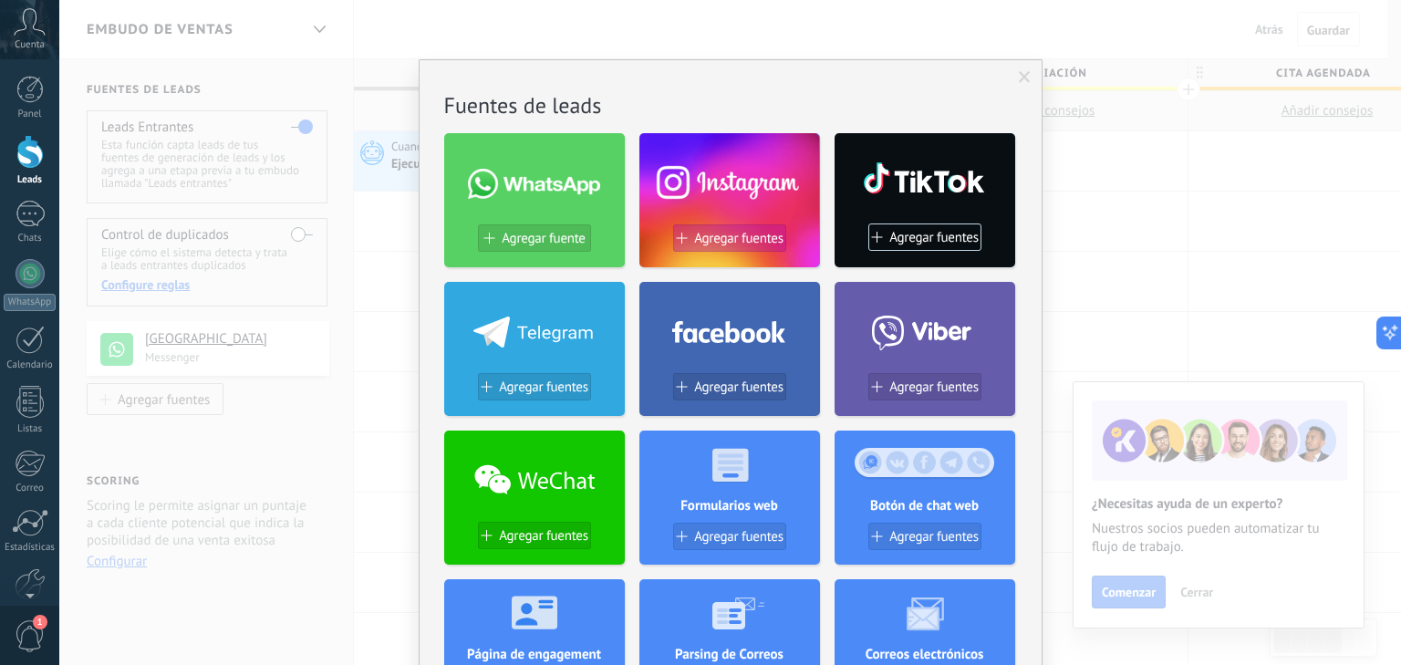
click at [727, 241] on span "Agregar fuentes" at bounding box center [738, 239] width 89 height 16
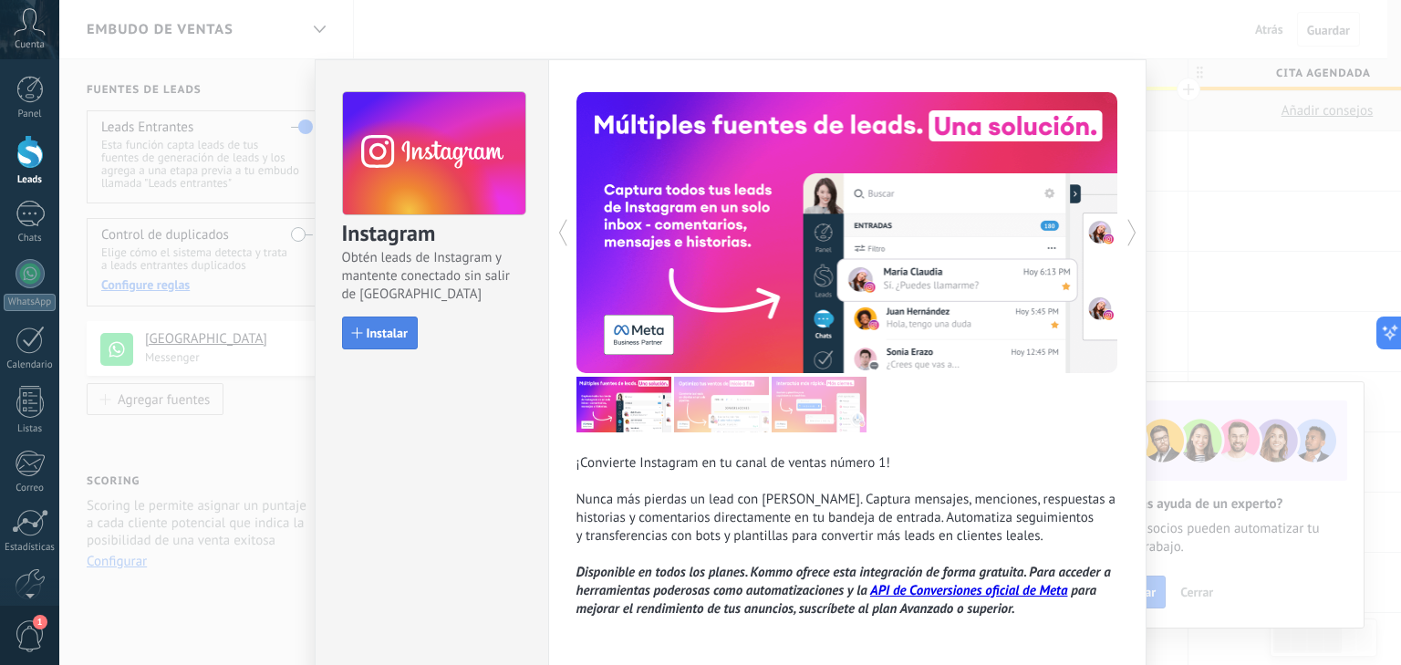
click at [380, 327] on span "Instalar" at bounding box center [387, 333] width 41 height 13
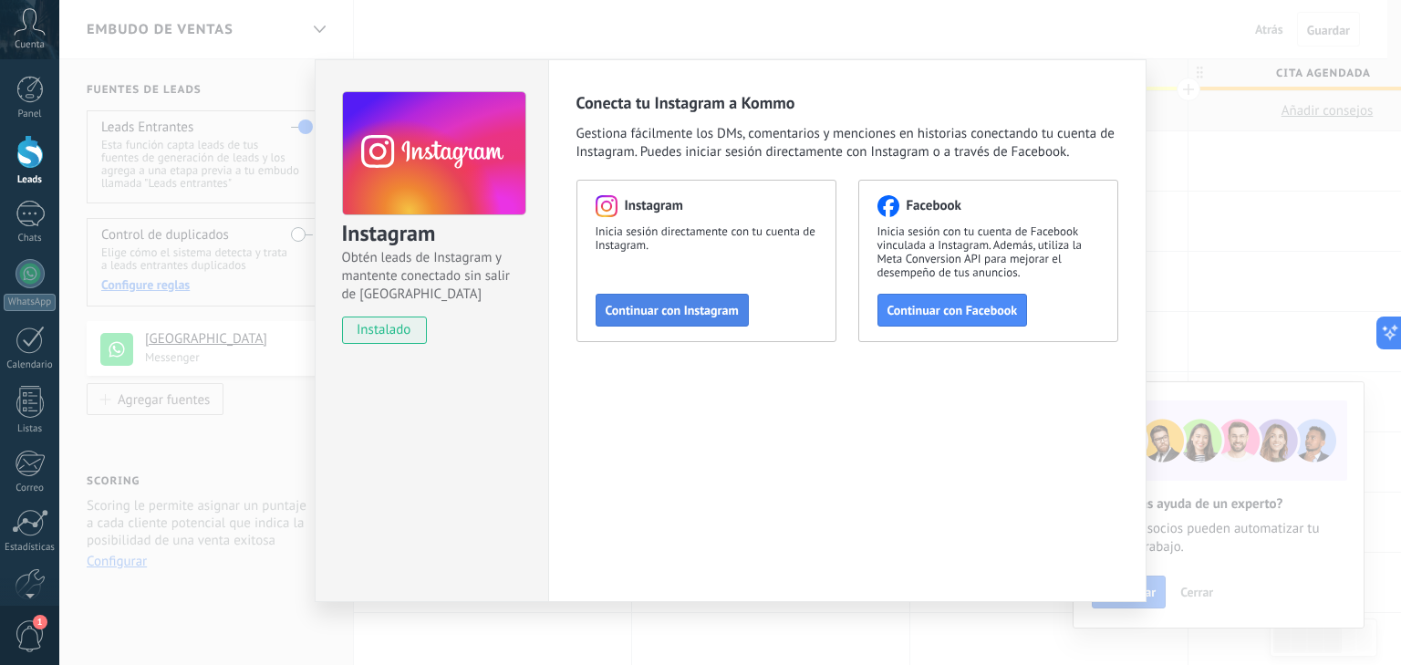
click at [684, 305] on span "Continuar con Instagram" at bounding box center [672, 310] width 133 height 13
click at [1170, 222] on div "Instagram Obtén leads de Instagram y mantente conectado sin salir de Kommo inst…" at bounding box center [730, 332] width 1342 height 665
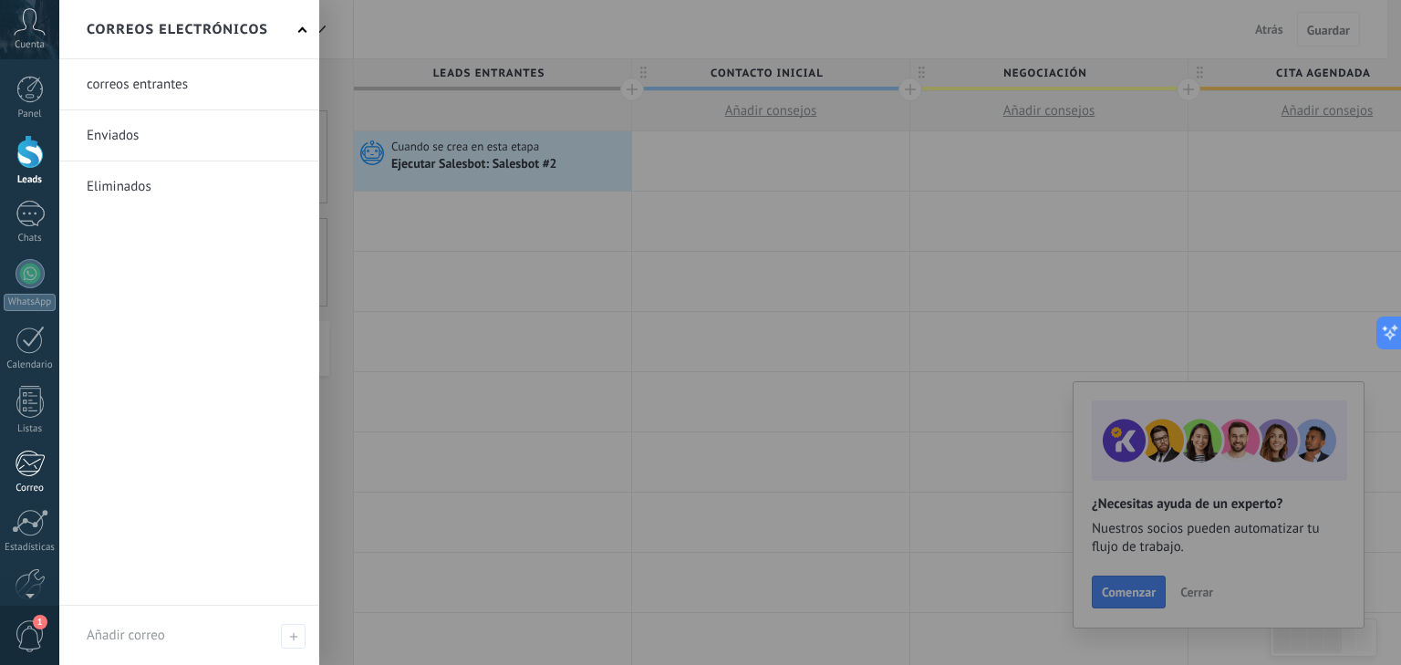
scroll to position [94, 0]
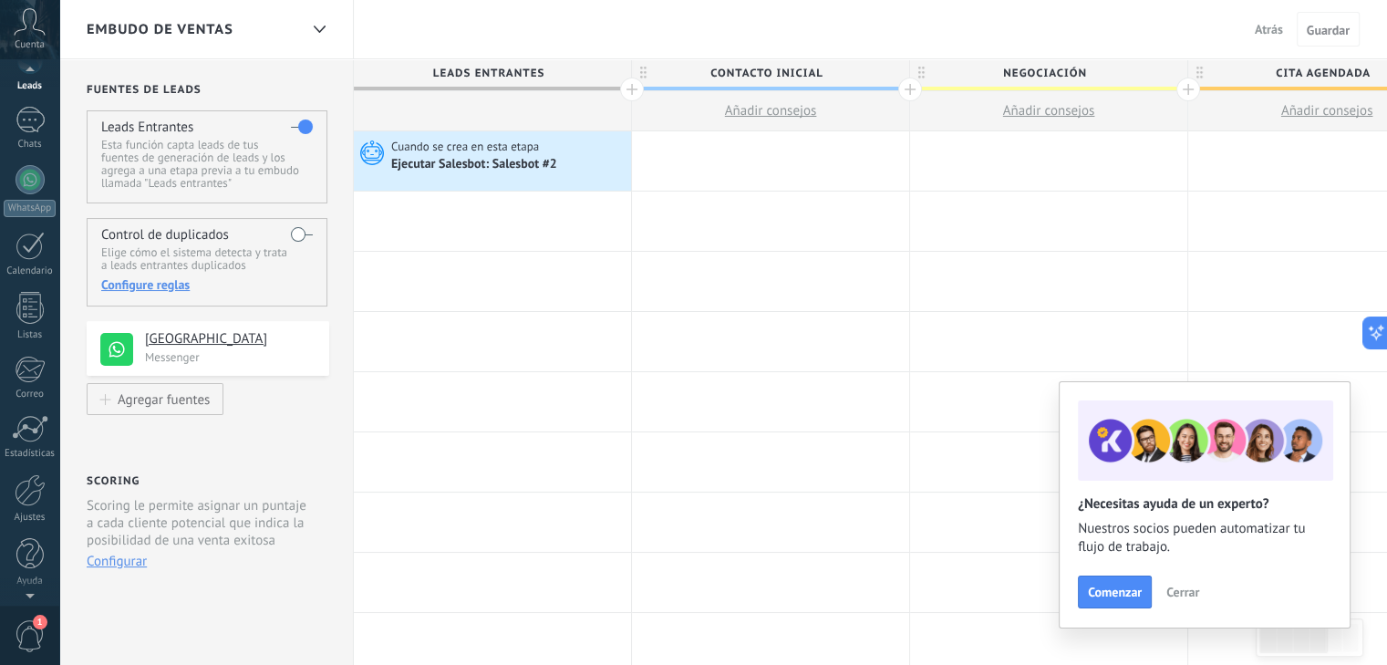
click at [43, 524] on div "Panel Leads Chats WhatsApp Clientes" at bounding box center [29, 294] width 59 height 624
click at [30, 491] on div at bounding box center [30, 490] width 31 height 32
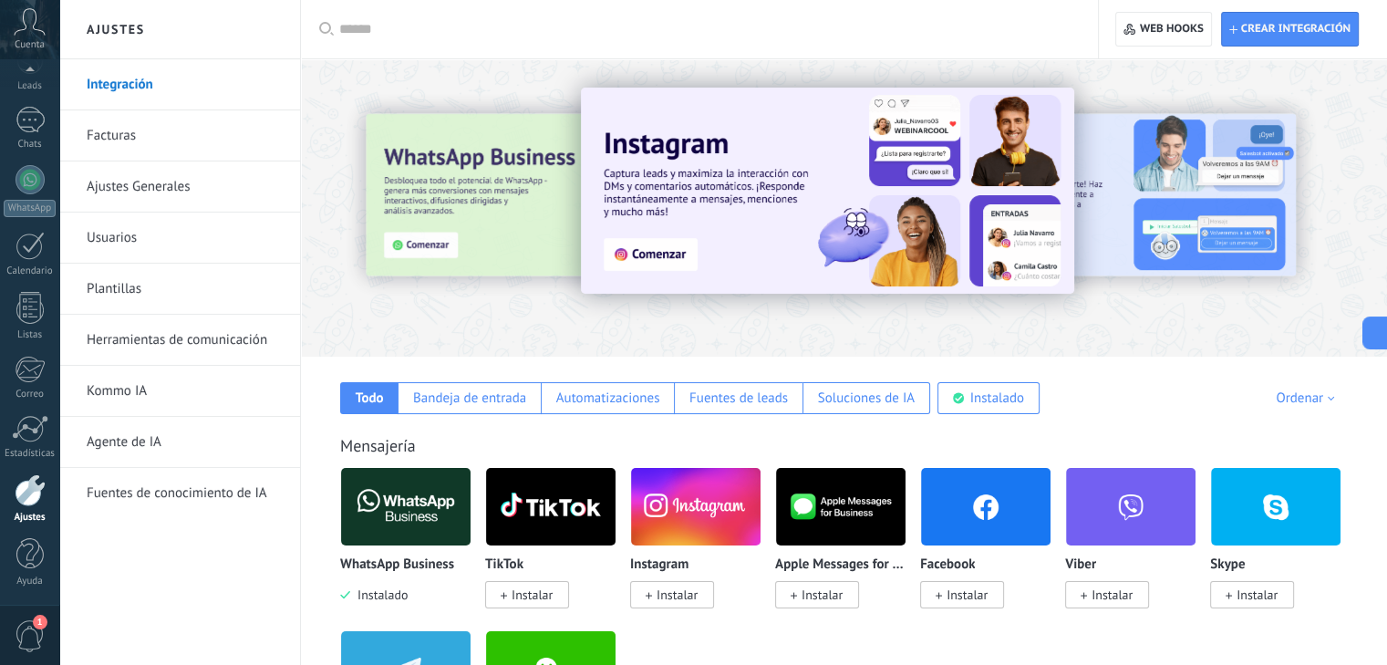
click at [990, 596] on span "Instalar" at bounding box center [962, 594] width 84 height 27
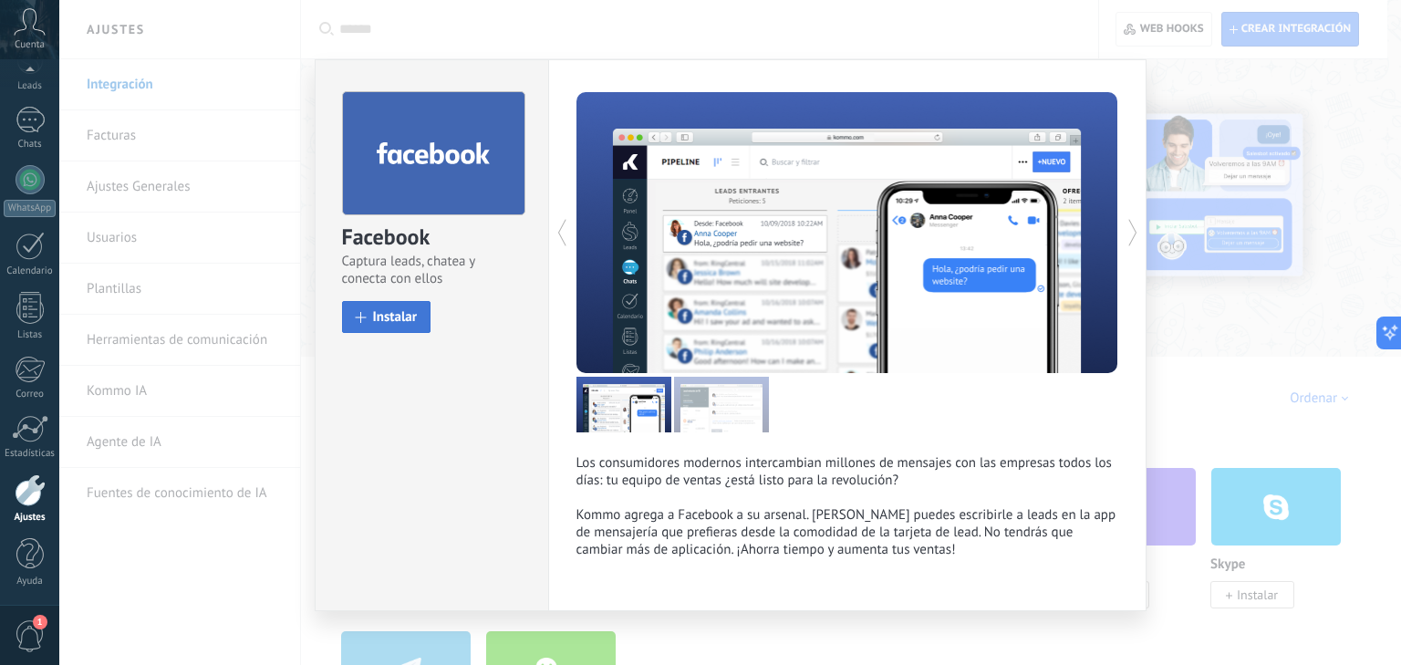
click at [396, 311] on span "Instalar" at bounding box center [395, 317] width 45 height 14
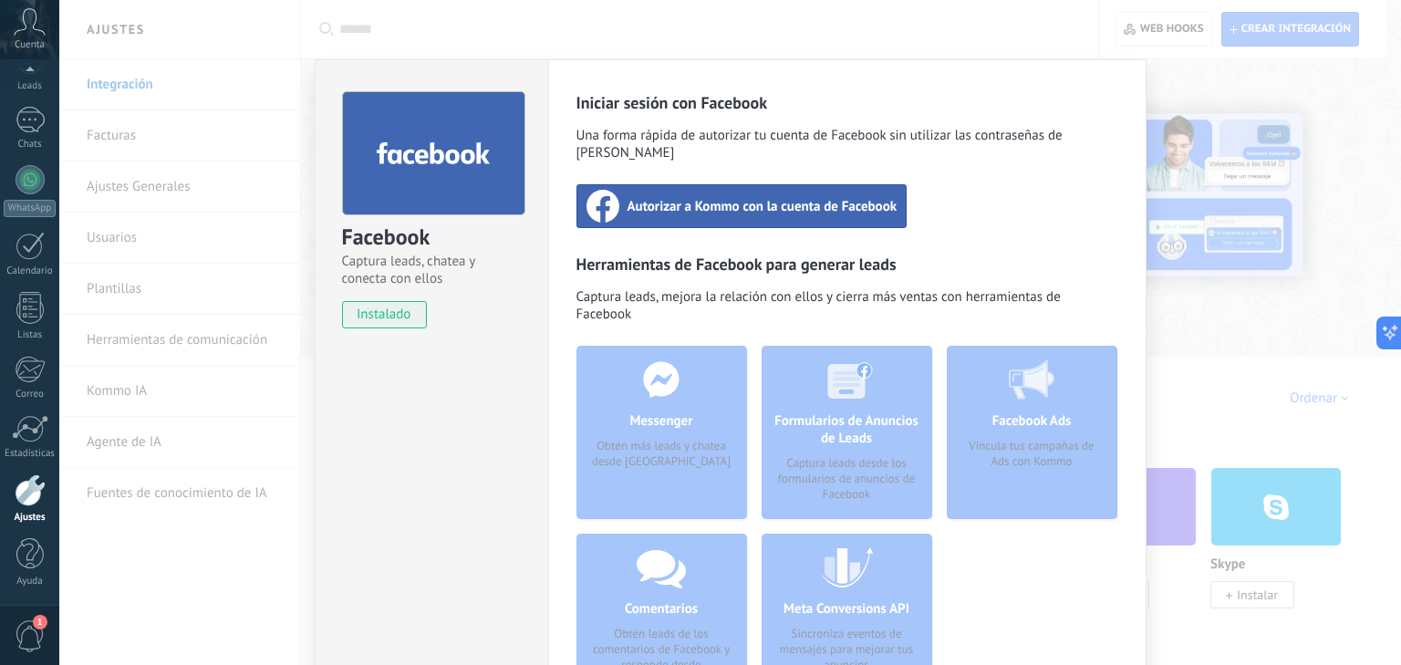
click at [702, 197] on span "Autorizar a Kommo con la cuenta de Facebook" at bounding box center [763, 206] width 270 height 18
